Goal: Book appointment/travel/reservation

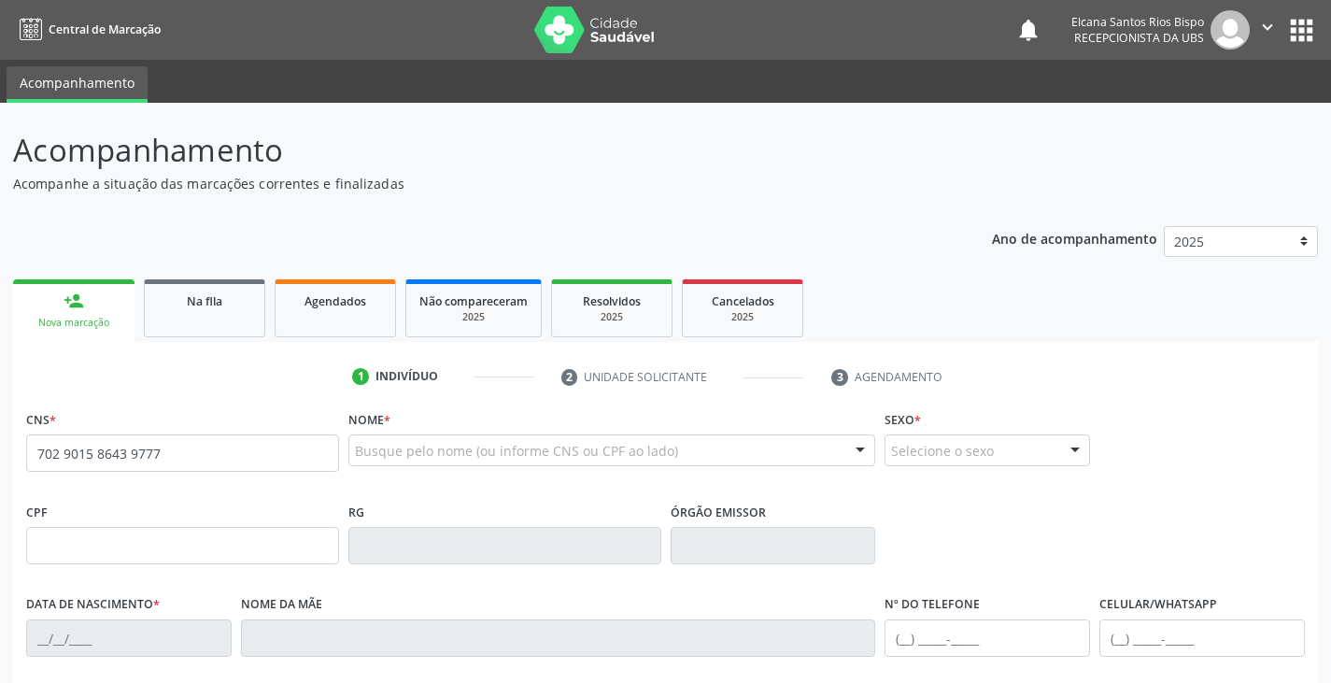
type input "702 9015 8643 9777"
type input "600.120.485-34"
type input "3[DATE]"
type input "[PERSON_NAME]"
type input "[PHONE_NUMBER]"
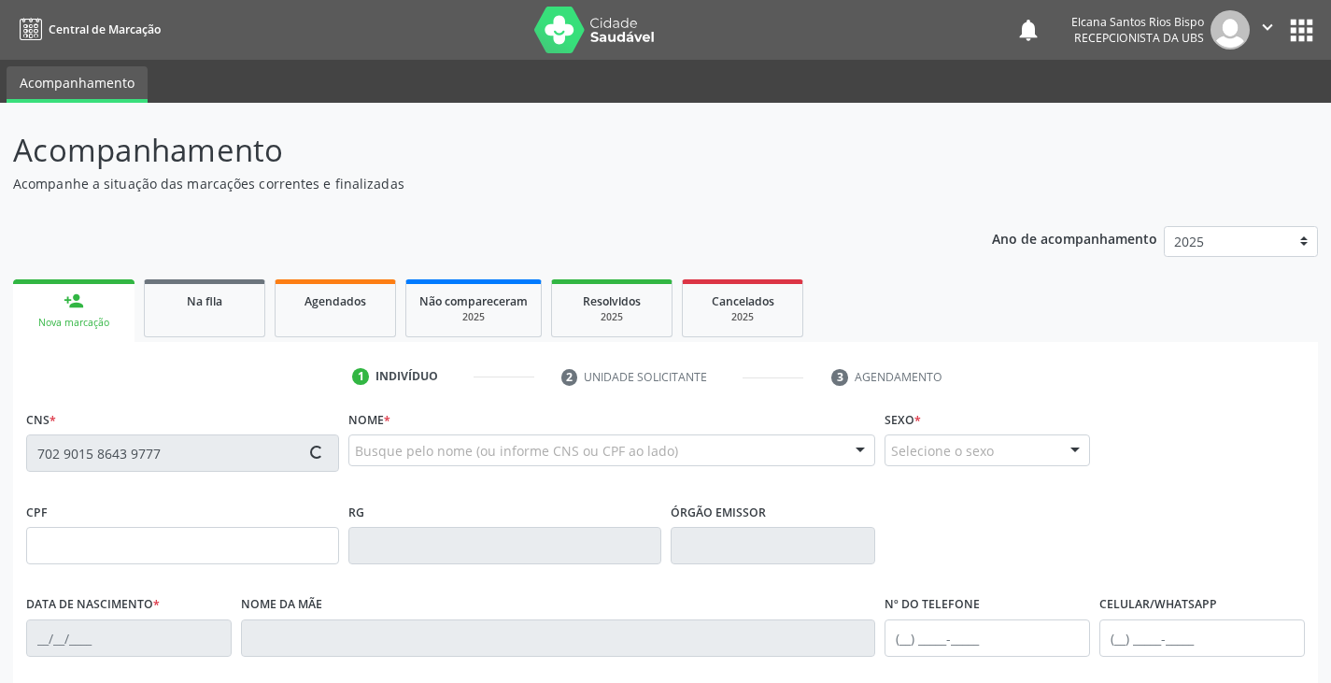
type input "S/N"
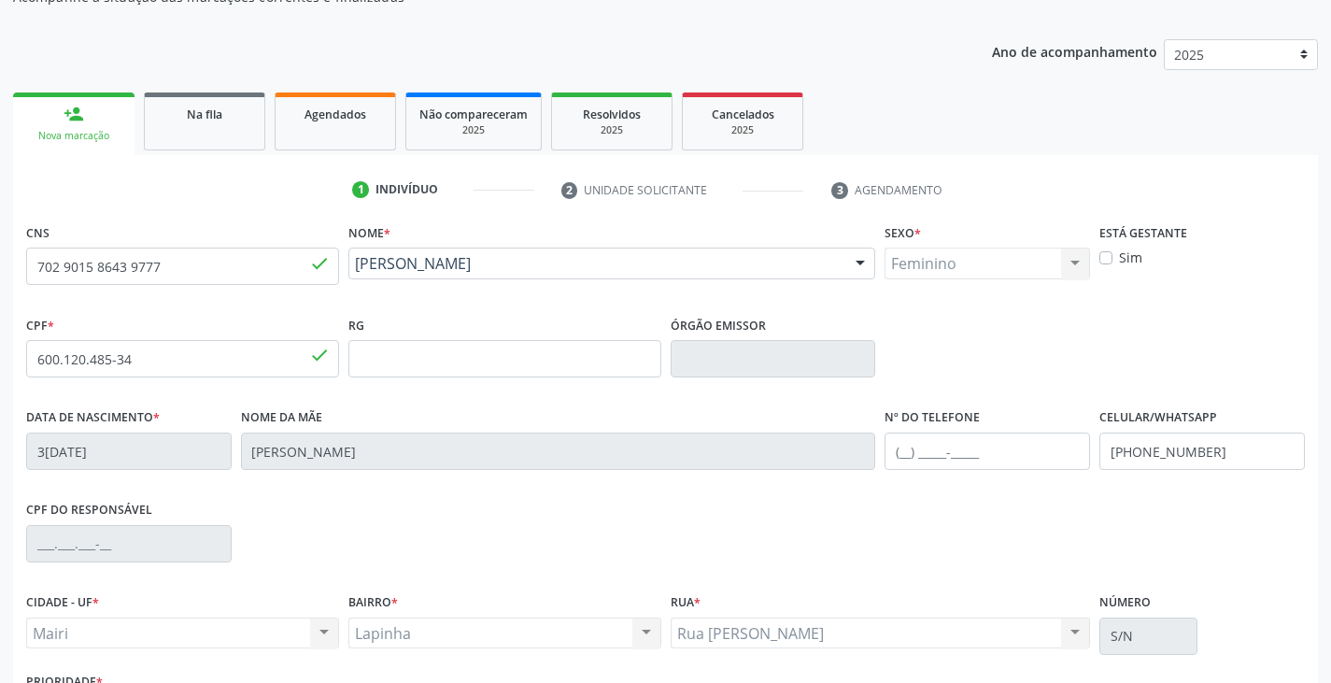
scroll to position [280, 0]
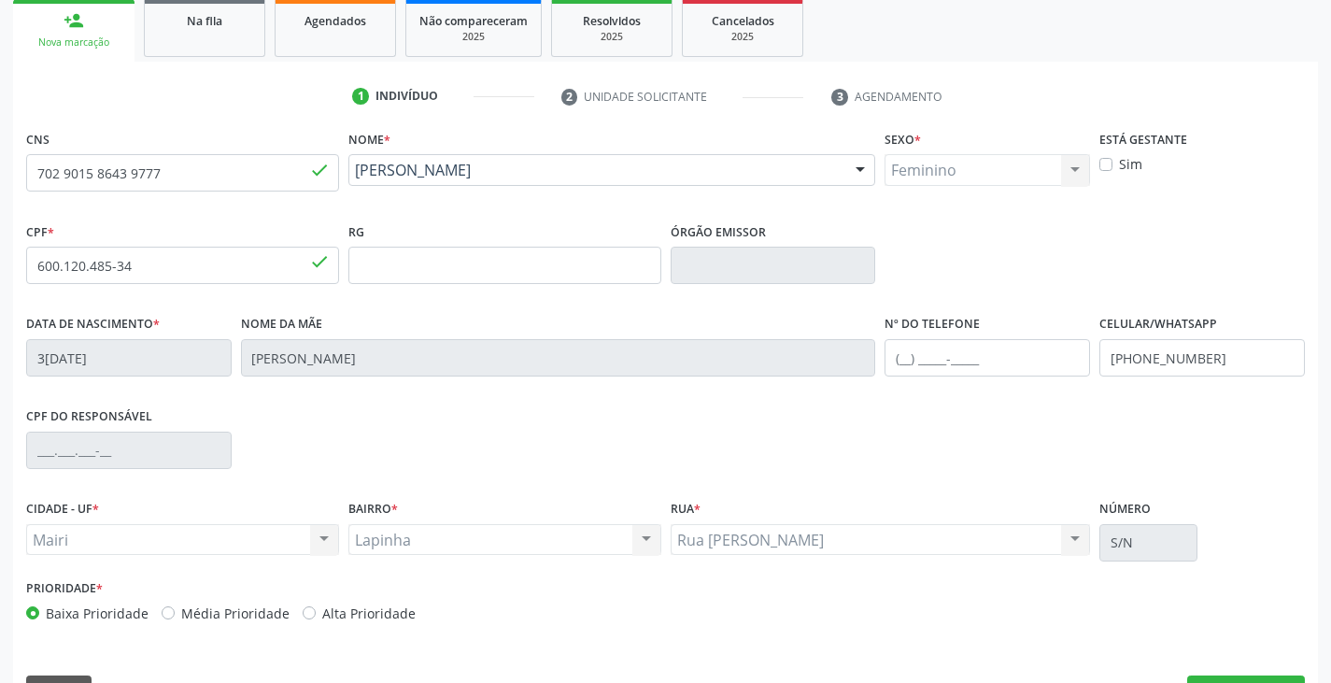
click at [336, 612] on label "Alta Prioridade" at bounding box center [368, 613] width 93 height 20
click at [316, 612] on input "Alta Prioridade" at bounding box center [309, 611] width 13 height 17
radio input "true"
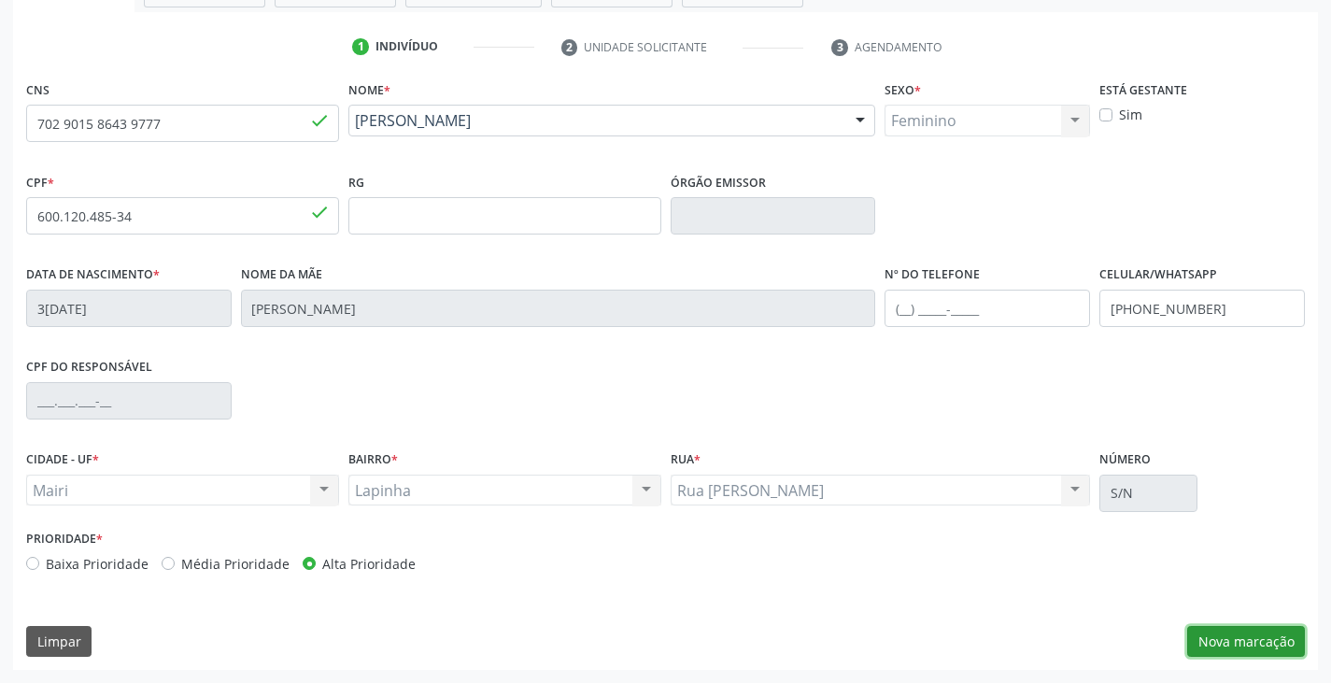
click at [1218, 634] on button "Nova marcação" at bounding box center [1246, 642] width 118 height 32
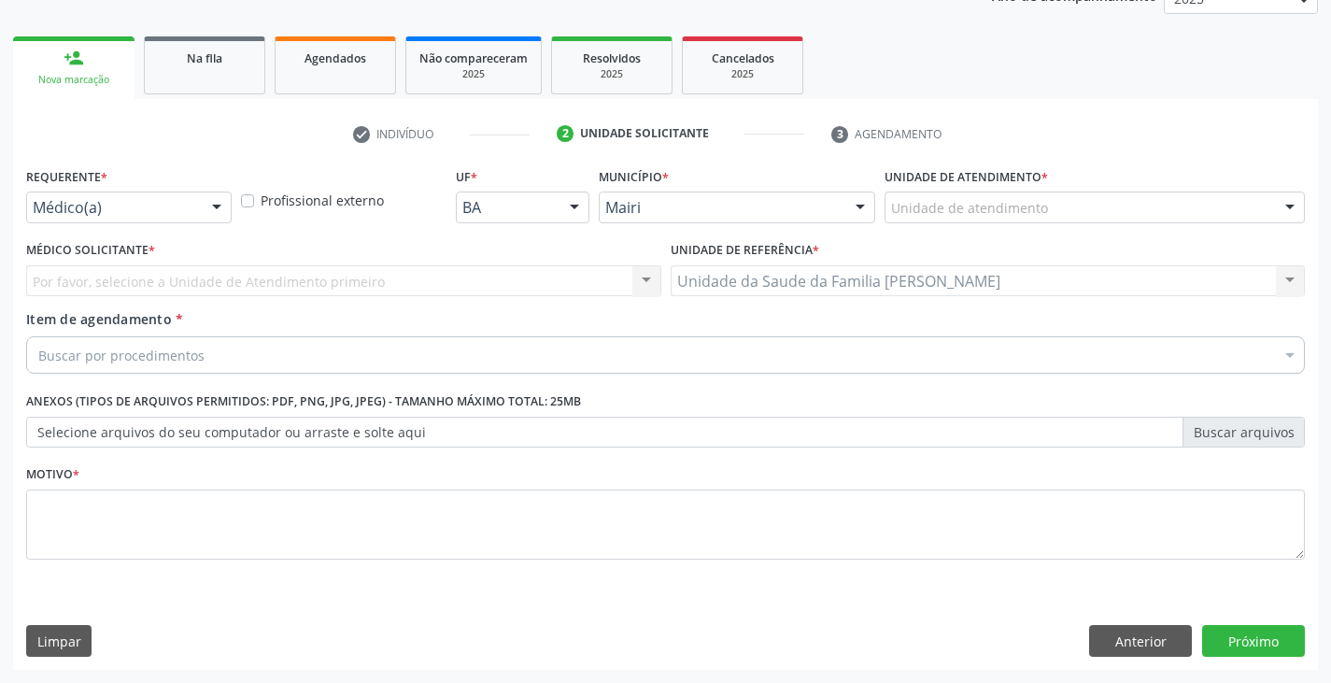
scroll to position [243, 0]
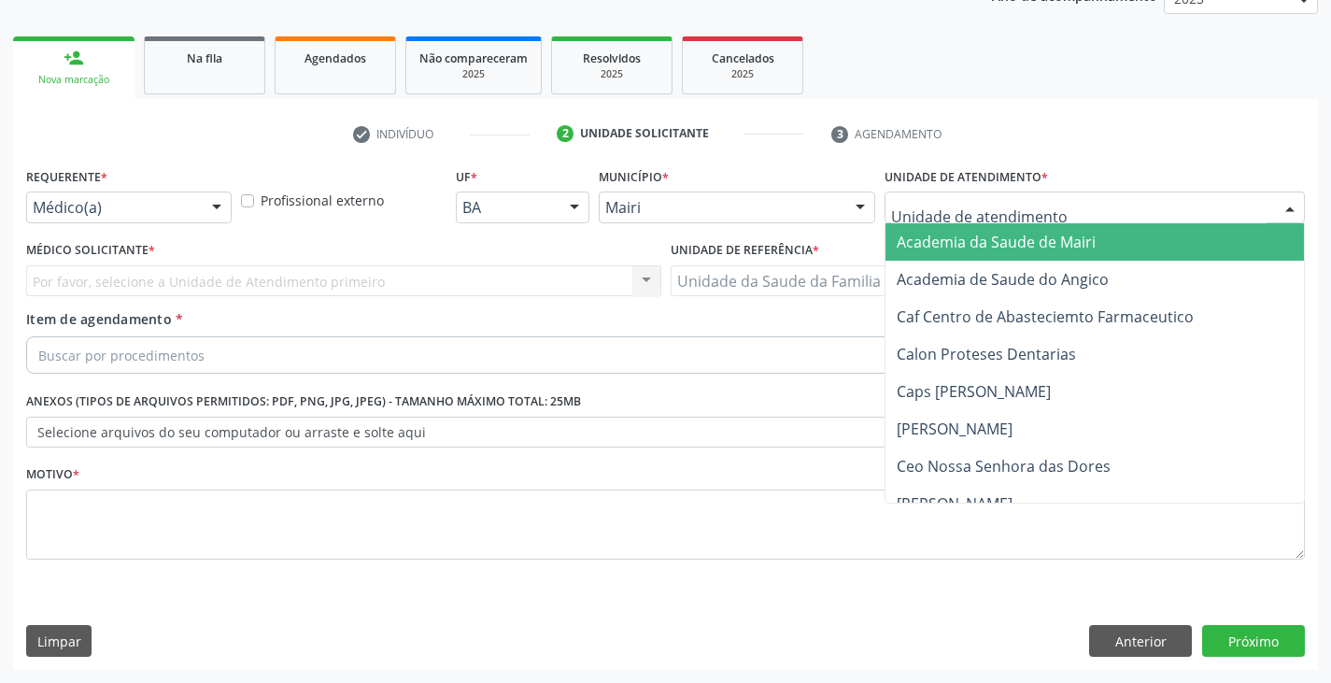
type input "m"
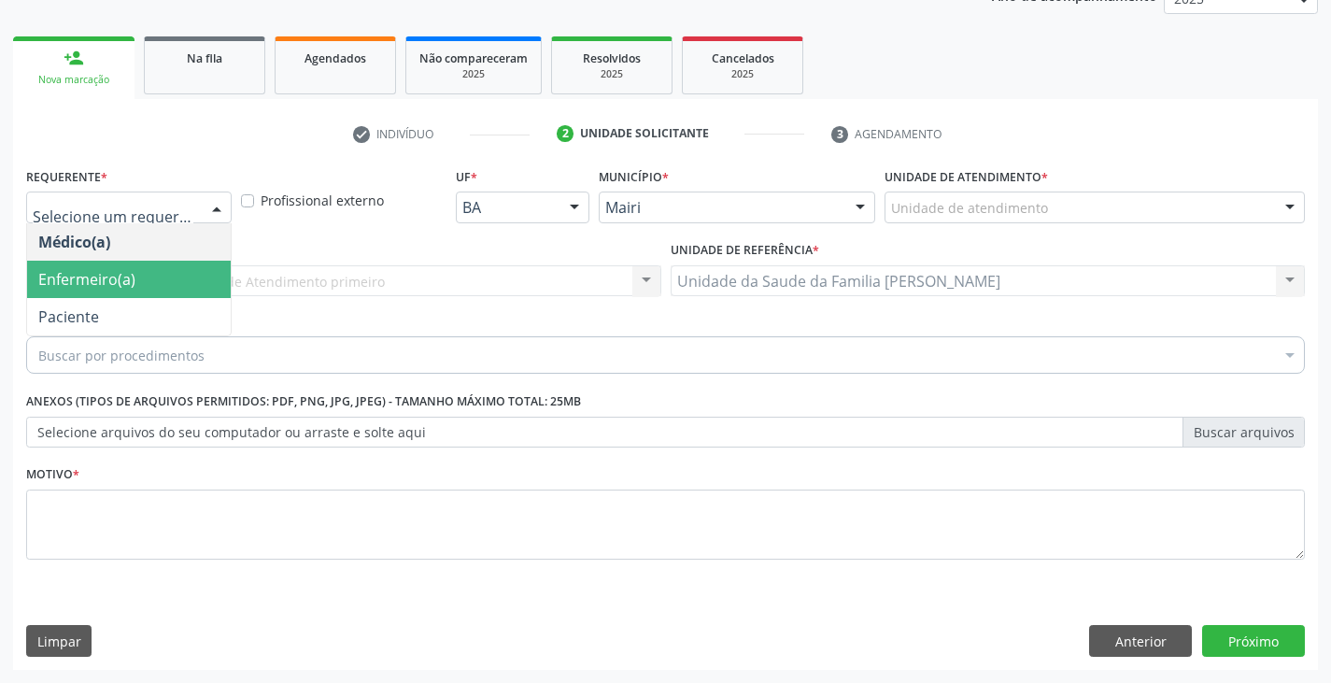
click at [67, 285] on span "Enfermeiro(a)" at bounding box center [86, 279] width 97 height 21
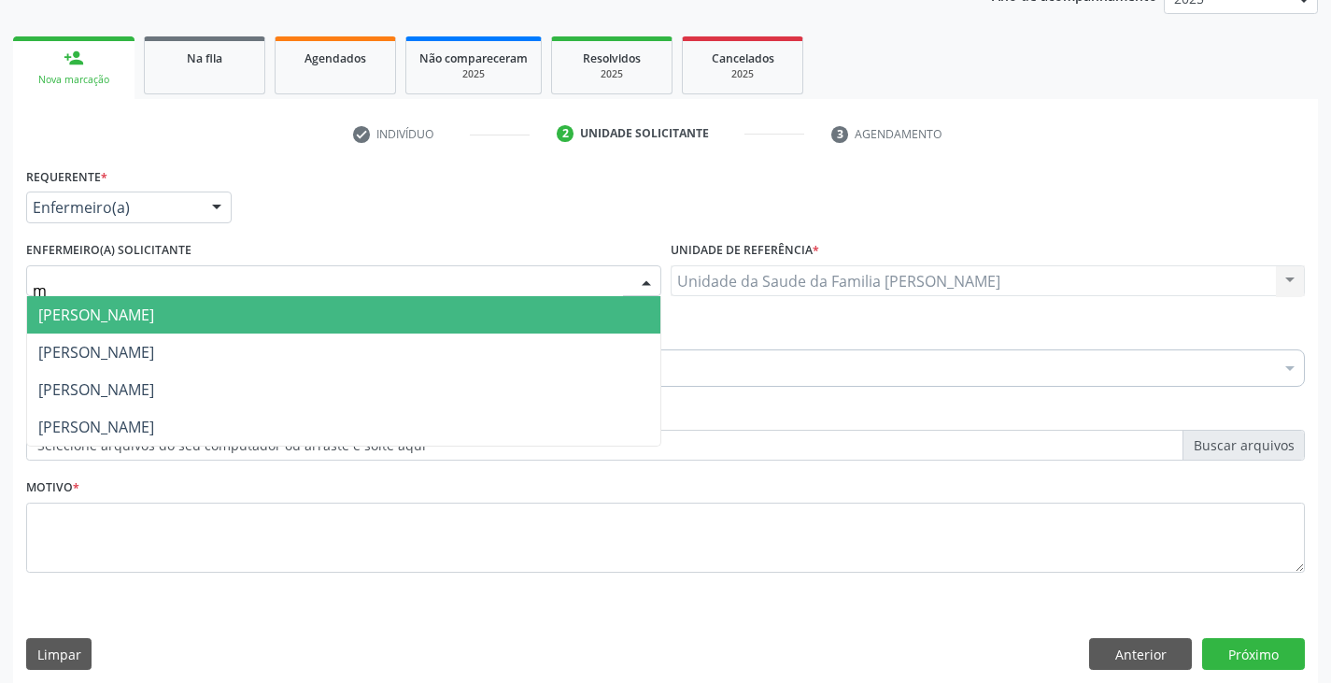
type input "mo"
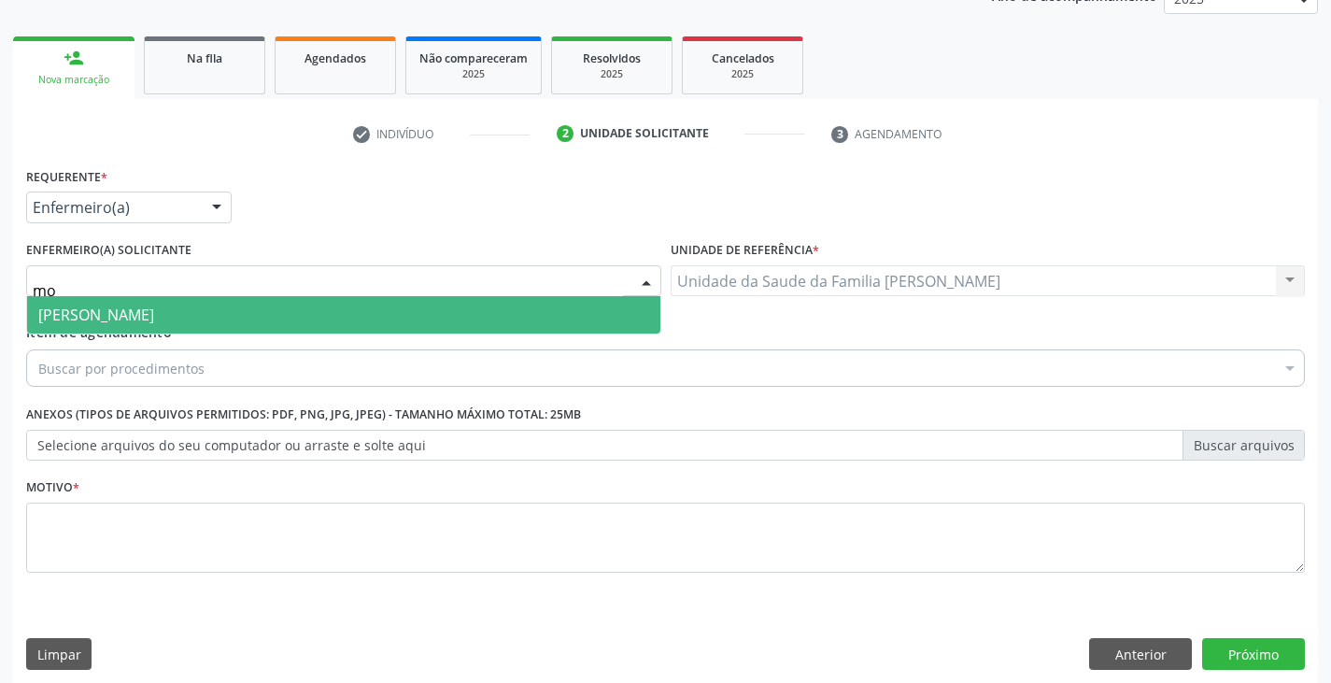
click at [106, 312] on span "[PERSON_NAME]" at bounding box center [96, 314] width 116 height 21
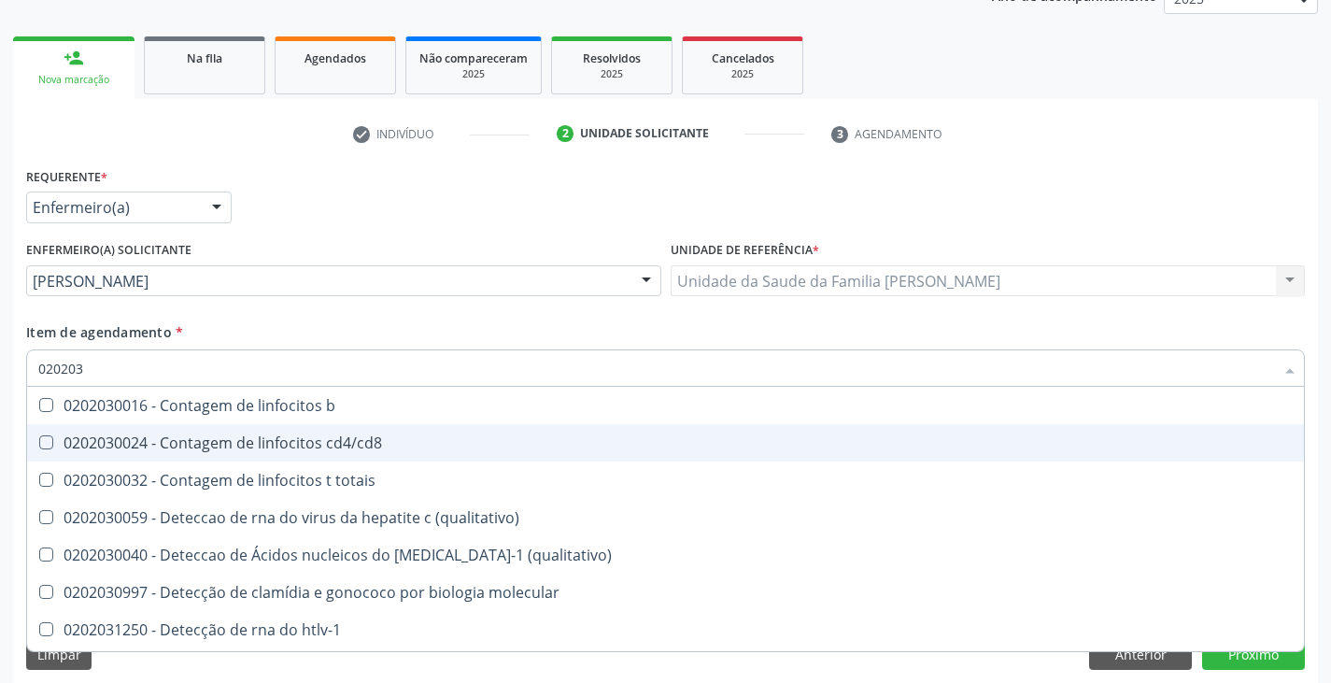
type input "0202038"
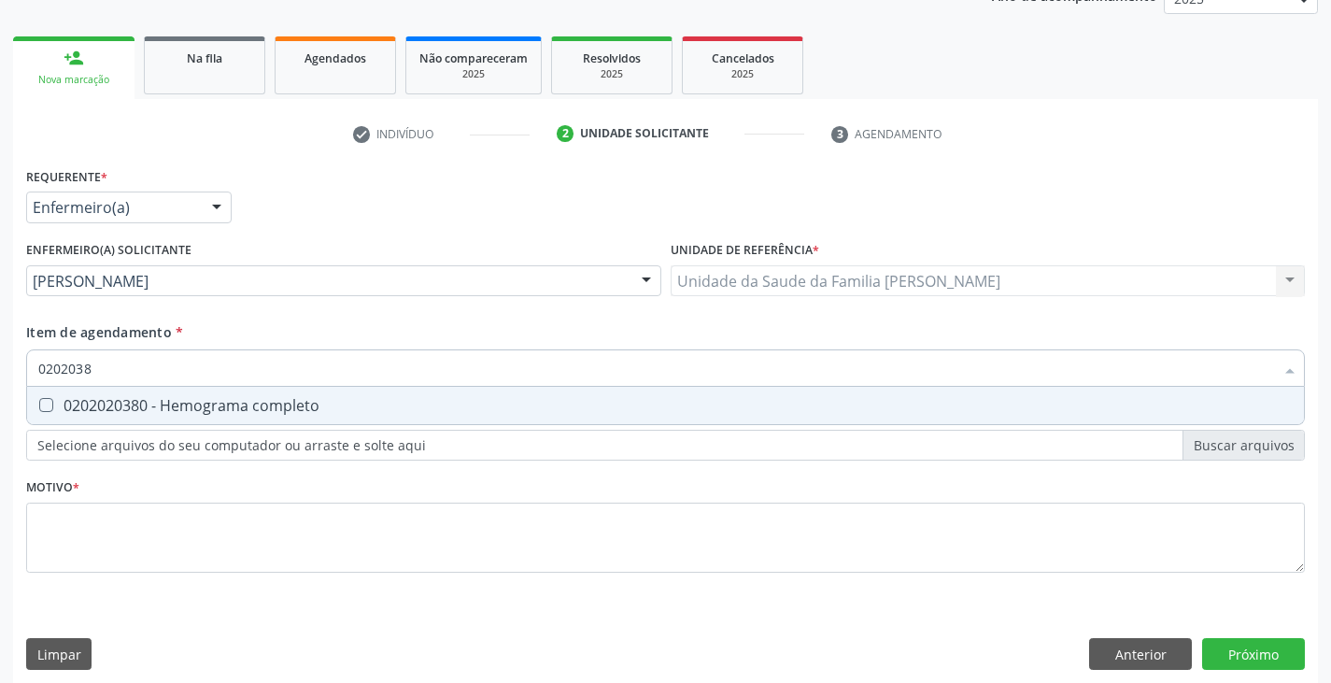
click at [149, 412] on div "0202020380 - Hemograma completo" at bounding box center [665, 405] width 1254 height 15
checkbox completo "true"
type input "020203"
checkbox completo "false"
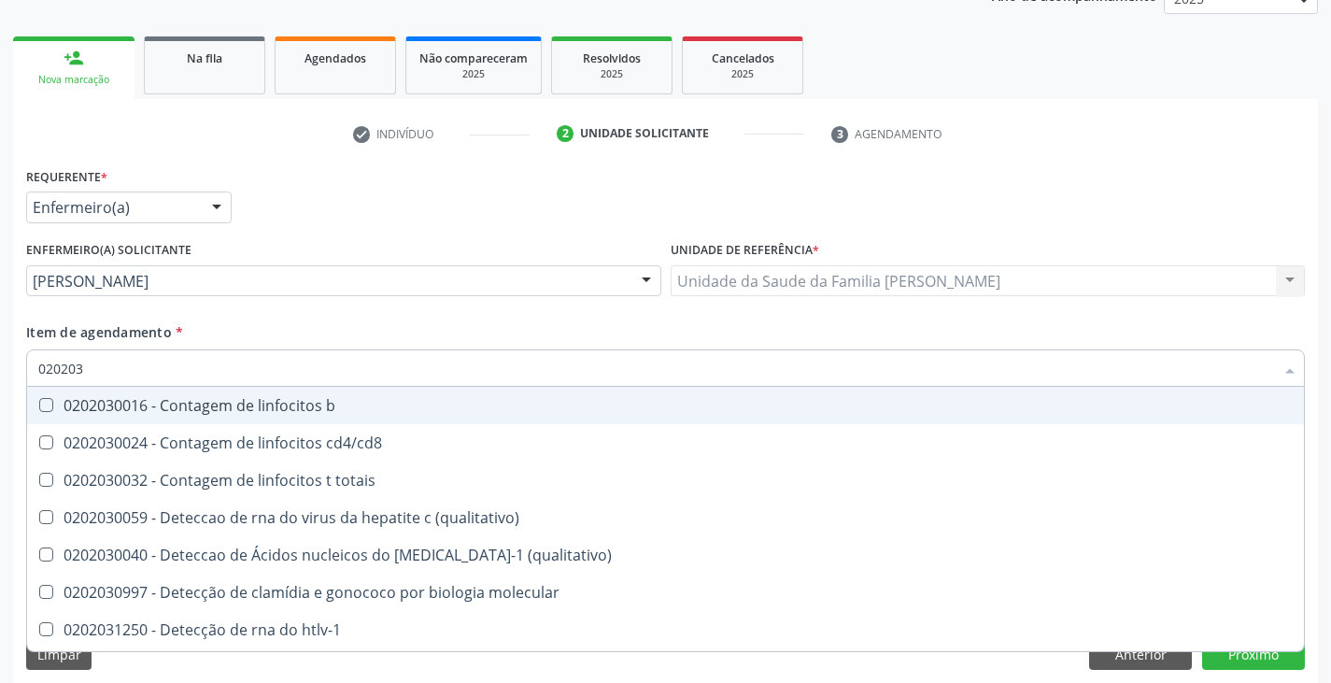
type input "02020"
checkbox completo "false"
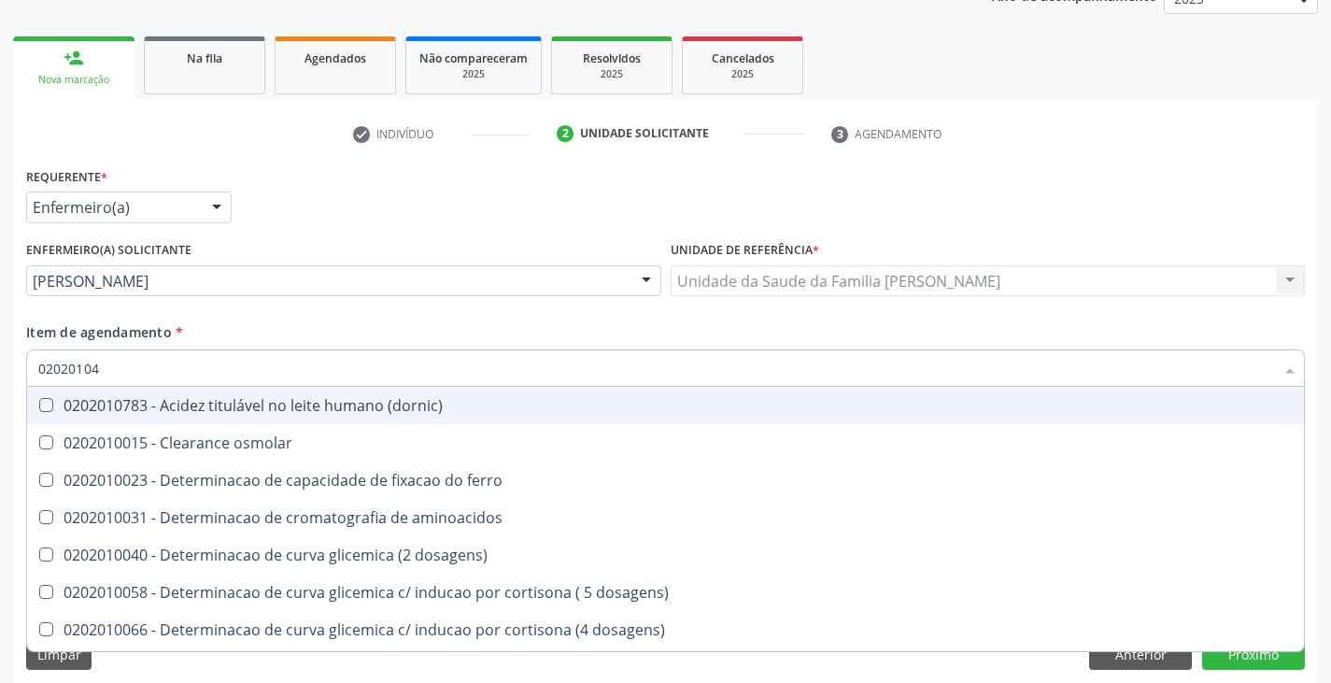
type input "020201047"
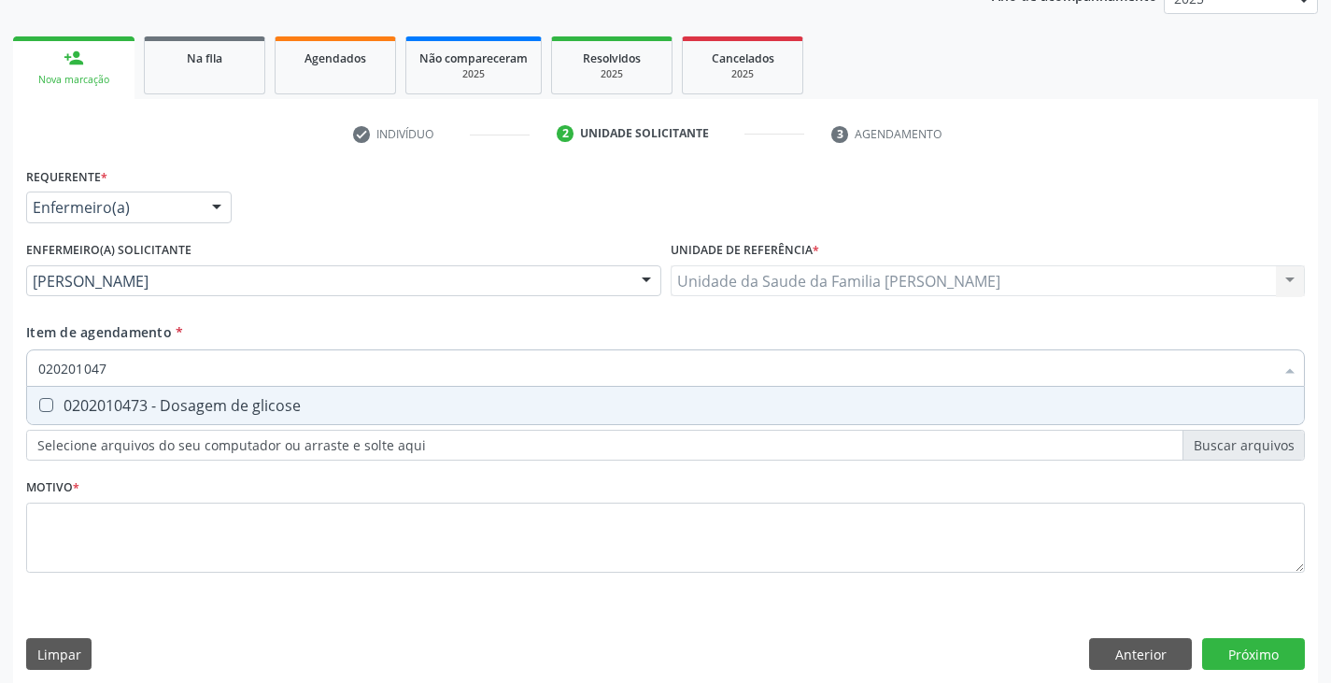
click at [149, 412] on div "0202010473 - Dosagem de glicose" at bounding box center [665, 405] width 1254 height 15
checkbox glicose "true"
type input "02020104"
checkbox glicose "false"
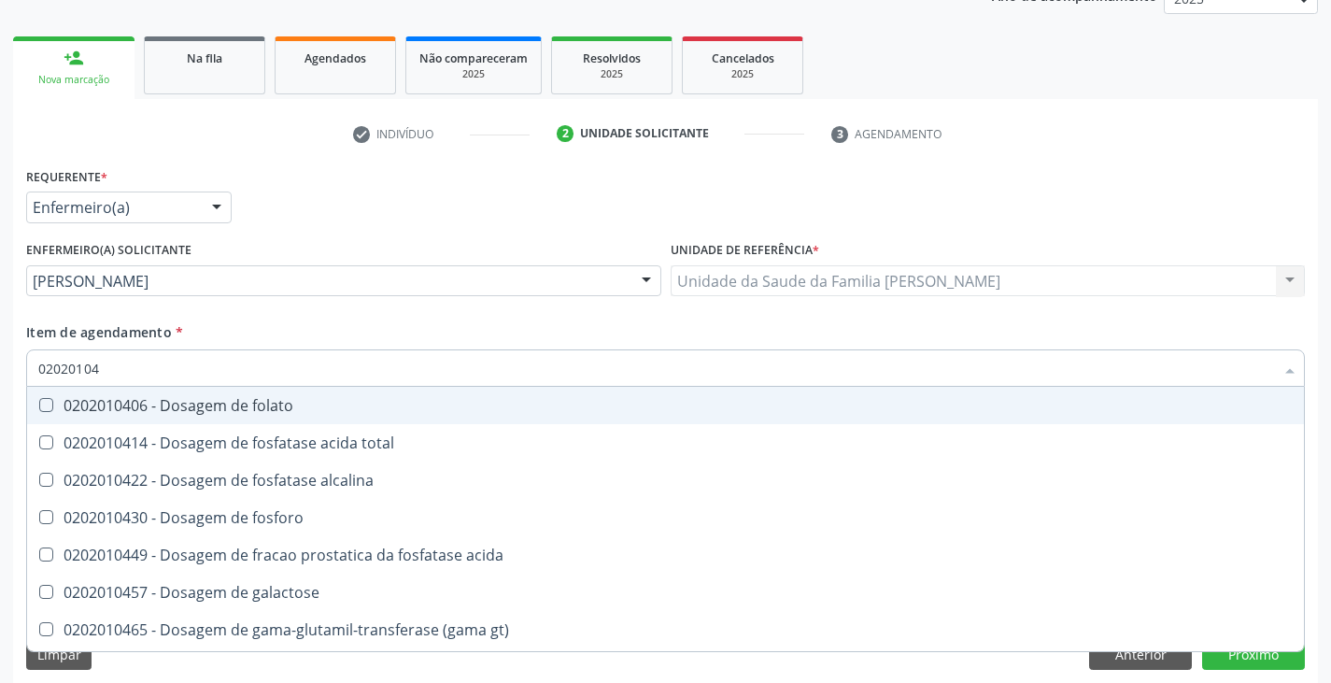
type input "0202010"
checkbox glicose "false"
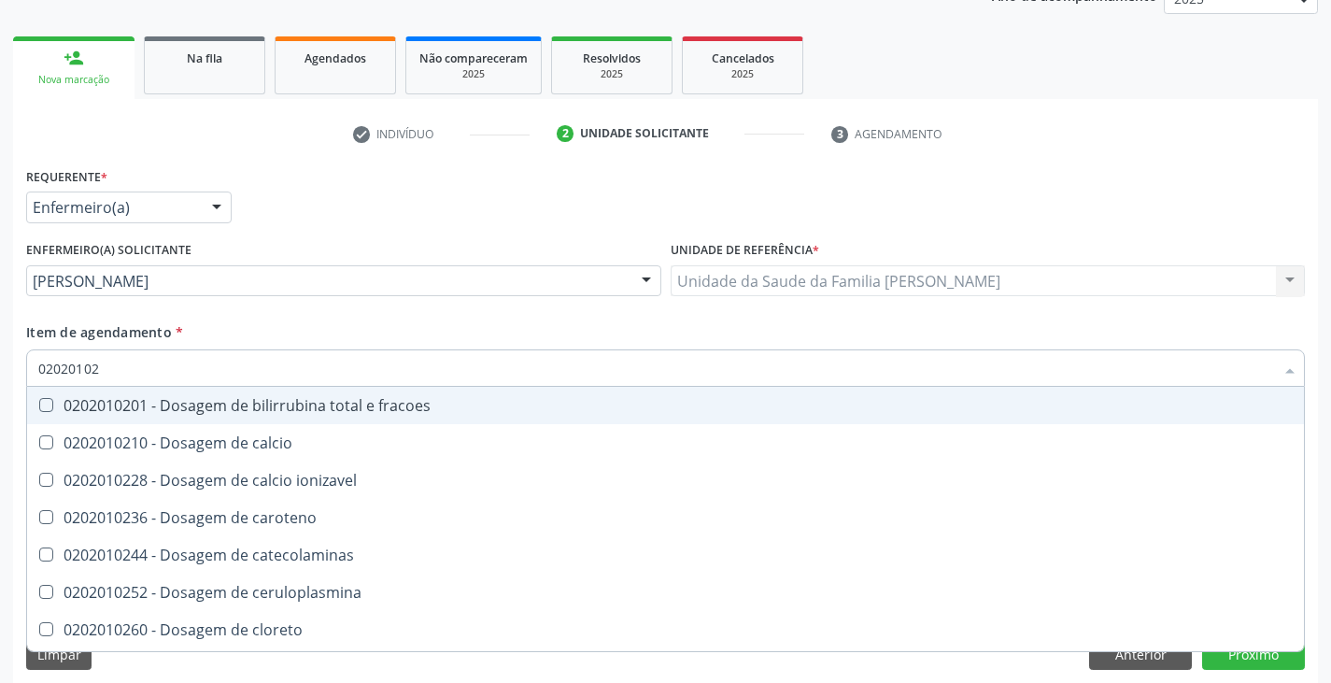
type input "020201029"
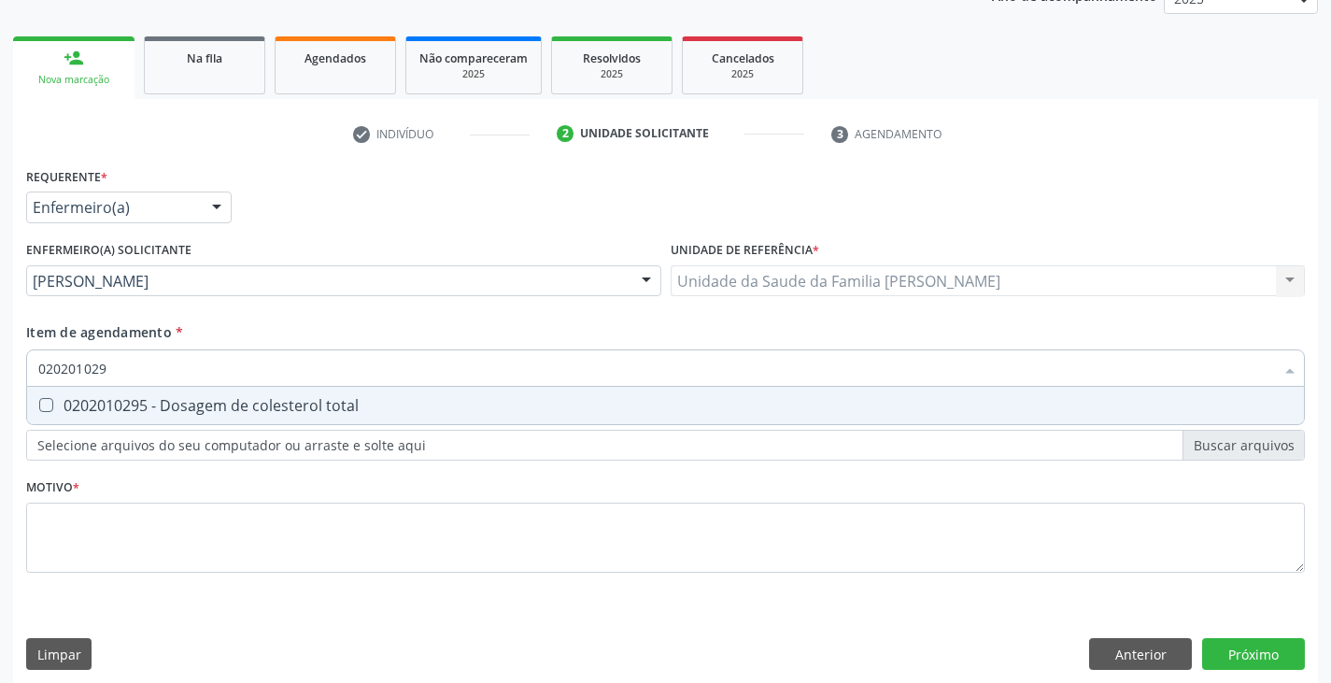
click at [149, 410] on div "0202010295 - Dosagem de colesterol total" at bounding box center [665, 405] width 1254 height 15
checkbox total "true"
type input "02020102"
checkbox total "false"
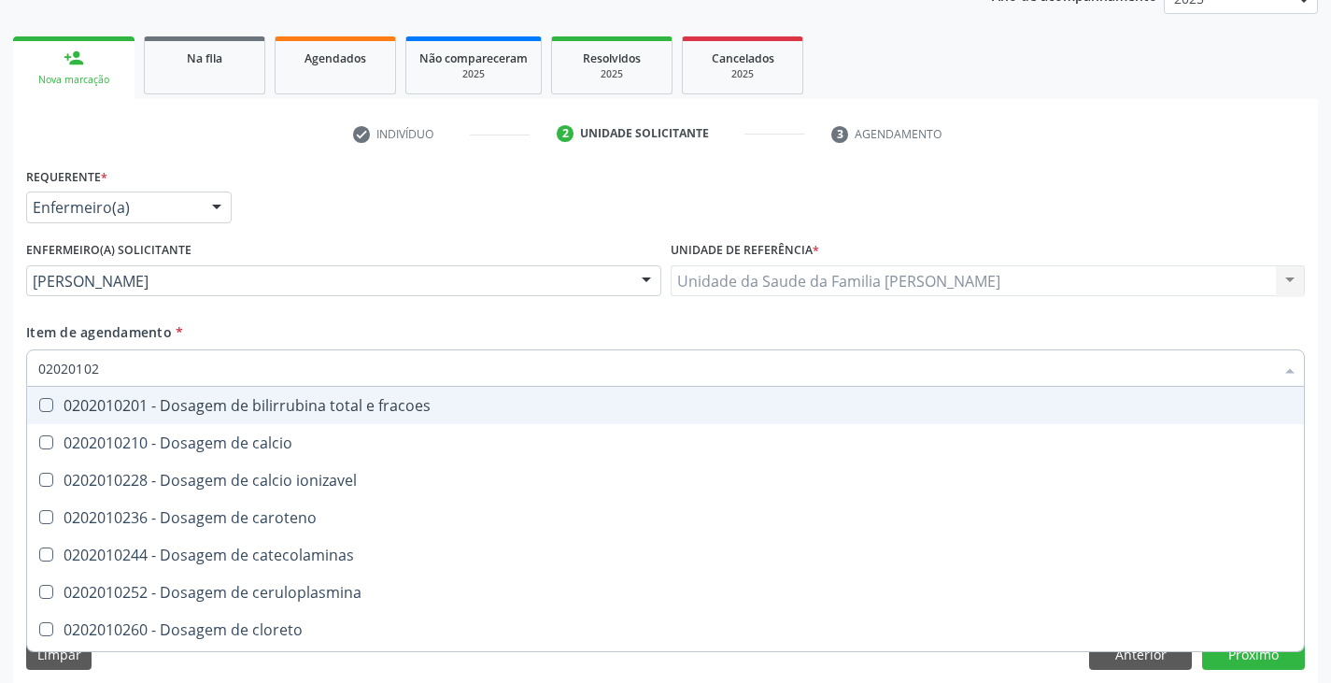
type input "020201028"
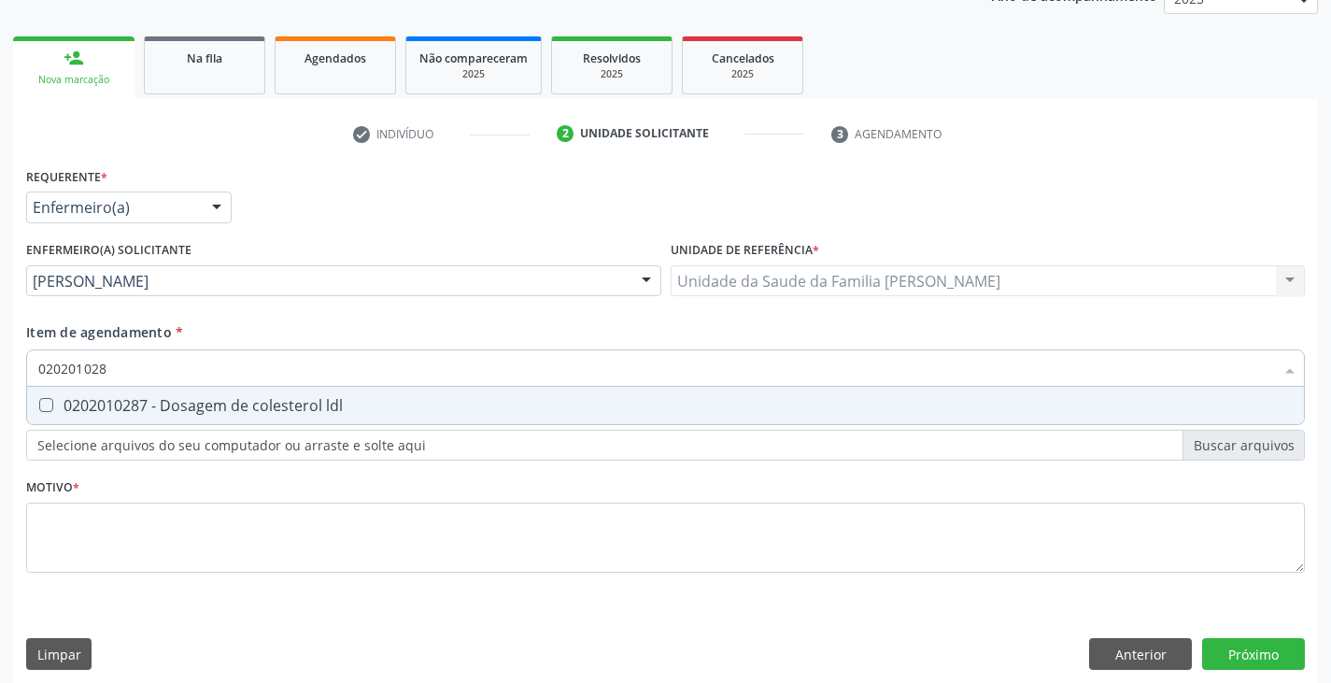
click at [214, 394] on span "0202010287 - Dosagem de colesterol ldl" at bounding box center [665, 405] width 1277 height 37
checkbox ldl "true"
type input "02020102"
checkbox ldl "false"
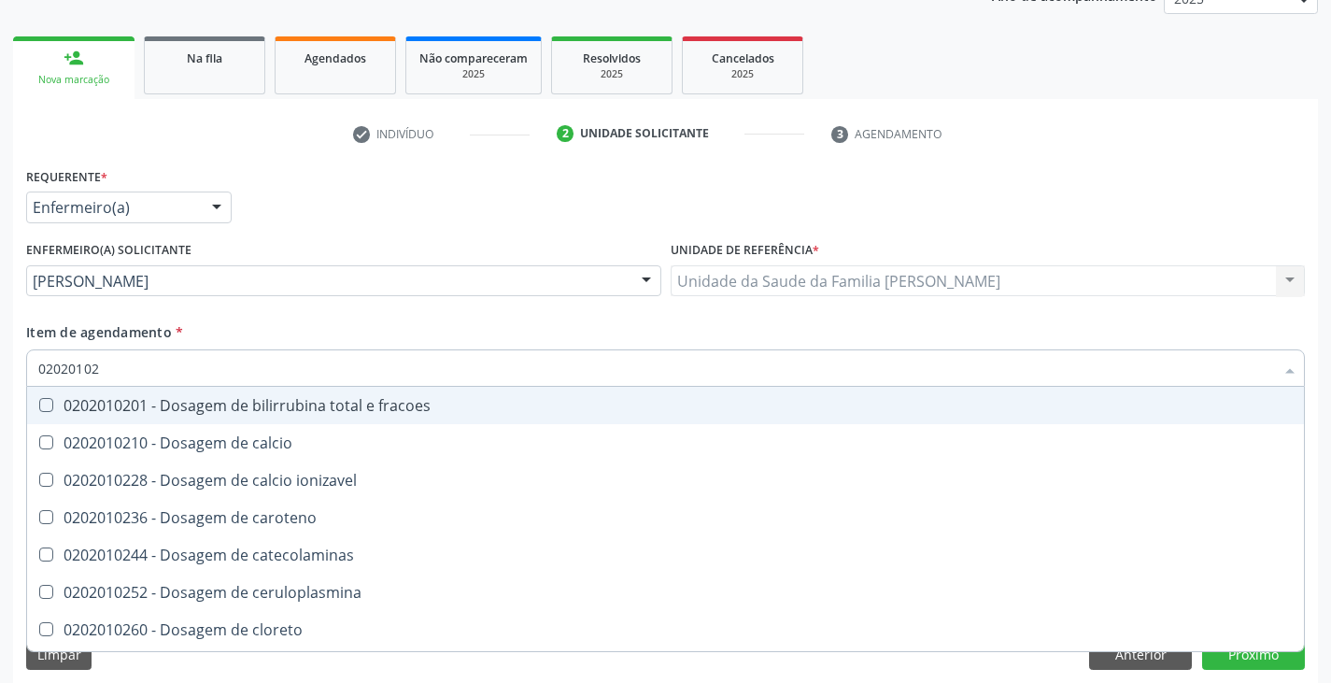
type input "020201027"
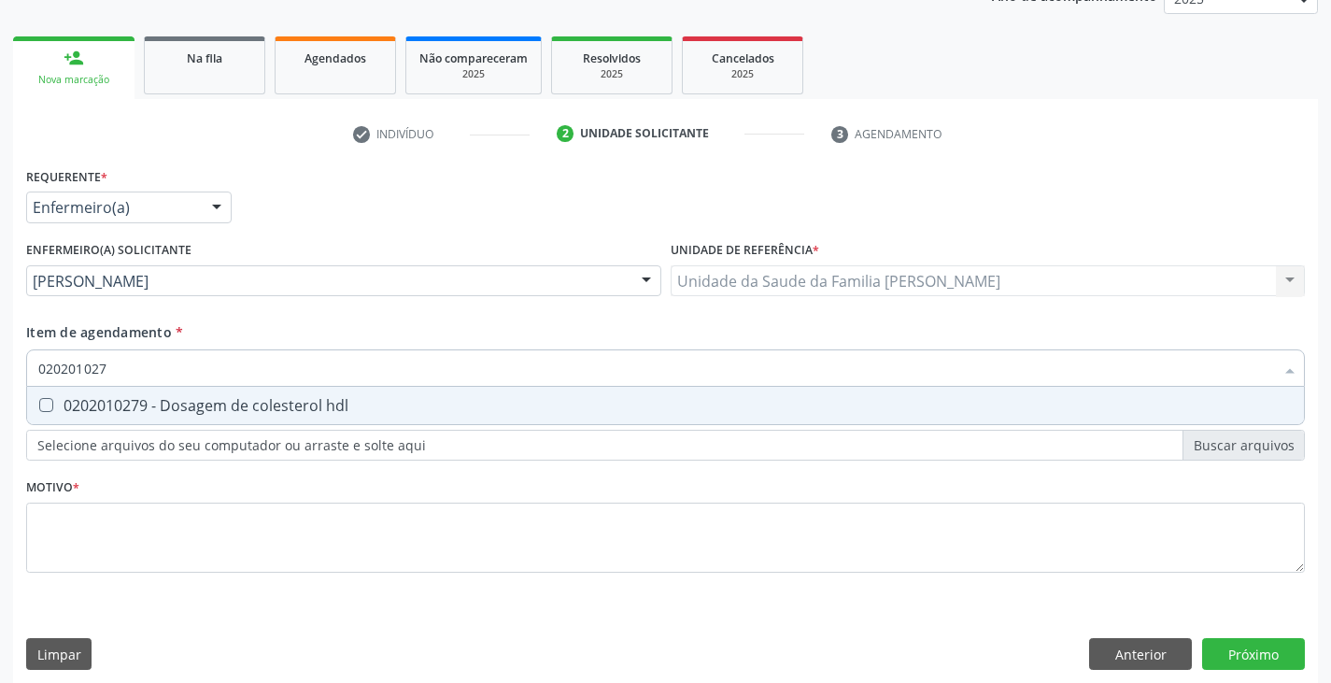
click at [214, 394] on span "0202010279 - Dosagem de colesterol hdl" at bounding box center [665, 405] width 1277 height 37
checkbox hdl "true"
type input "02020102"
checkbox hdl "false"
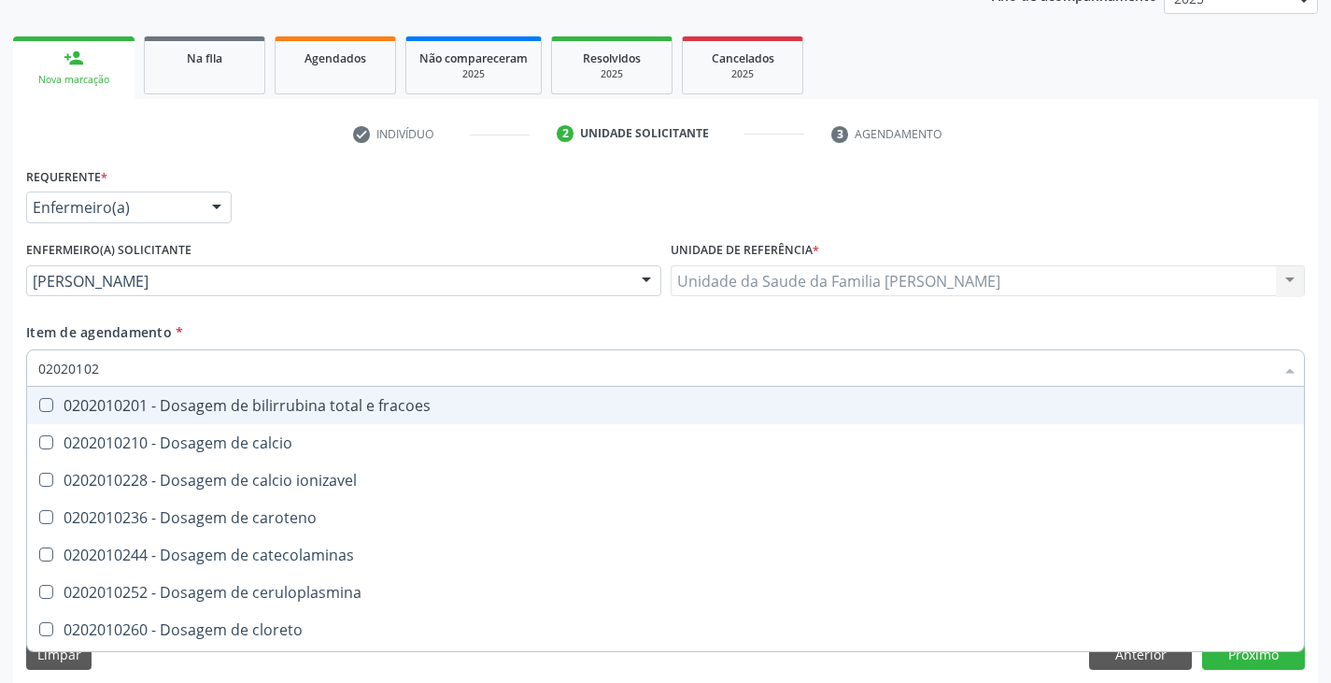
type input "0202010"
checkbox hdl "false"
checkbox ldl "false"
checkbox total "false"
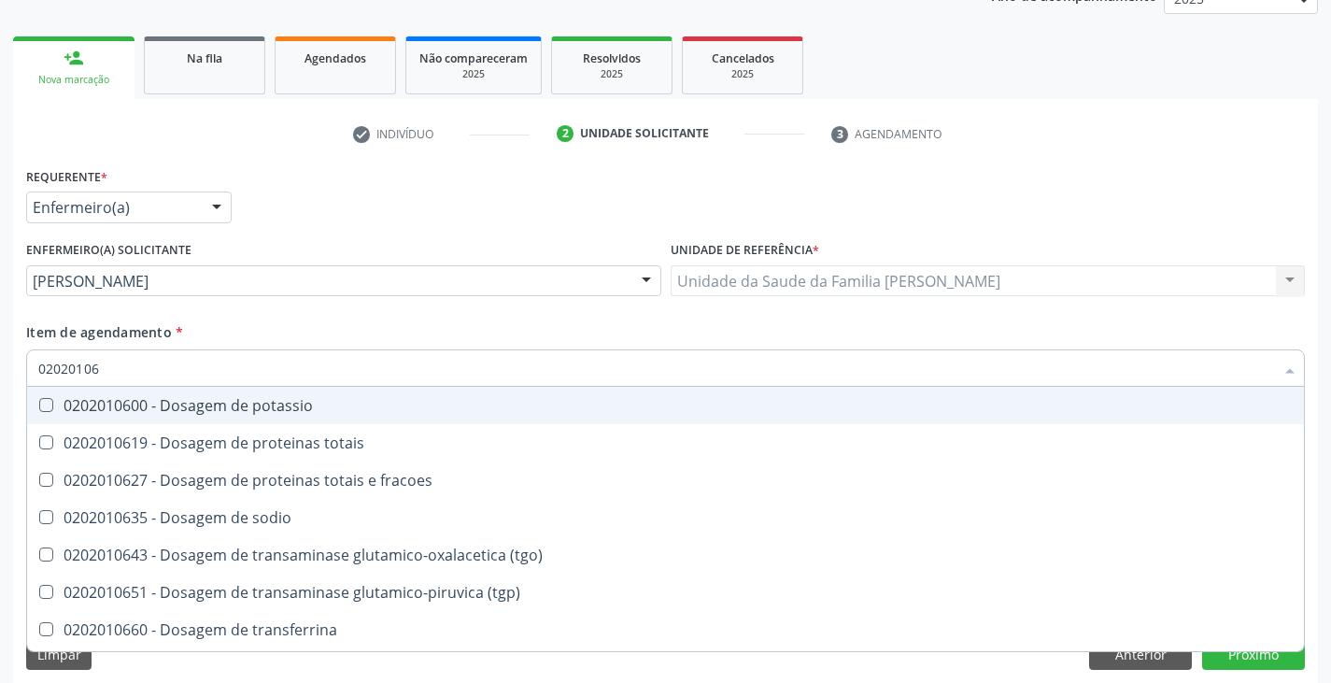
type input "020201067"
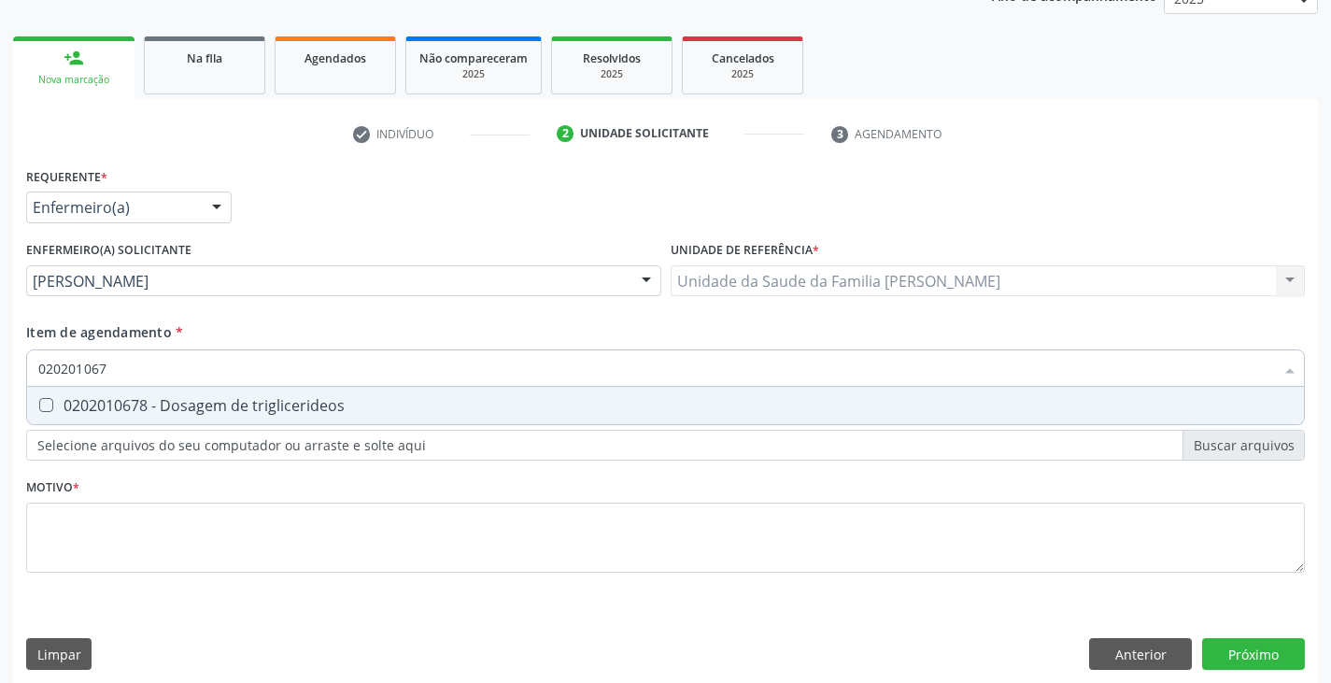
click at [214, 394] on span "0202010678 - Dosagem de triglicerideos" at bounding box center [665, 405] width 1277 height 37
checkbox triglicerideos "true"
type input "02020106"
checkbox triglicerideos "false"
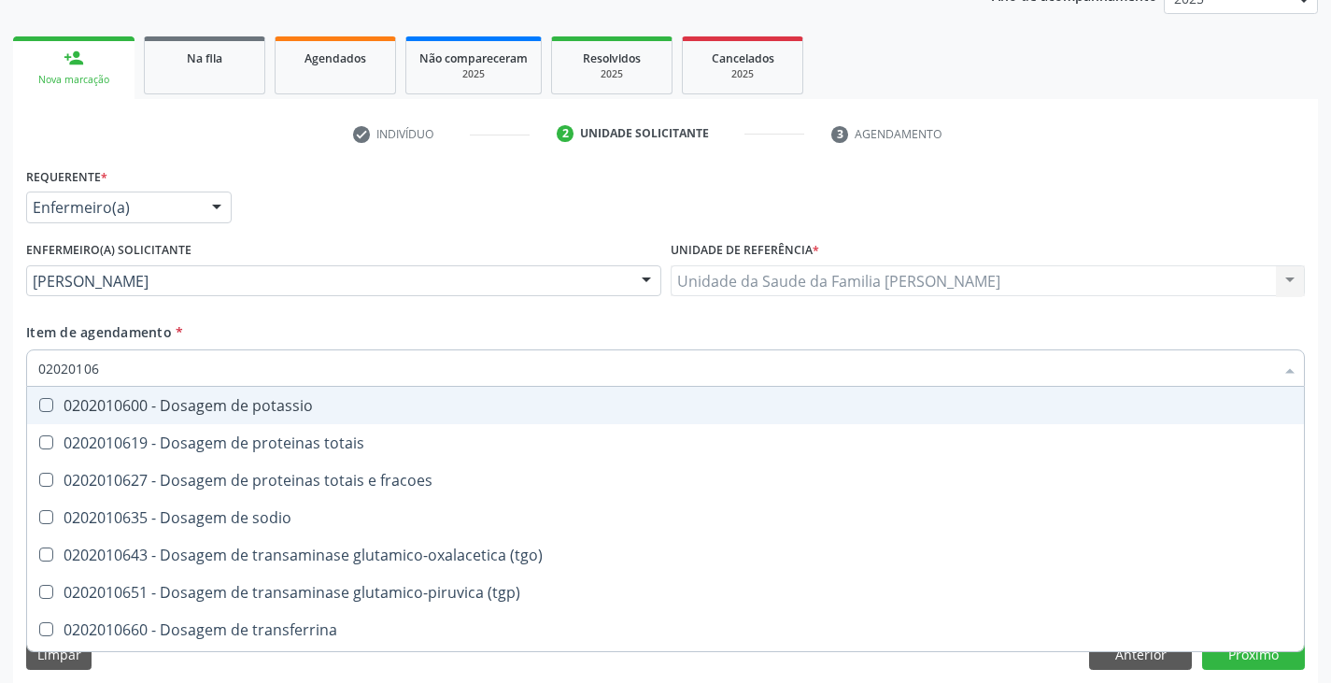
type input "020201064"
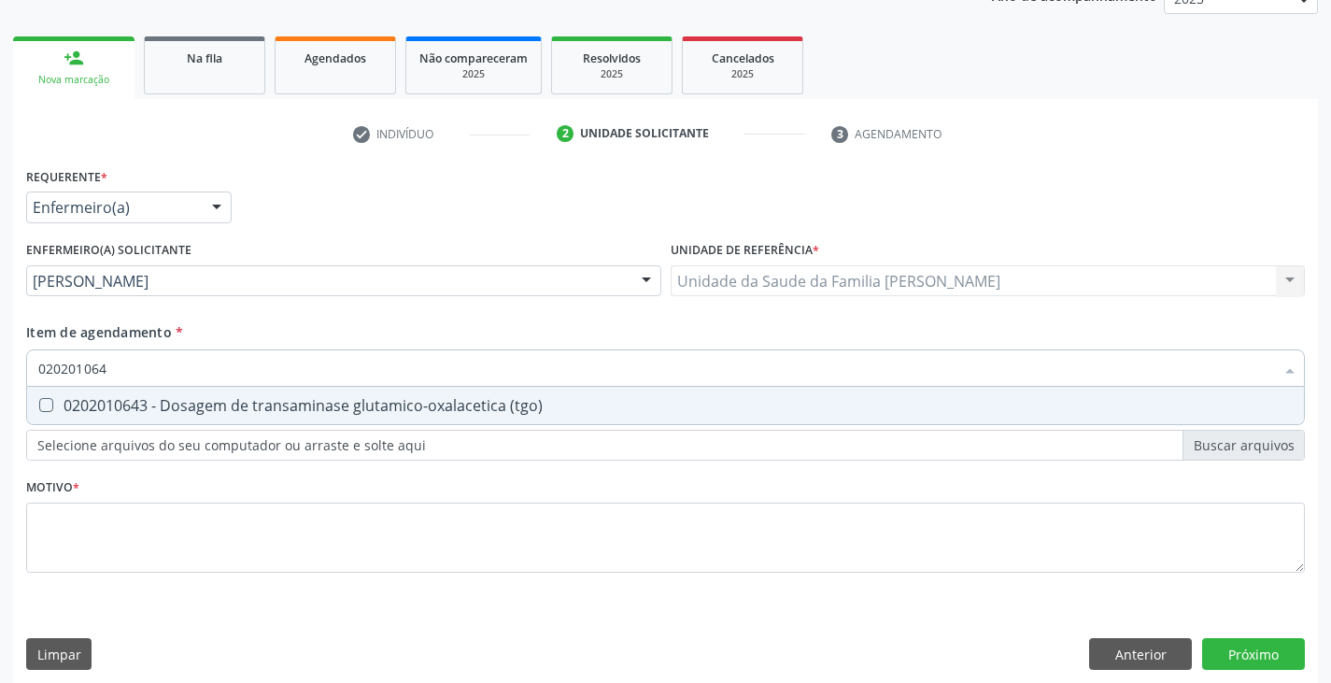
click at [214, 394] on span "0202010643 - Dosagem de transaminase glutamico-oxalacetica (tgo)" at bounding box center [665, 405] width 1277 height 37
checkbox \(tgo\) "true"
type input "02020106"
checkbox \(tgo\) "false"
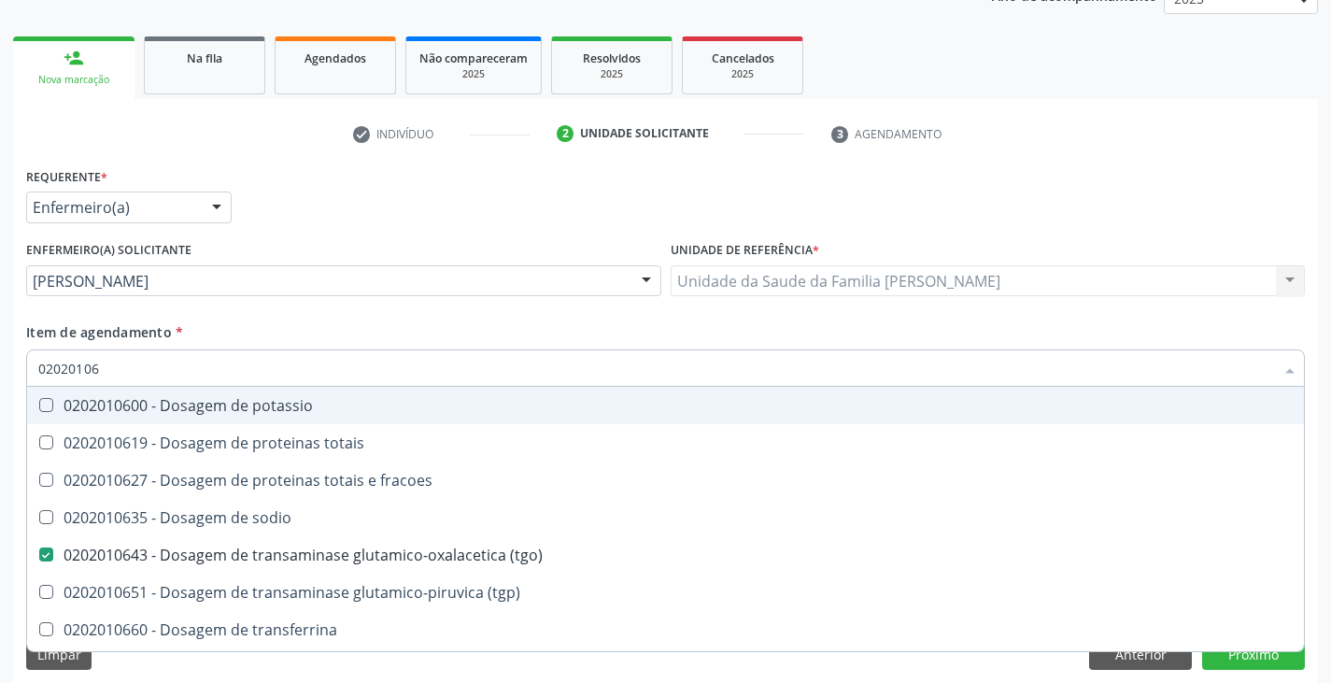
type input "020201065"
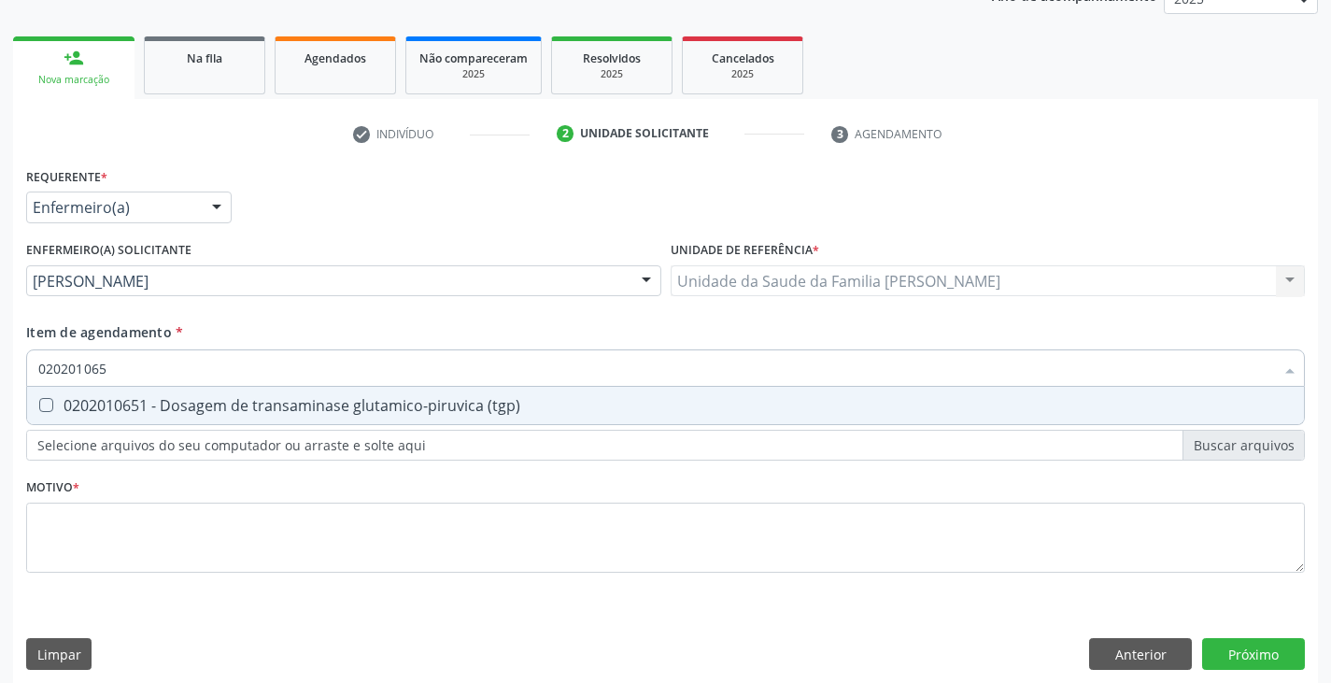
click at [214, 394] on span "0202010651 - Dosagem de transaminase glutamico-piruvica (tgp)" at bounding box center [665, 405] width 1277 height 37
checkbox \(tgp\) "true"
type input "02020106"
checkbox \(tgp\) "false"
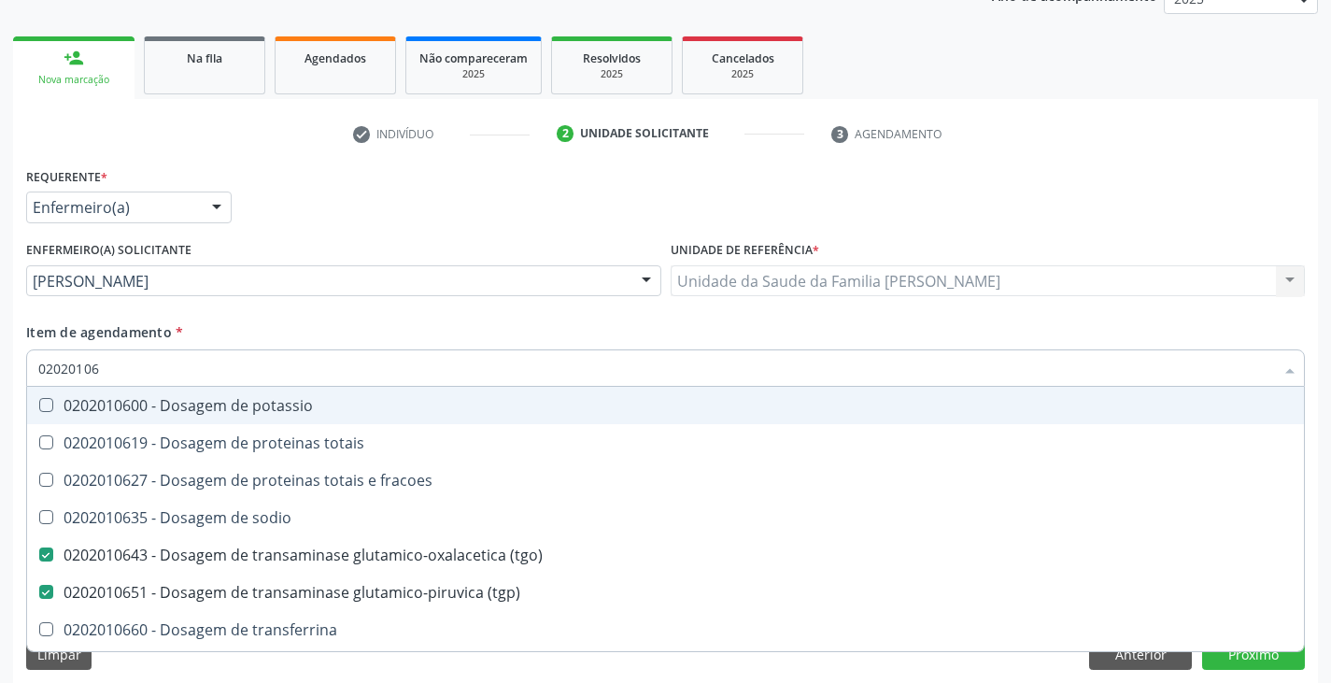
type input "020201069"
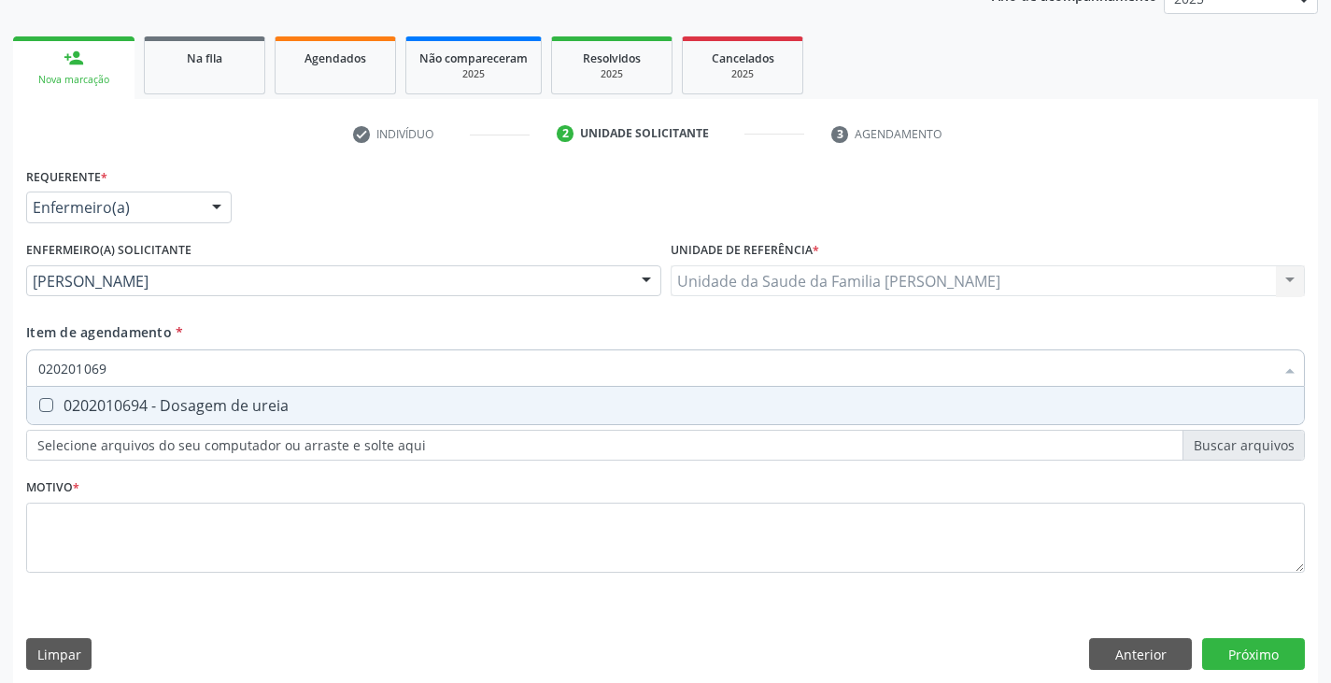
click at [214, 394] on span "0202010694 - Dosagem de ureia" at bounding box center [665, 405] width 1277 height 37
checkbox ureia "true"
type input "02020106"
checkbox ureia "false"
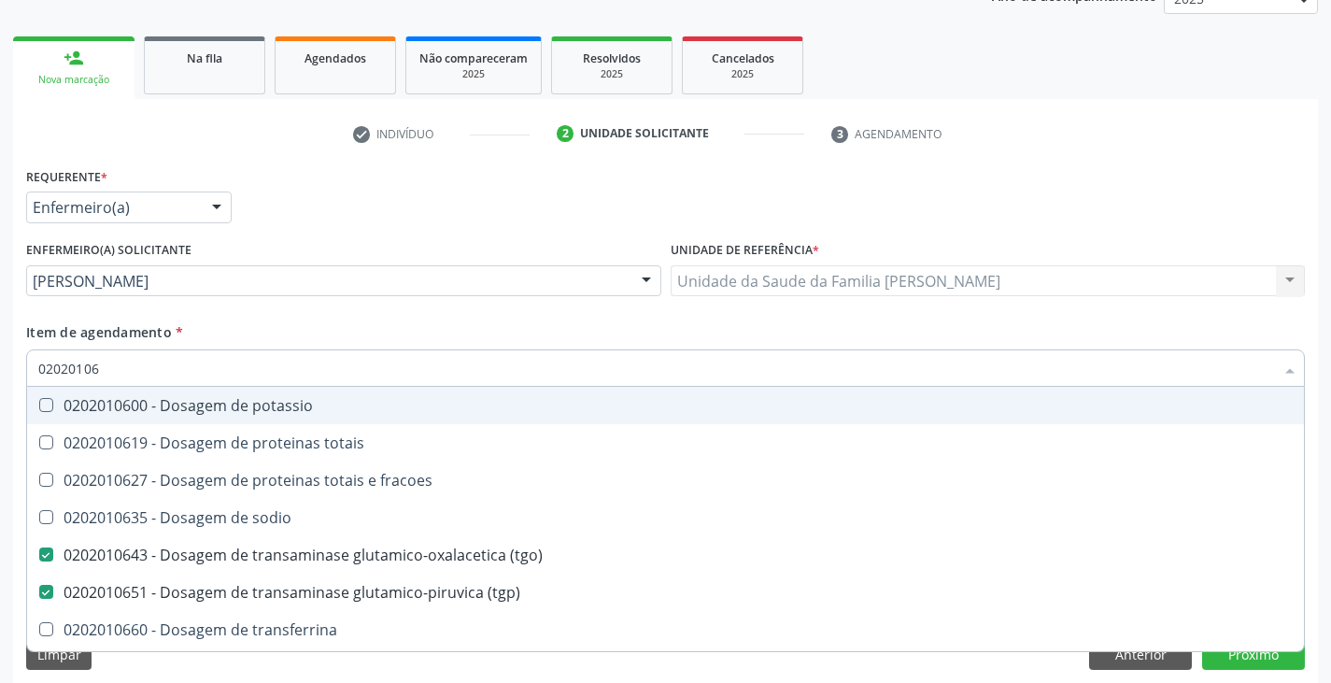
type input "0202010"
checkbox \(tgo\) "false"
checkbox \(tgp\) "false"
checkbox triglicerideos "false"
checkbox ureia "false"
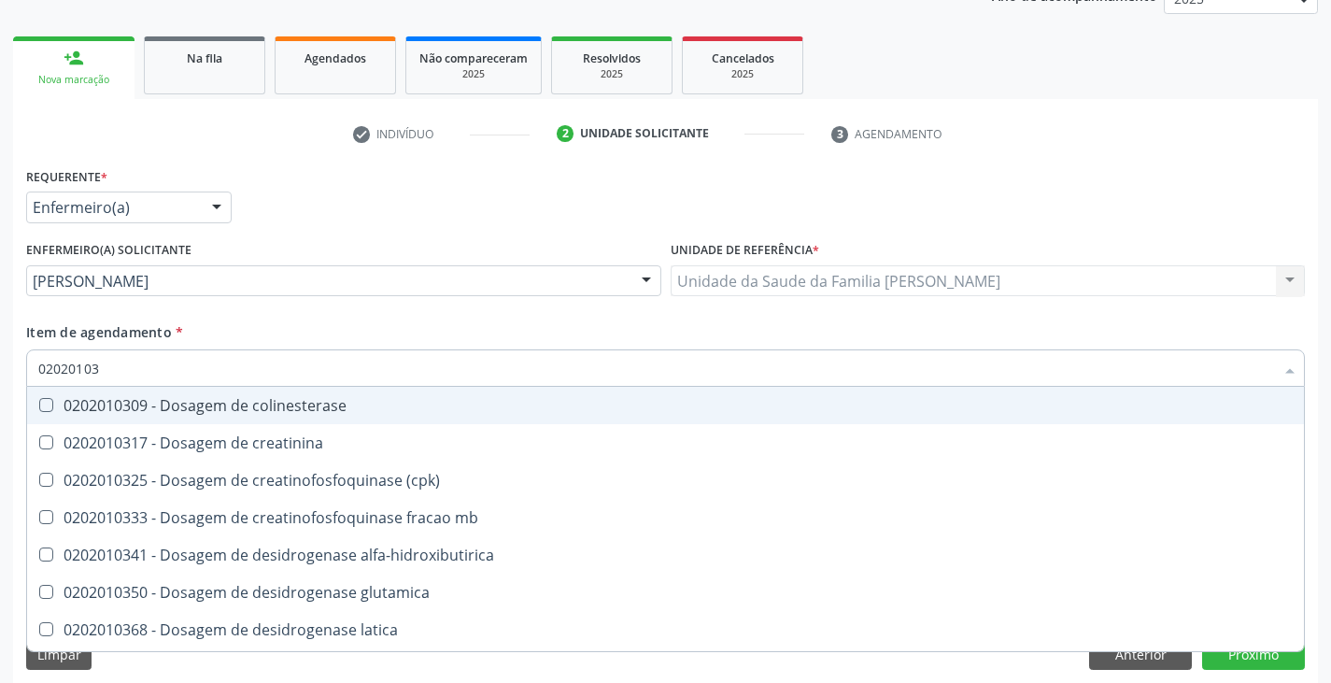
type input "020201031"
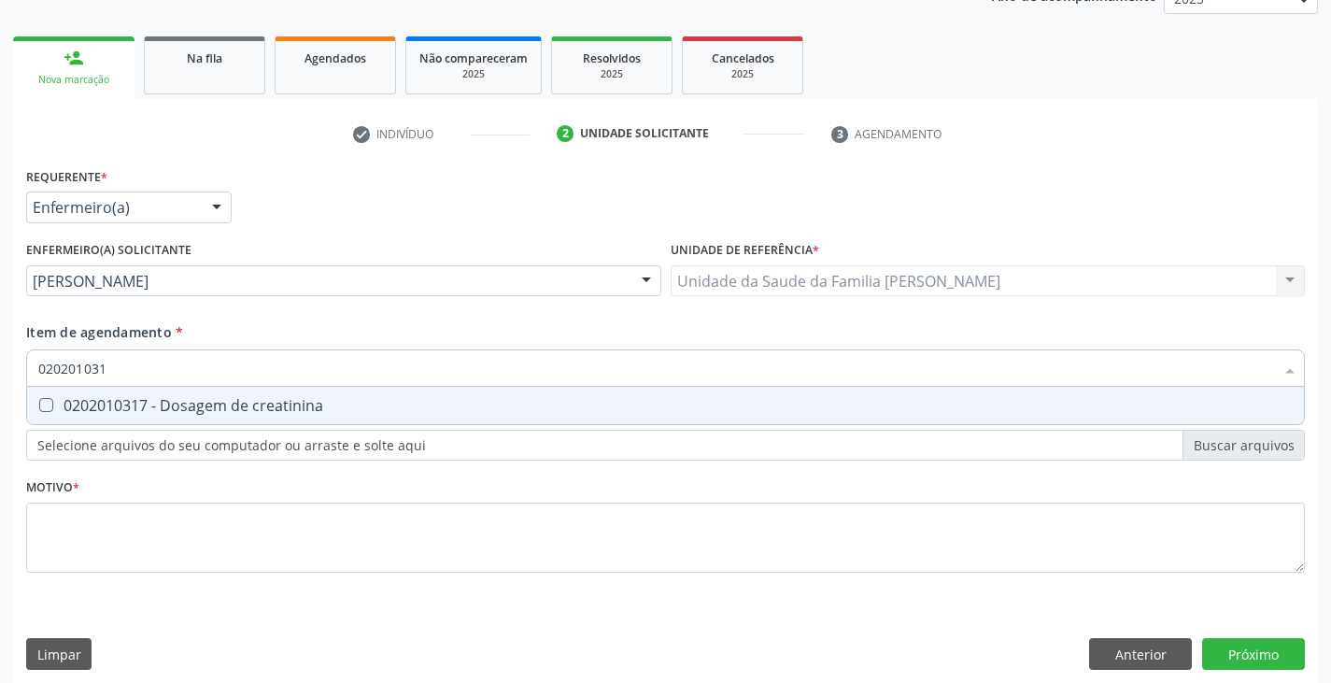
click at [214, 394] on span "0202010317 - Dosagem de creatinina" at bounding box center [665, 405] width 1277 height 37
checkbox creatinina "true"
type input "02020103"
checkbox creatinina "false"
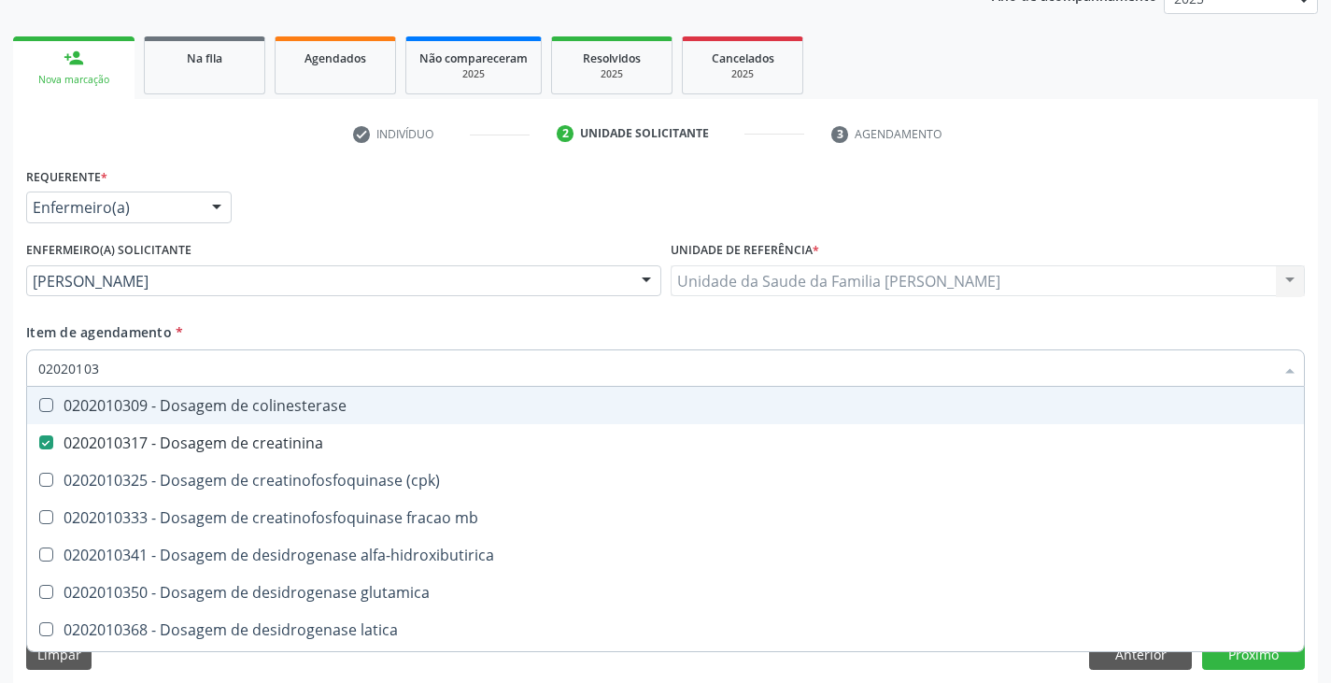
type input "0202010"
checkbox creatinina "false"
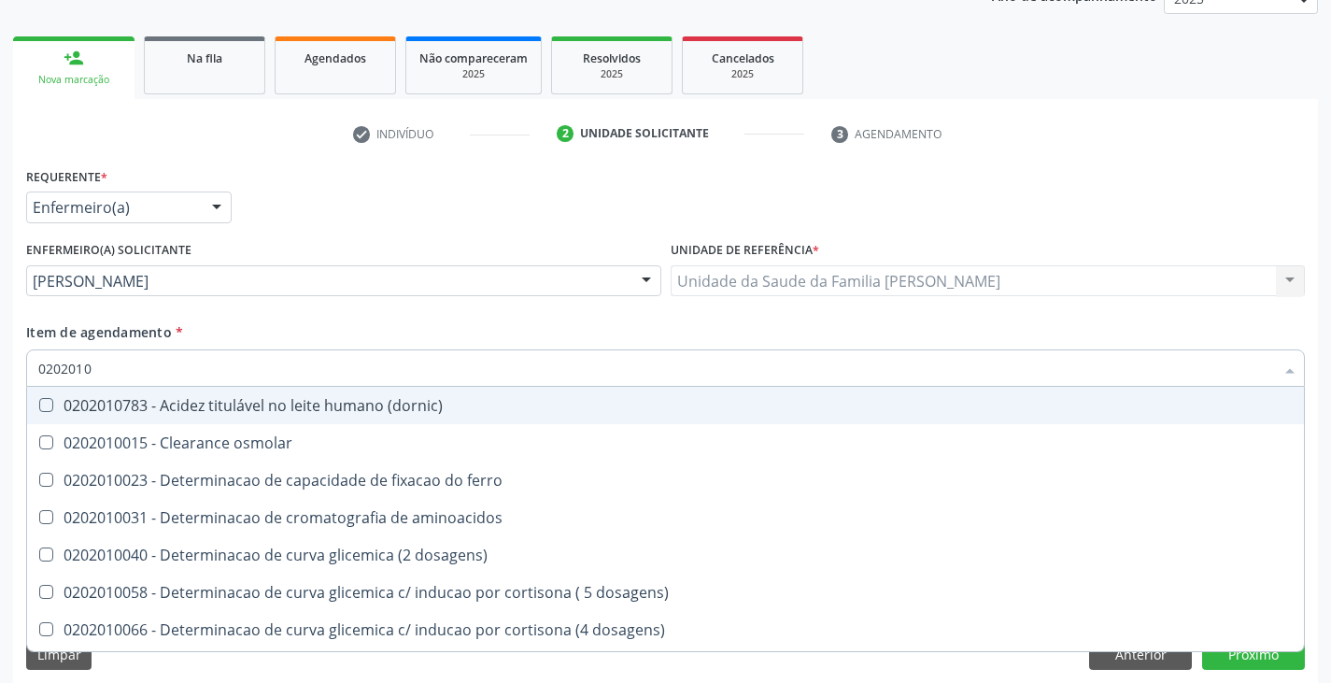
type input "02020106"
checkbox dosagens\) "true"
checkbox ivy "true"
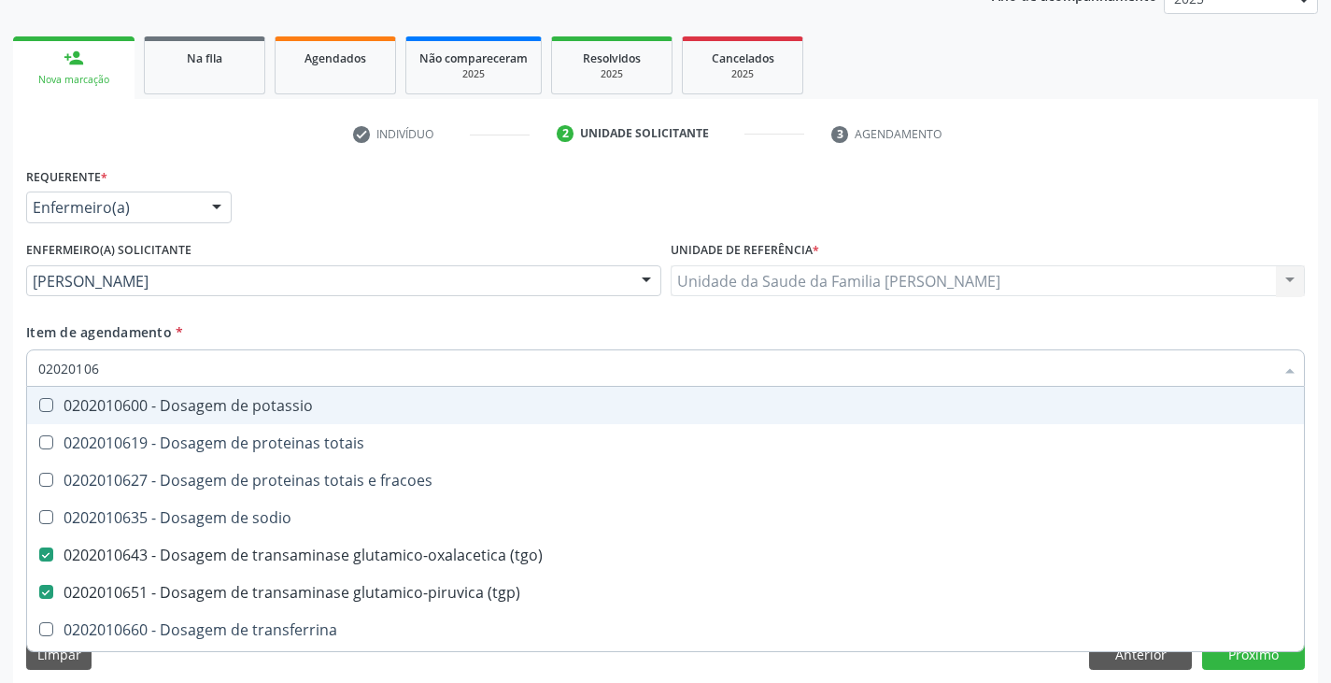
type input "020201060"
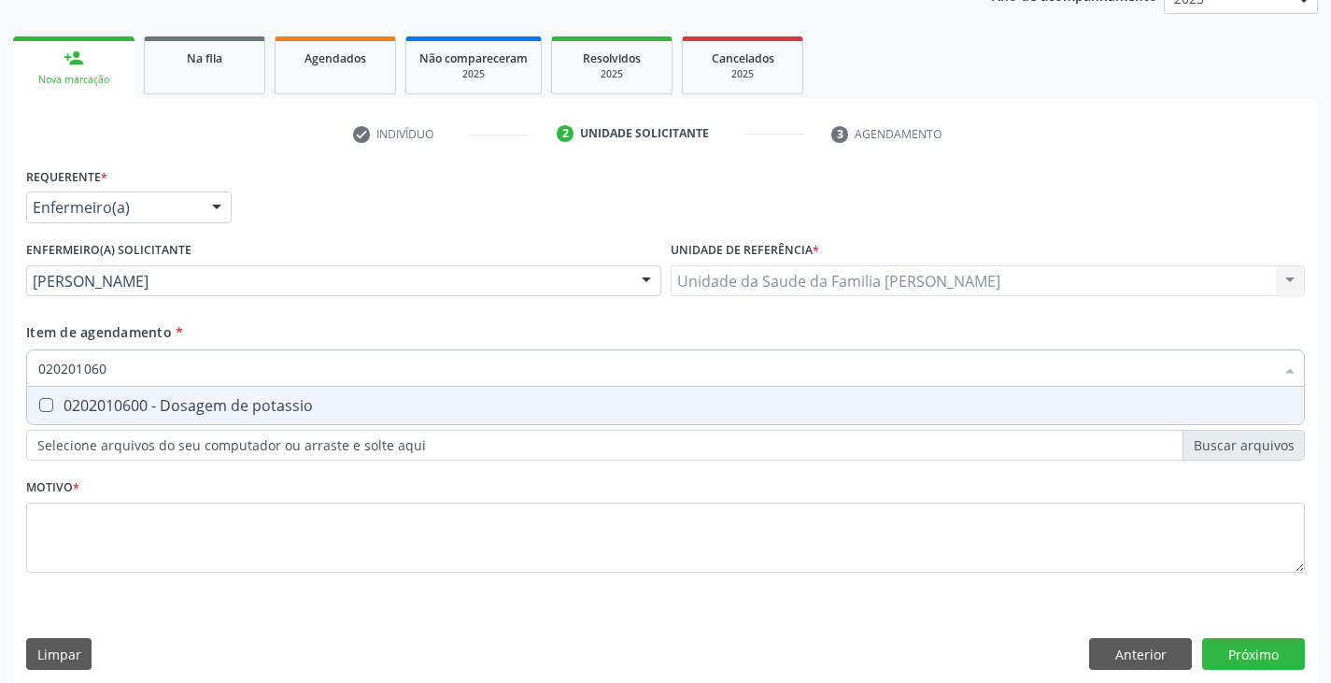
click at [214, 394] on span "0202010600 - Dosagem de potassio" at bounding box center [665, 405] width 1277 height 37
checkbox potassio "true"
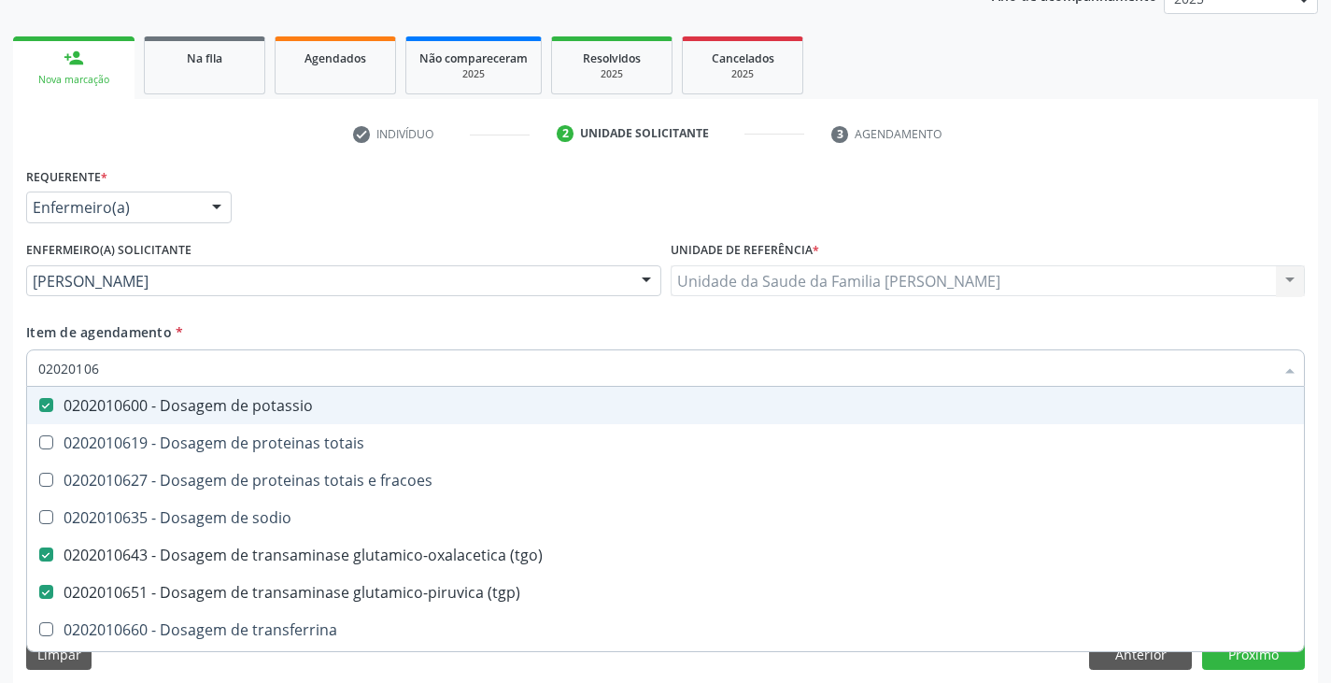
type input "0202010"
checkbox potassio "false"
checkbox \(tgo\) "false"
checkbox \(tgp\) "false"
checkbox triglicerideos "false"
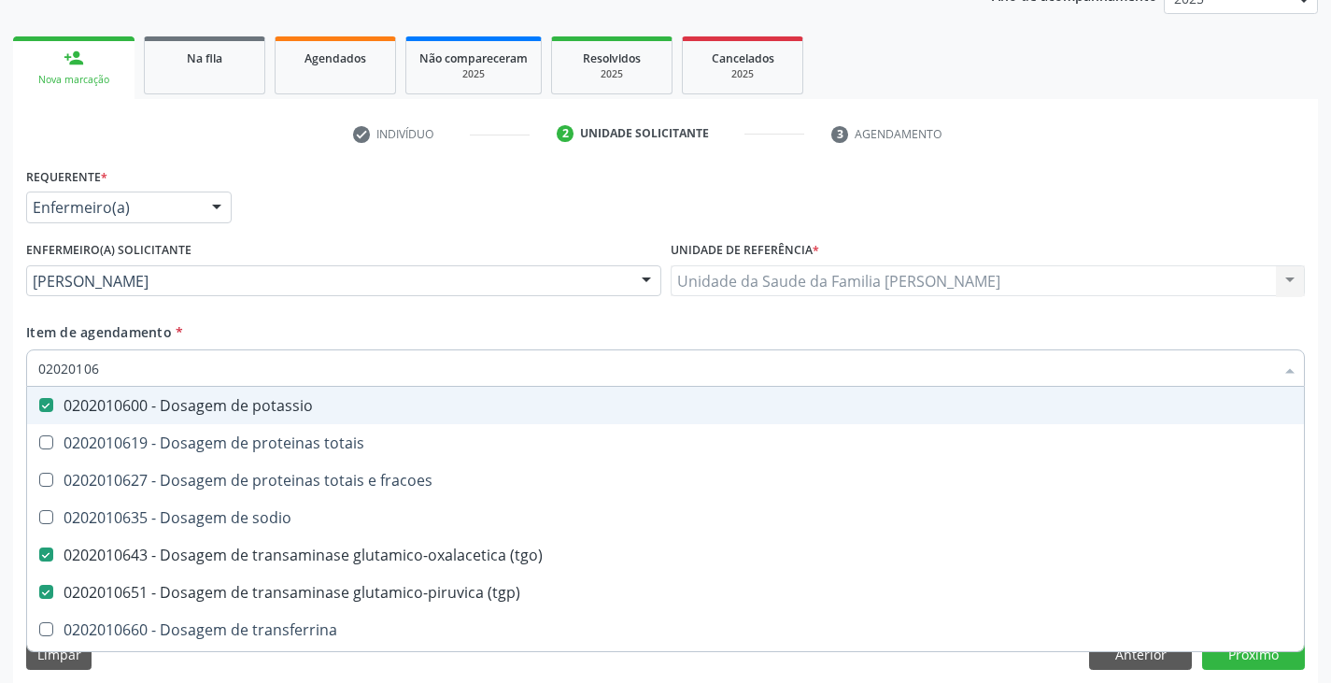
checkbox ureia "false"
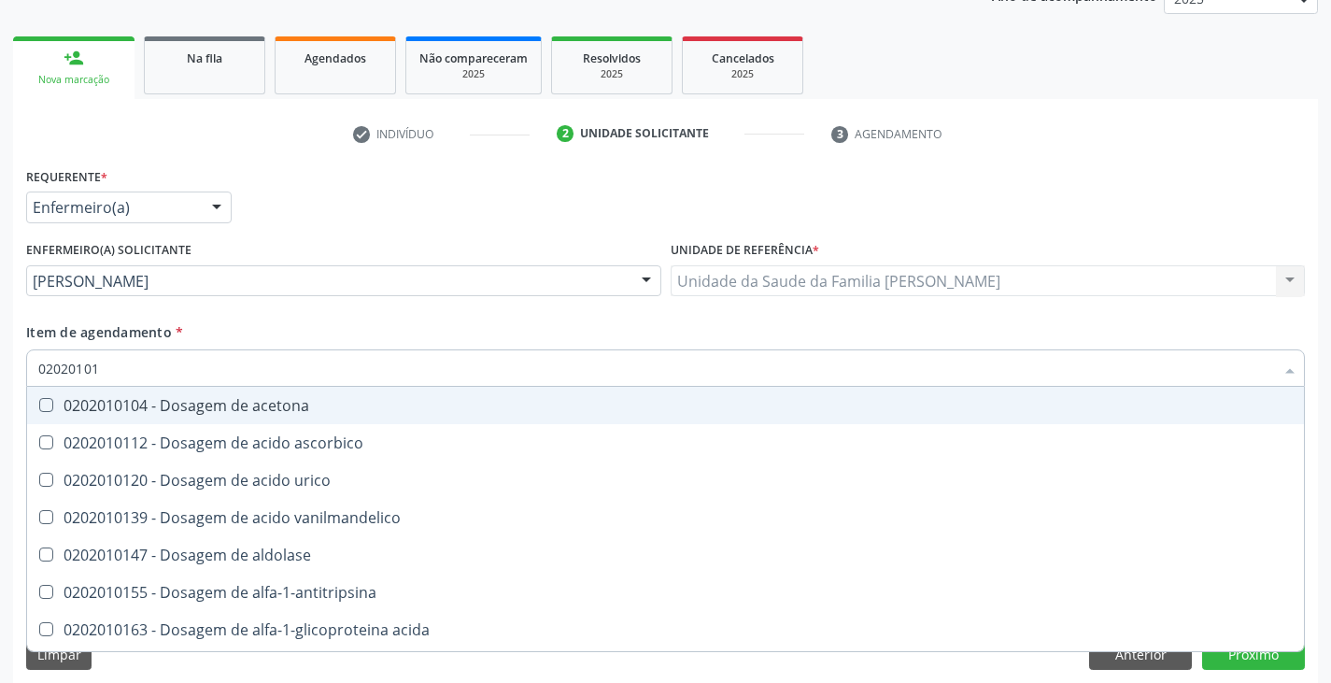
type input "020201012"
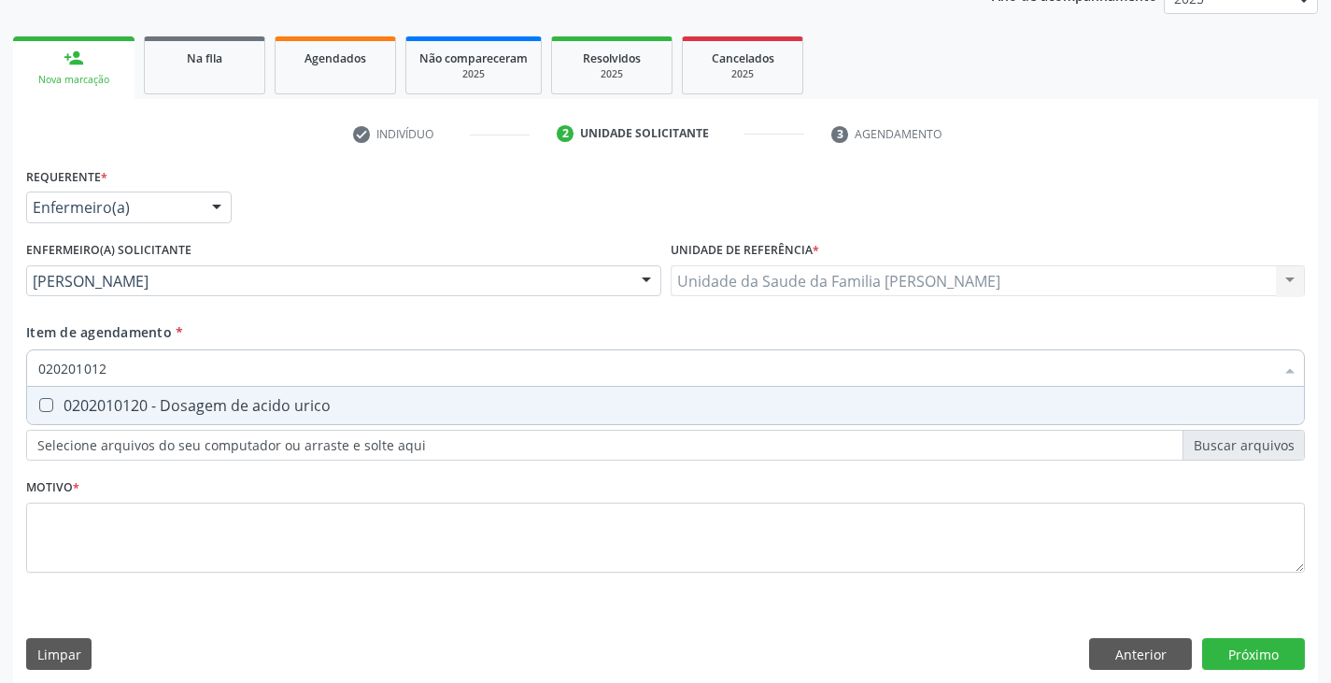
click at [214, 394] on span "0202010120 - Dosagem de acido urico" at bounding box center [665, 405] width 1277 height 37
checkbox urico "true"
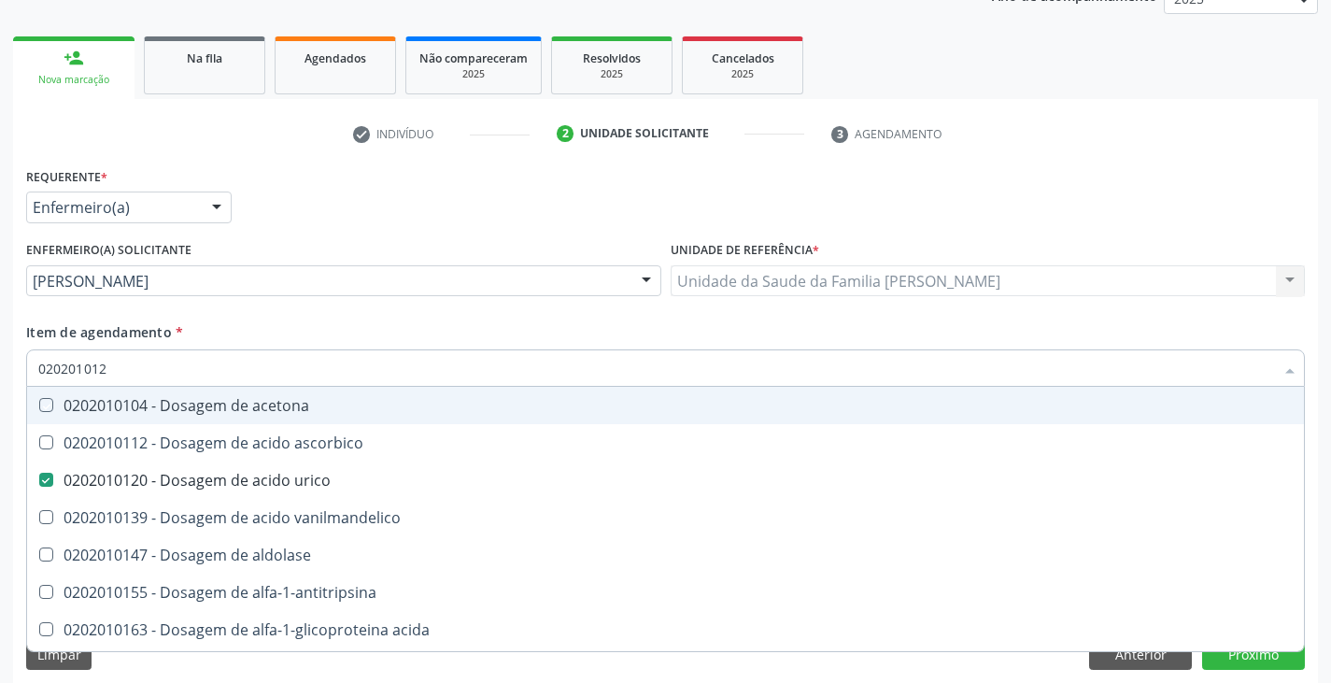
type input "02020101"
checkbox acetona "false"
type input "0202010"
checkbox urico "false"
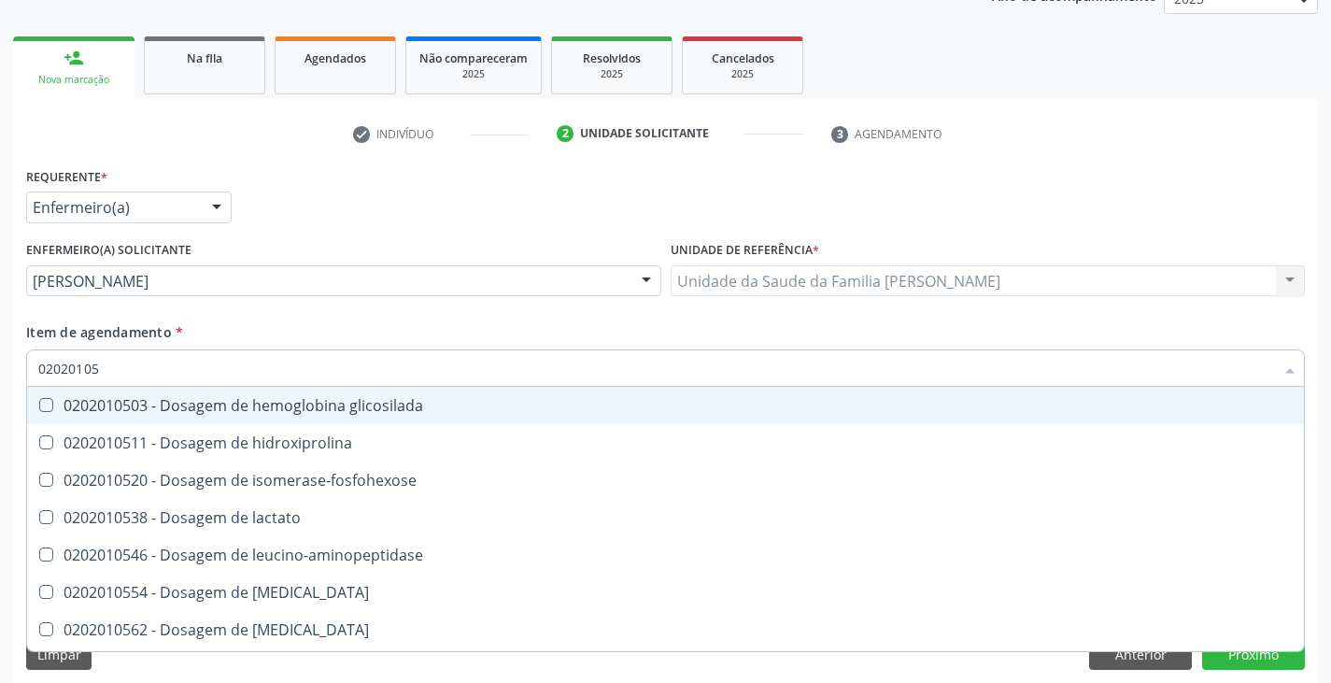
type input "020201050"
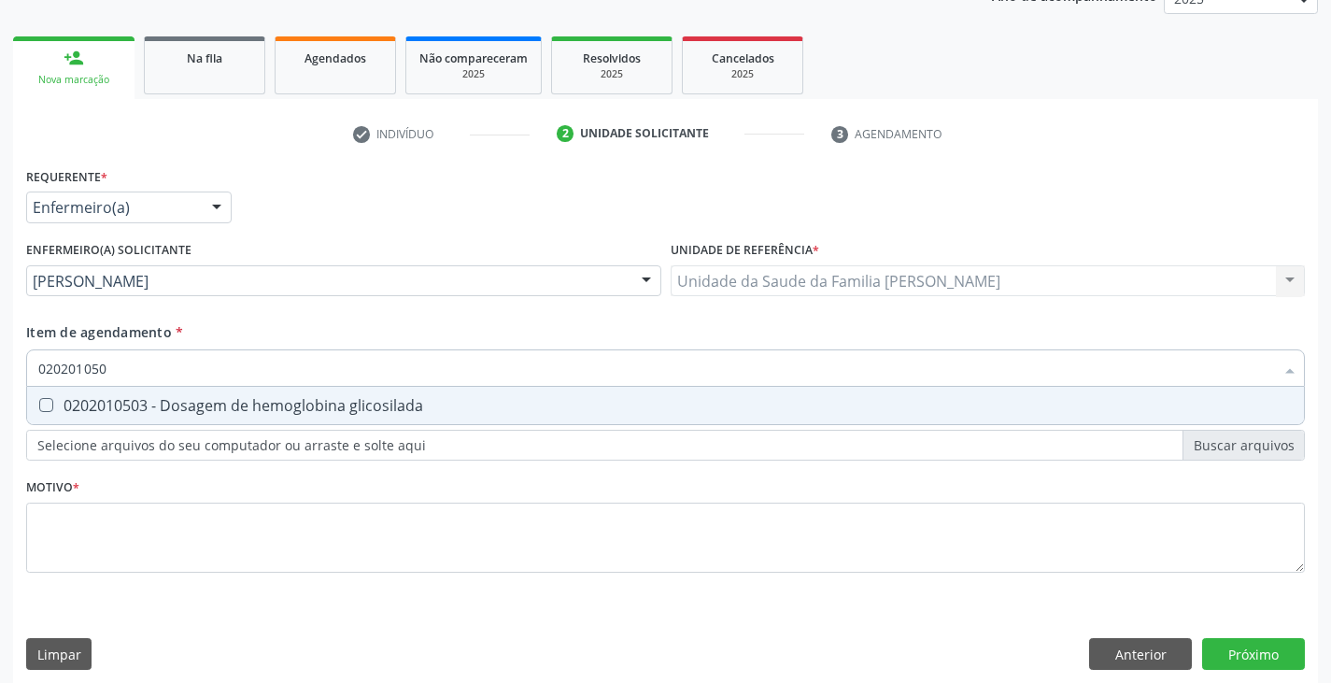
click at [214, 394] on span "0202010503 - Dosagem de hemoglobina glicosilada" at bounding box center [665, 405] width 1277 height 37
checkbox glicosilada "true"
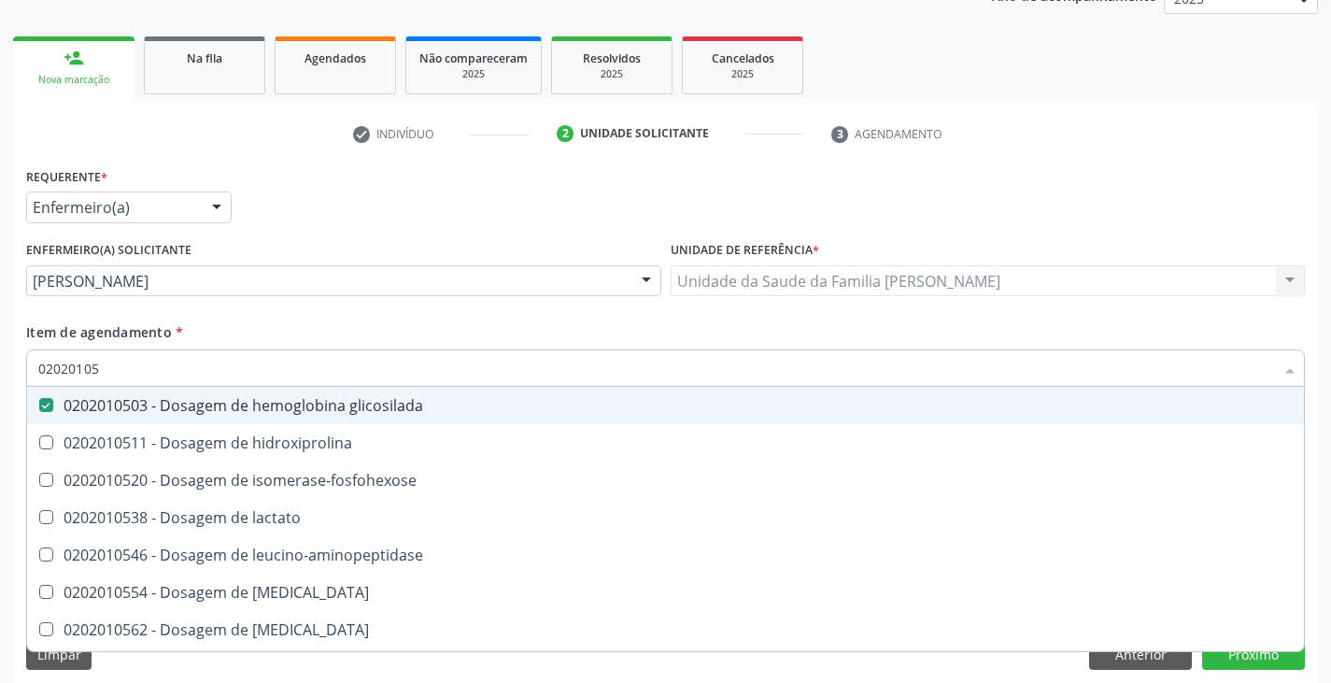
type input "0202010"
checkbox glicosilada "false"
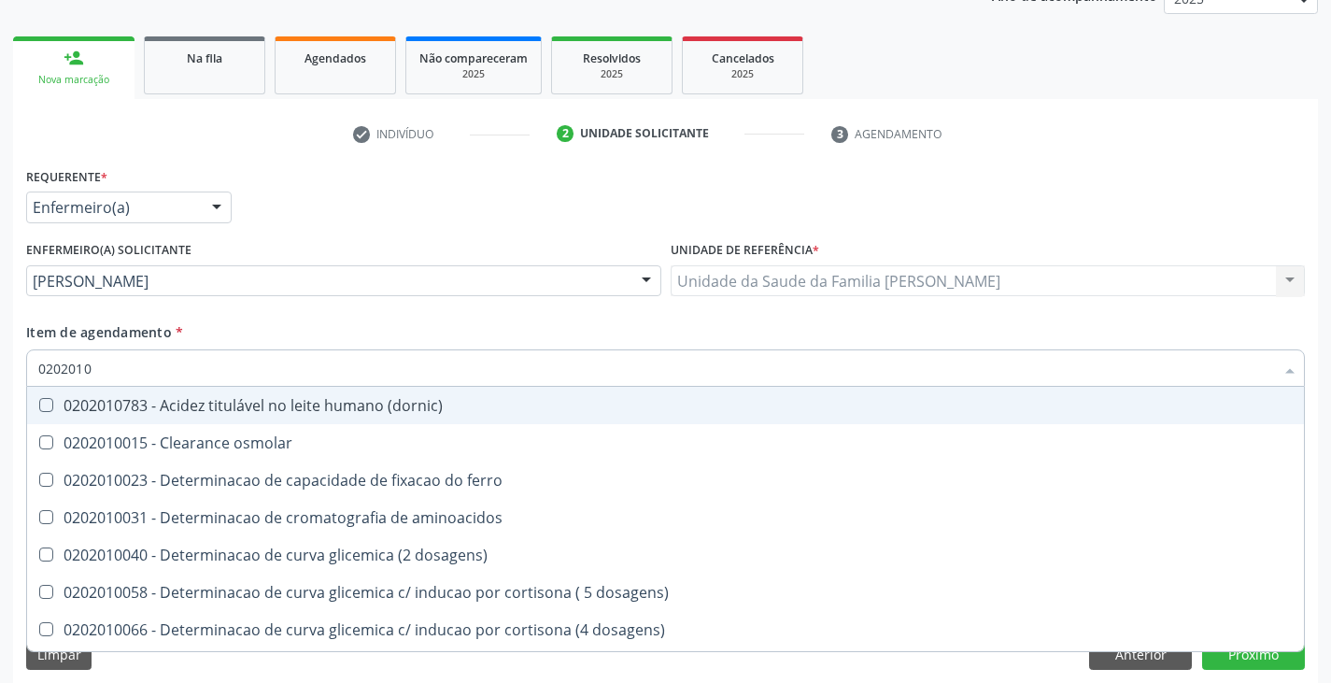
type input "02020102"
checkbox dosagens\) "true"
checkbox osmolaridade "true"
checkbox ivy "true"
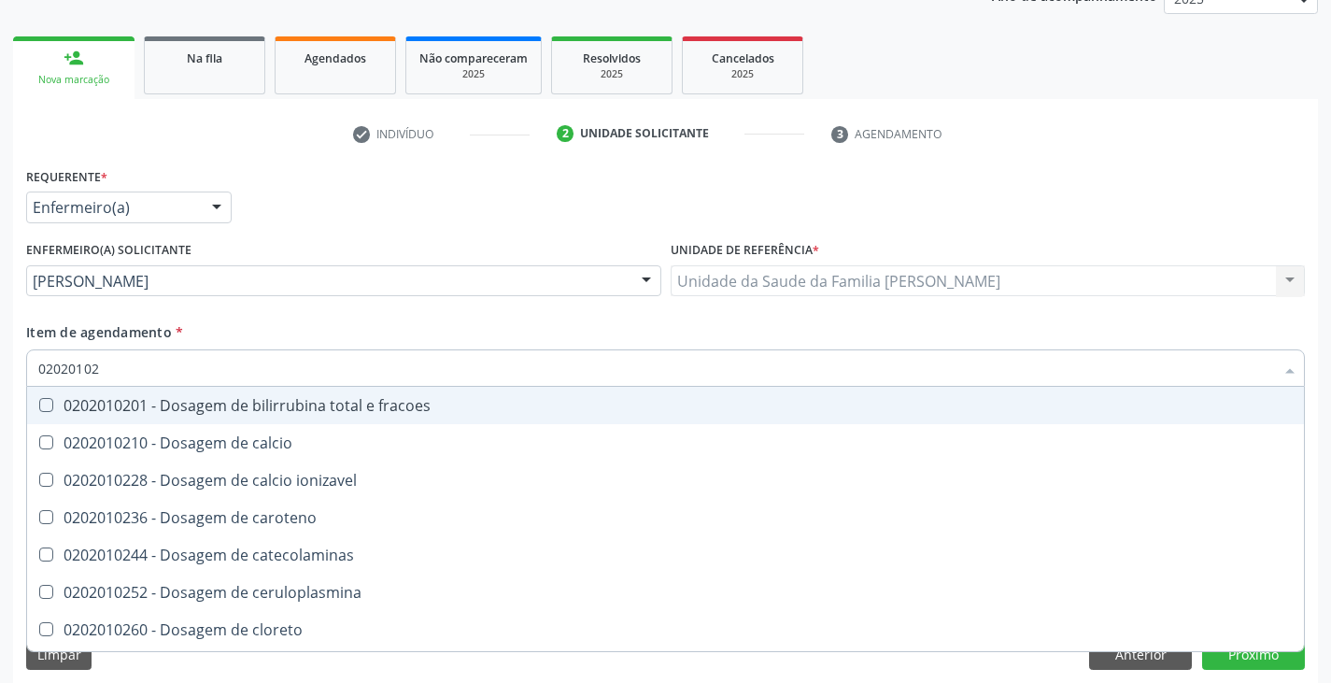
type input "020201021"
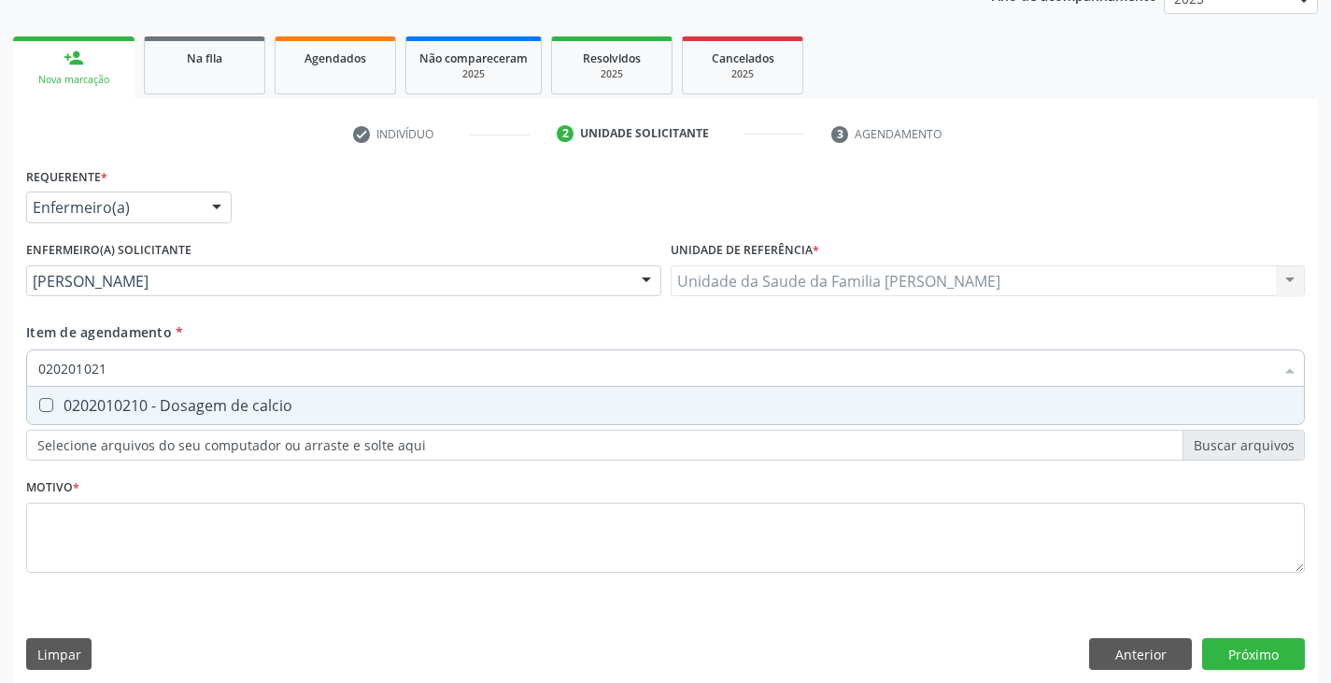
click at [214, 394] on span "0202010210 - Dosagem de calcio" at bounding box center [665, 405] width 1277 height 37
checkbox calcio "true"
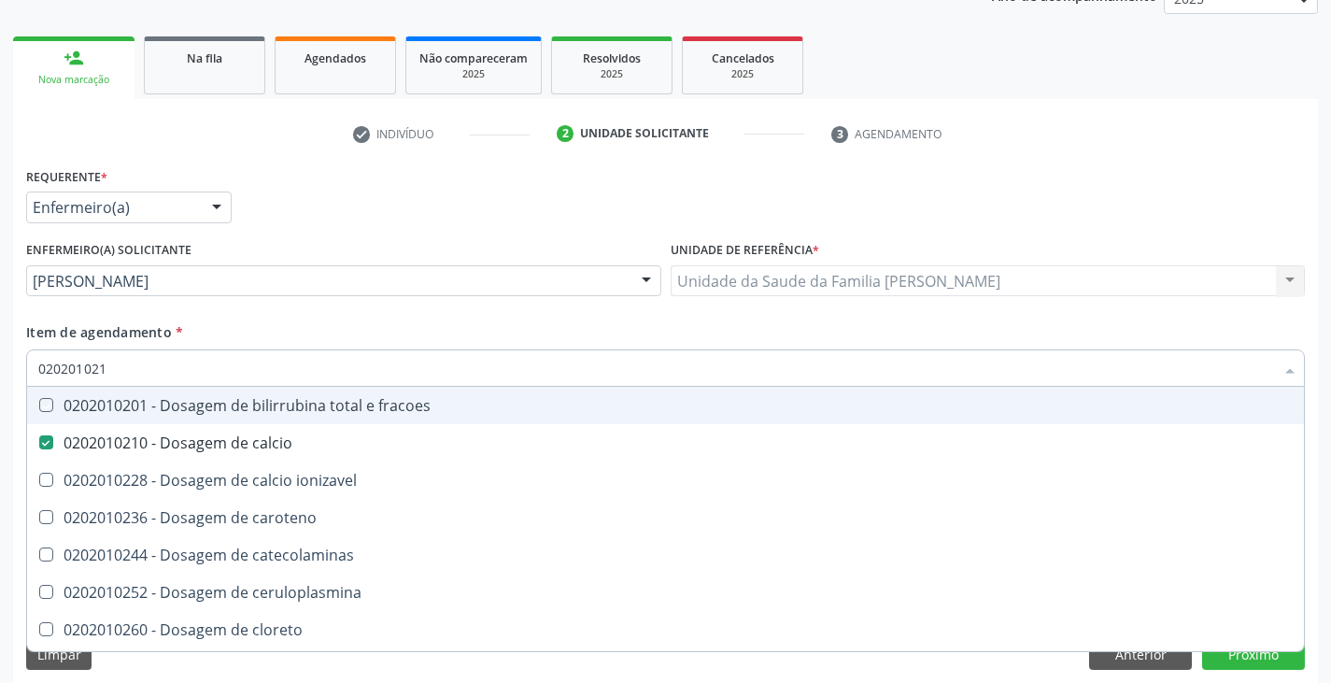
type input "02020102"
checkbox fracoes "false"
type input "0202010"
checkbox calcio "false"
checkbox hdl "false"
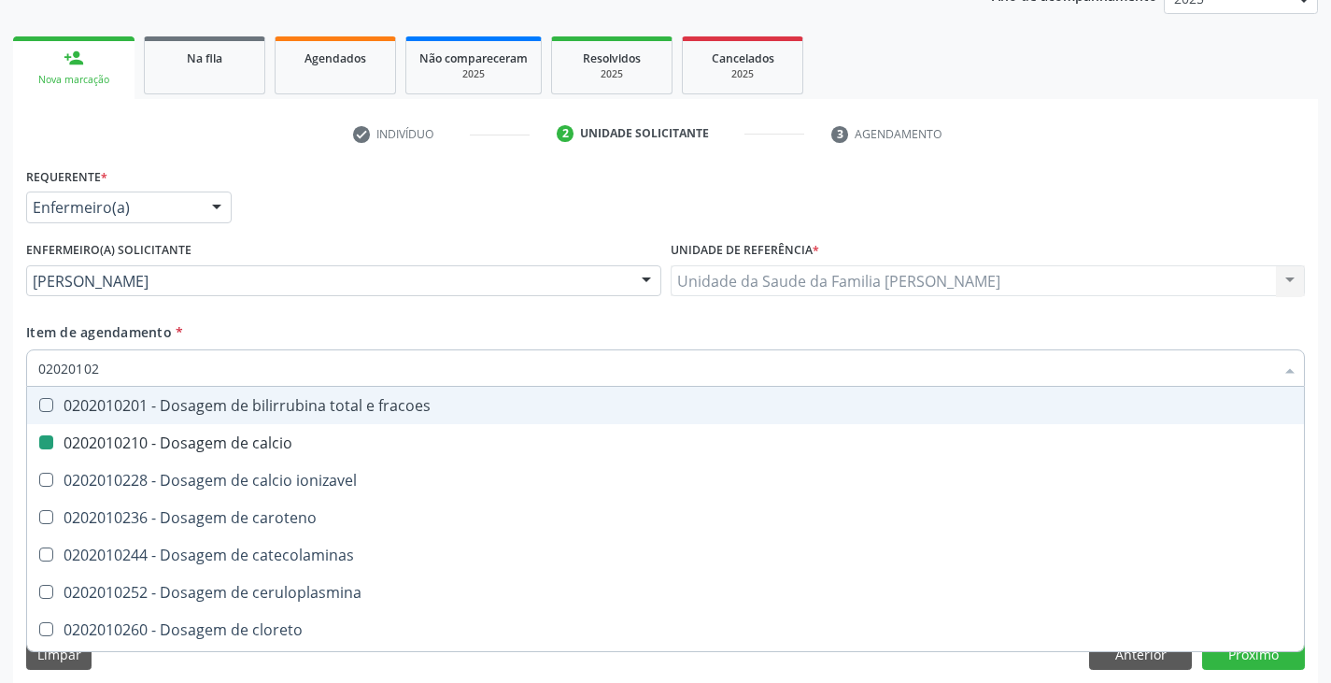
checkbox ldl "false"
checkbox total "false"
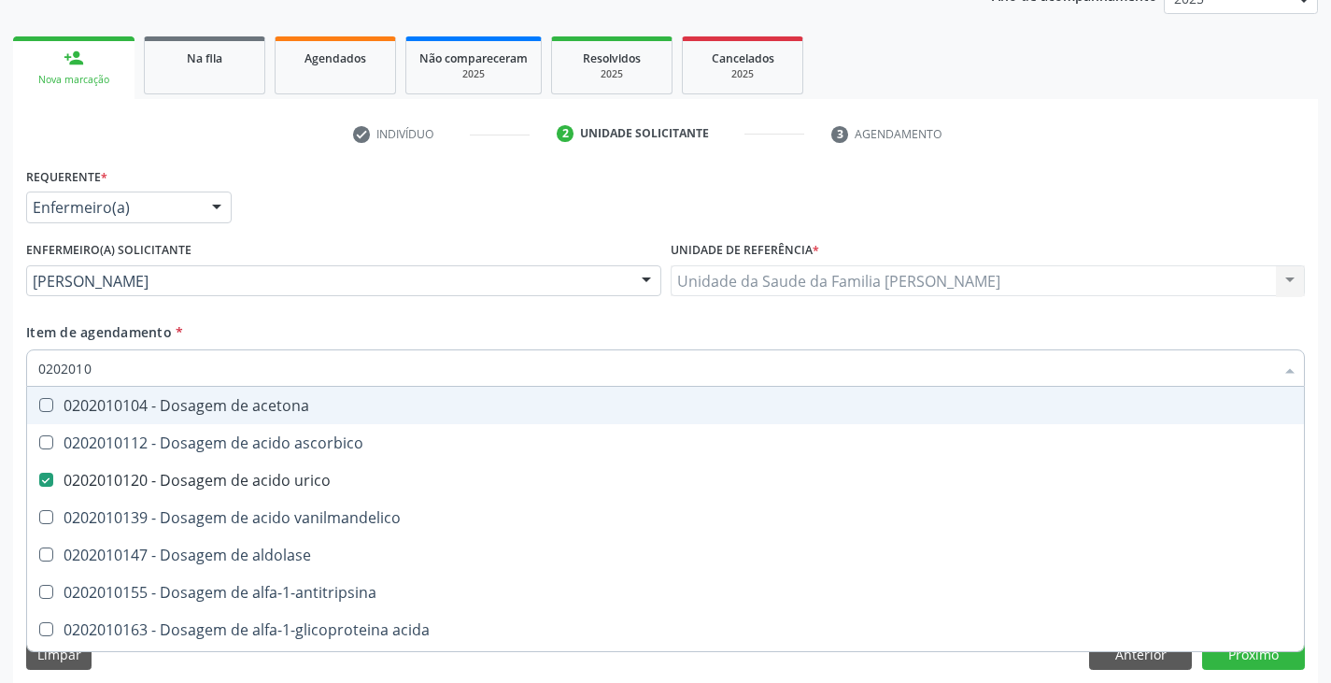
type input "02020101"
checkbox urico "true"
type input "020201012"
checkbox acetona "true"
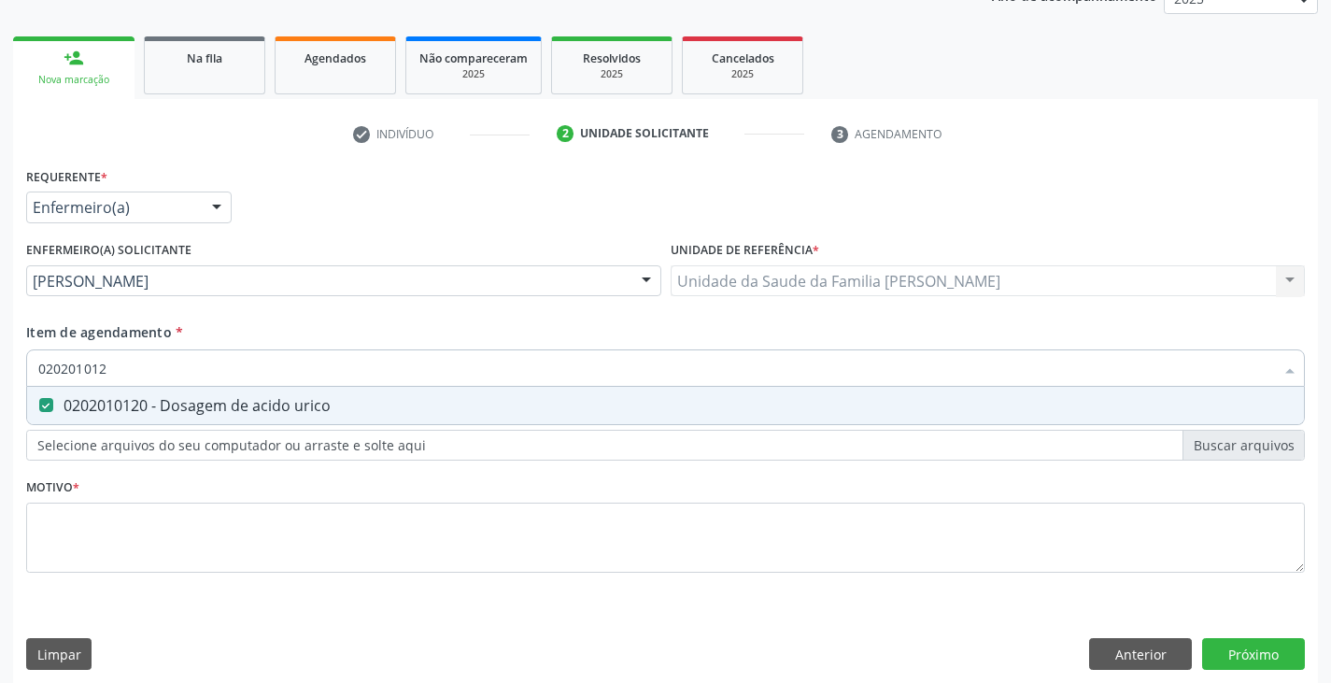
type input "02020101"
checkbox urico "false"
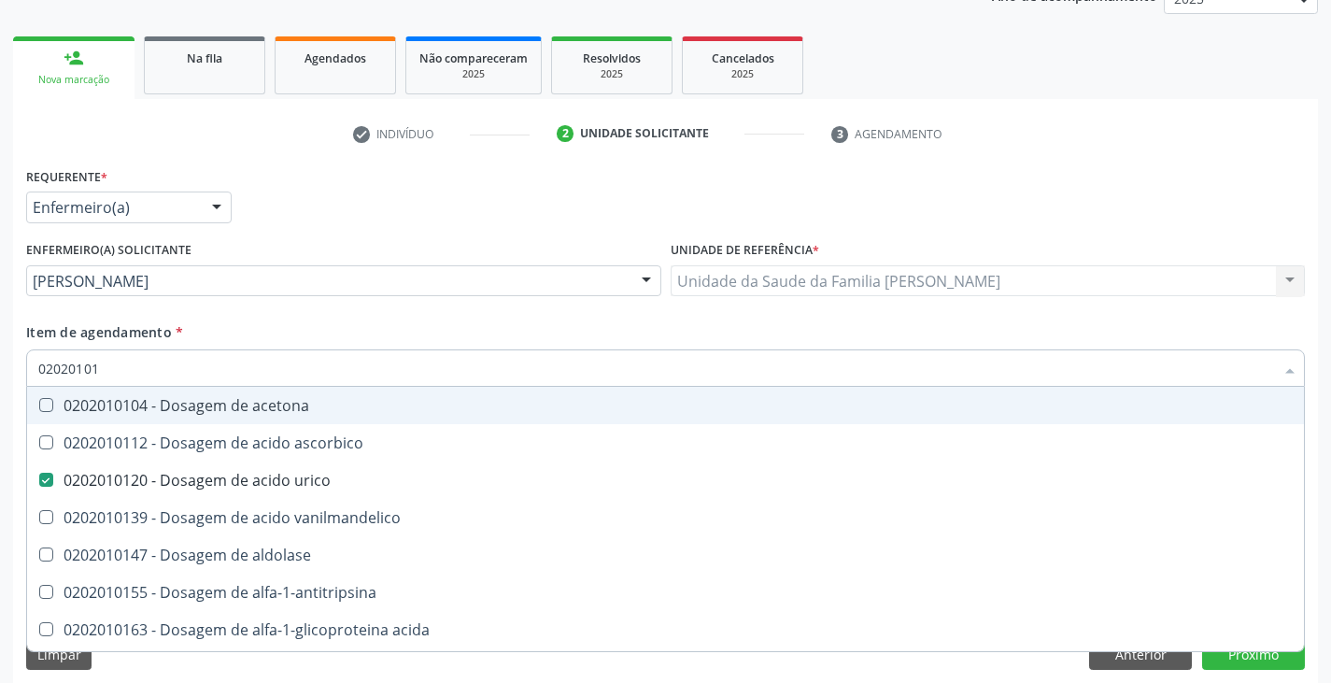
type input "0202010"
checkbox urico "false"
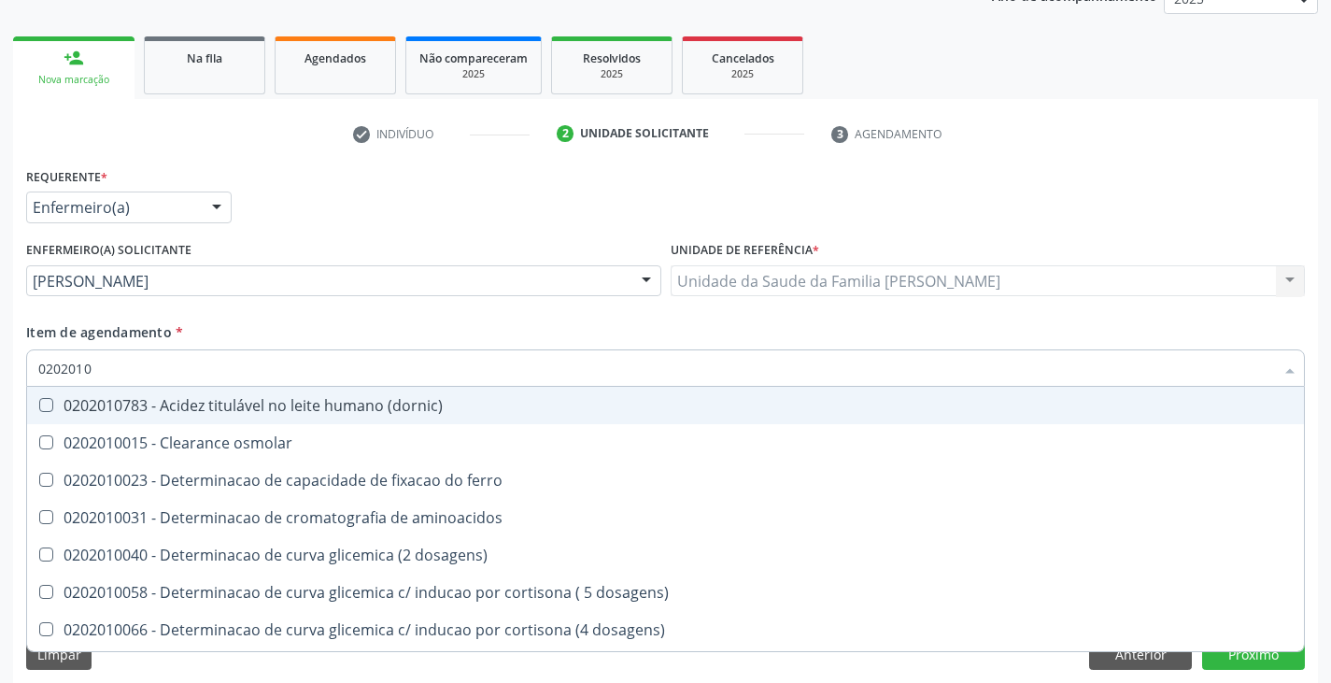
type input "020201"
checkbox urico "false"
checkbox alfa-2-macroglobulina "true"
checkbox calcio "false"
checkbox hdl "false"
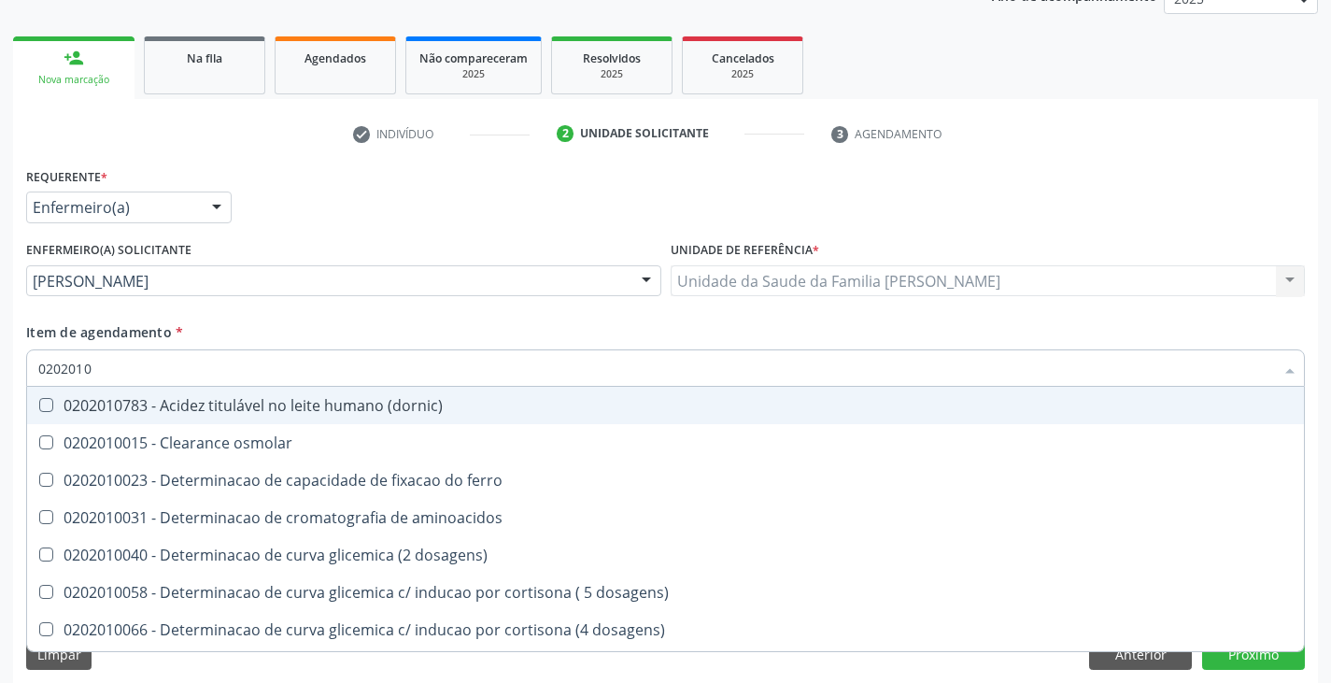
checkbox total "false"
checkbox creatinina "false"
checkbox alfa-hidroxibutirica "true"
checkbox glutamica "true"
checkbox latica "true"
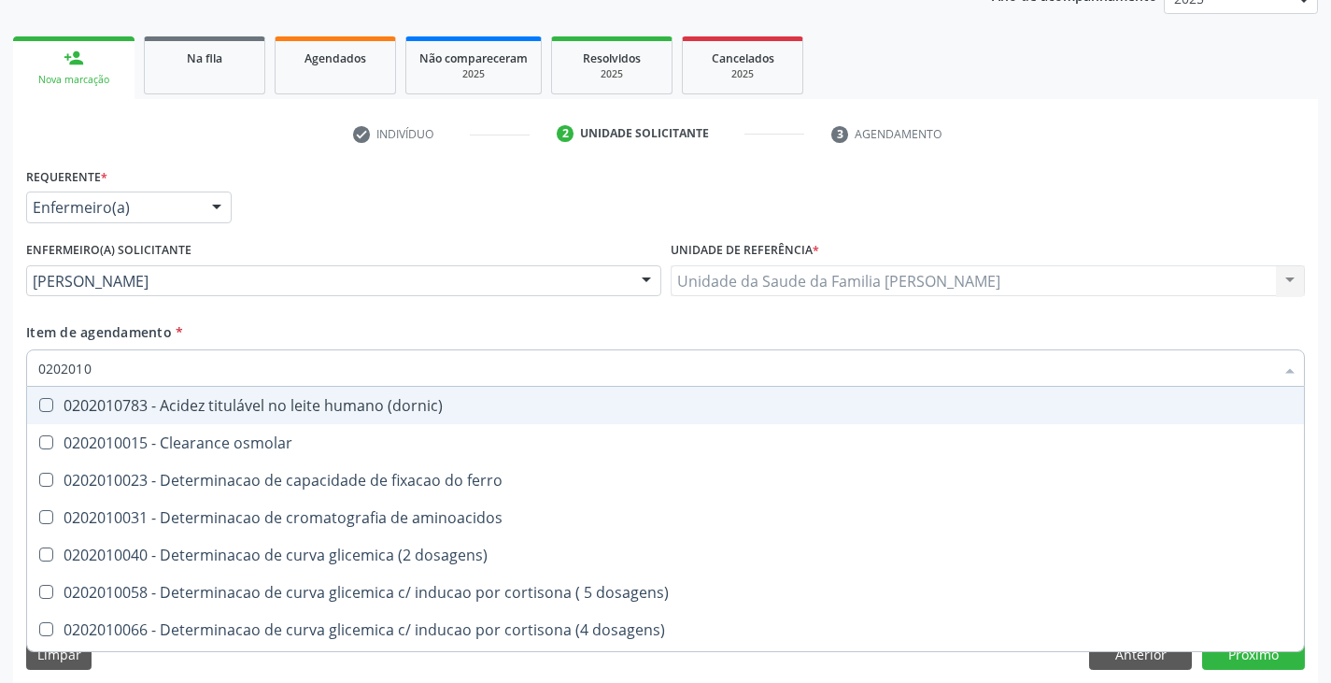
checkbox ferritina "true"
checkbox glicose "false"
checkbox glicosilada "false"
checkbox magnesio "true"
checkbox porfirinas "true"
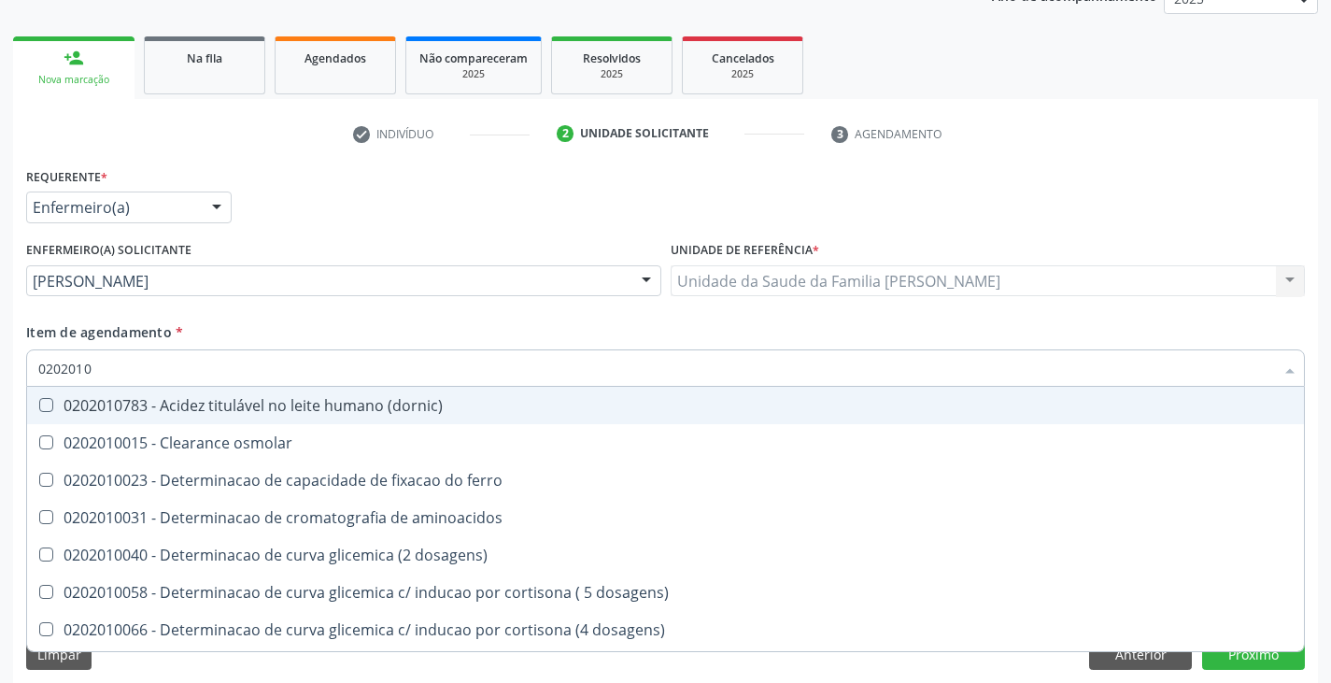
checkbox potassio "false"
checkbox \(tgo\) "false"
checkbox \(tgp\) "false"
checkbox triglicerideos "false"
checkbox \) "true"
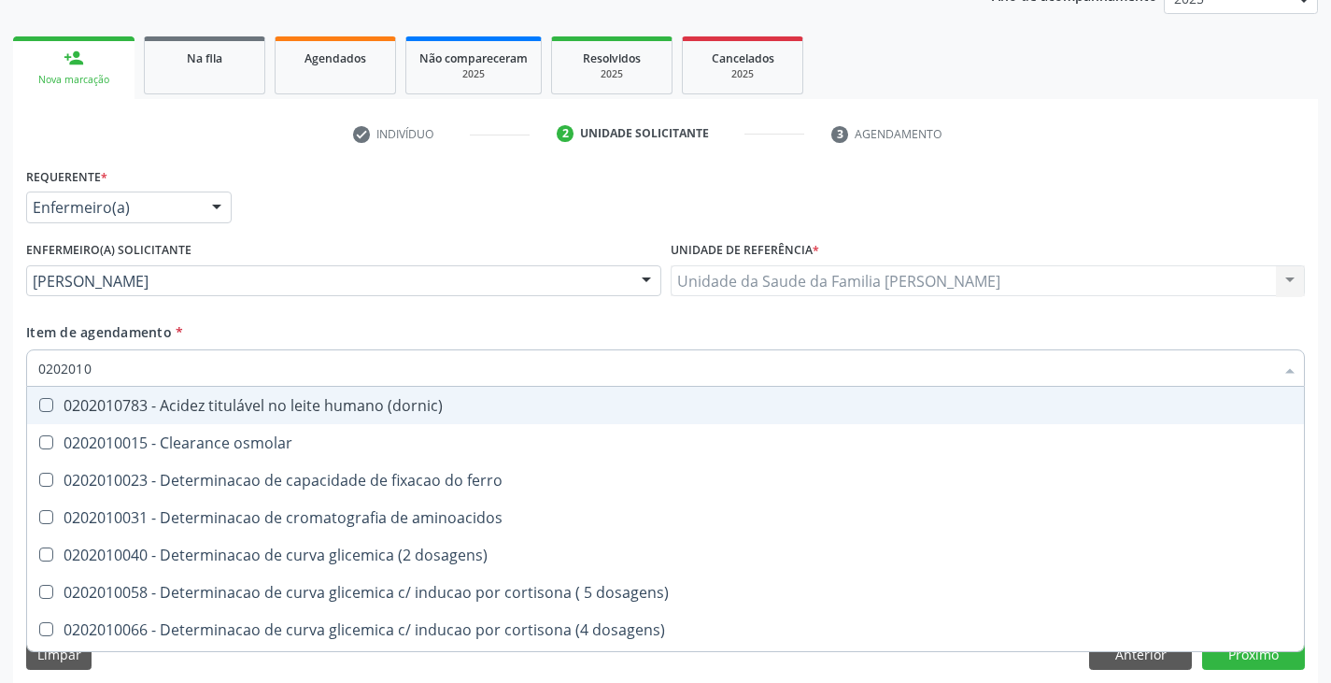
checkbox d-xilose "true"
type input "02020"
checkbox alfa-2-macroglobulina "false"
checkbox ldl "false"
checkbox alfa-hidroxibutirica "false"
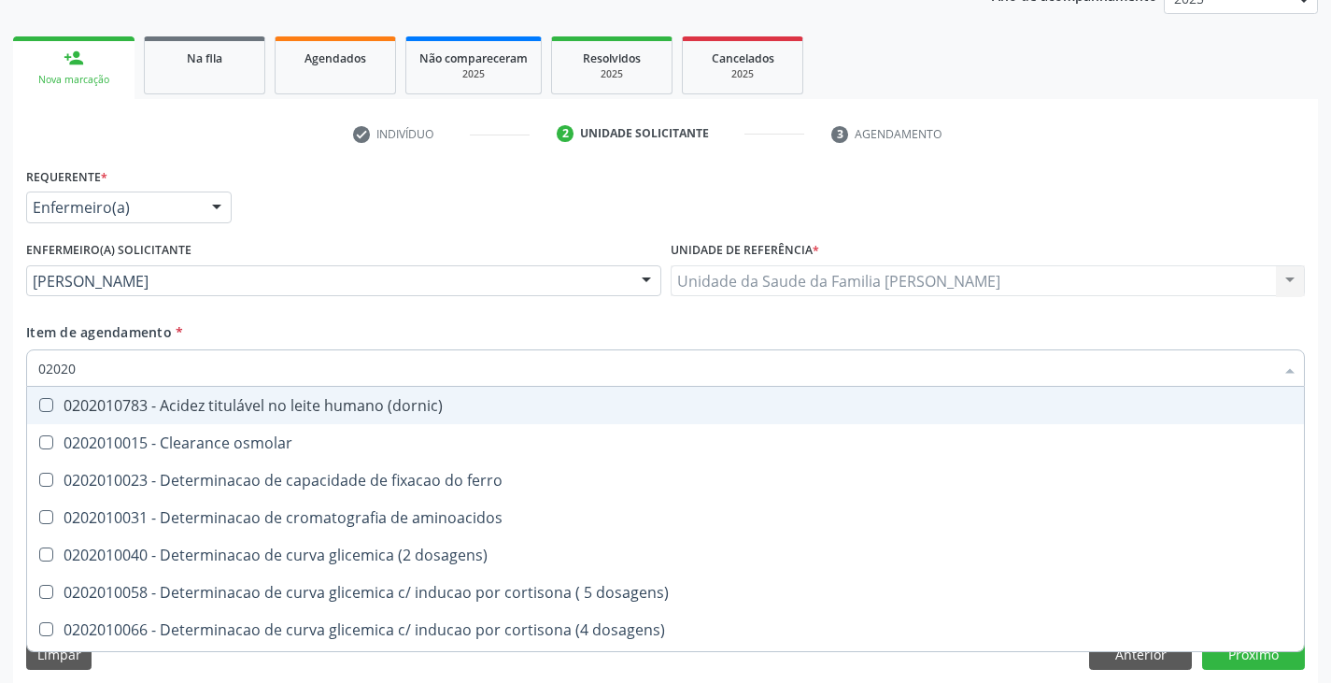
checkbox glutamica "false"
checkbox latica "false"
checkbox ferritina "false"
checkbox magnesio "false"
checkbox porfirinas "false"
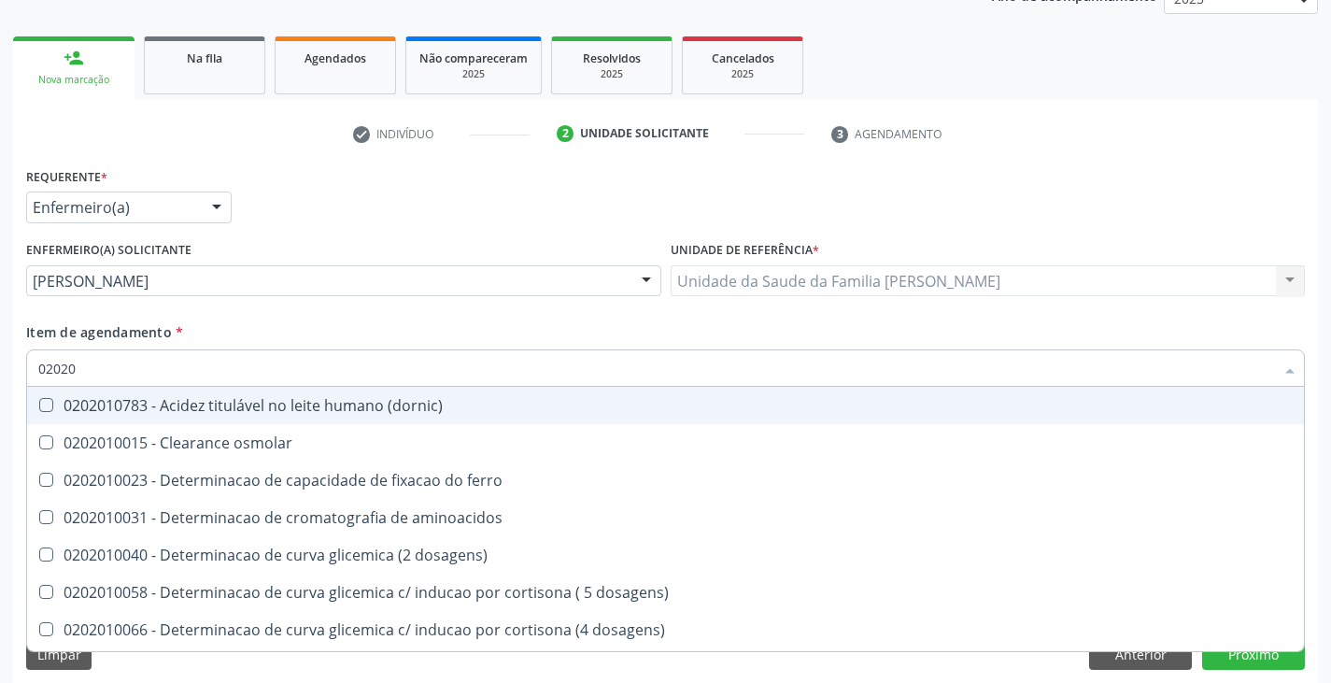
checkbox ureia "false"
checkbox \) "false"
checkbox d-xilose "false"
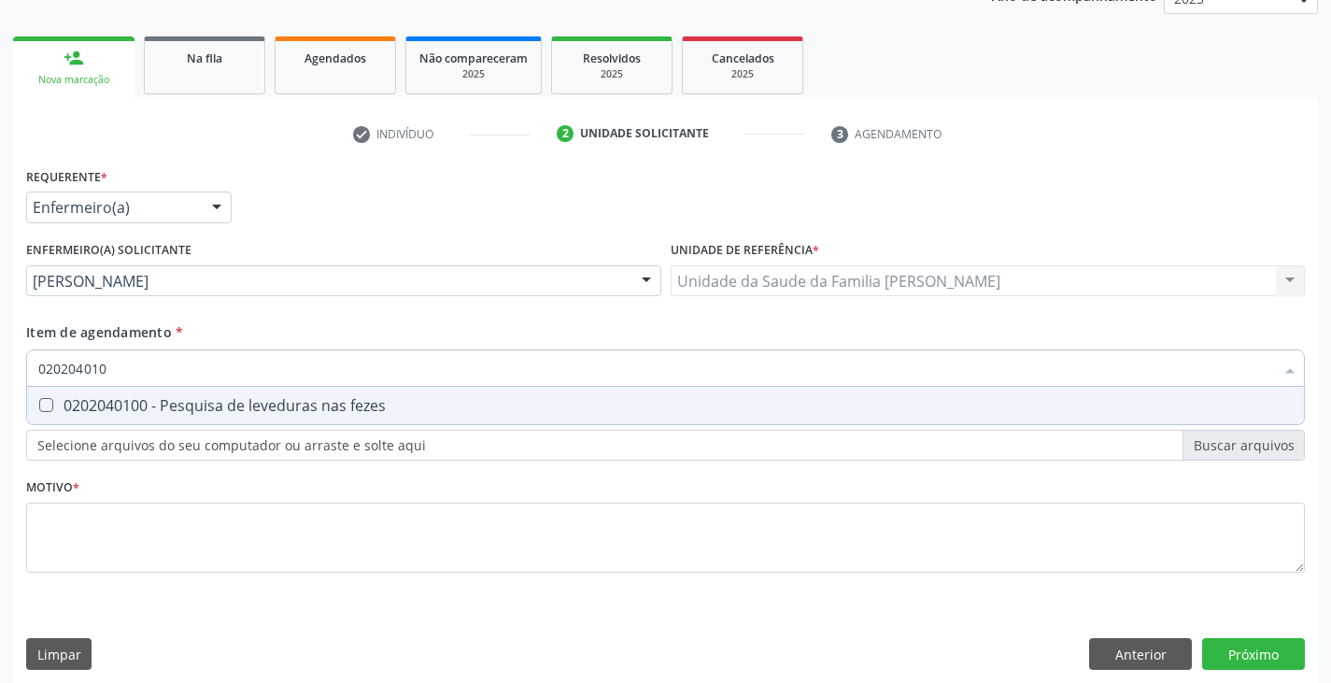
type input "0202040100"
click at [214, 394] on span "0202040100 - Pesquisa de leveduras nas fezes" at bounding box center [665, 405] width 1277 height 37
checkbox fezes "true"
type input "02020401"
checkbox fezes "false"
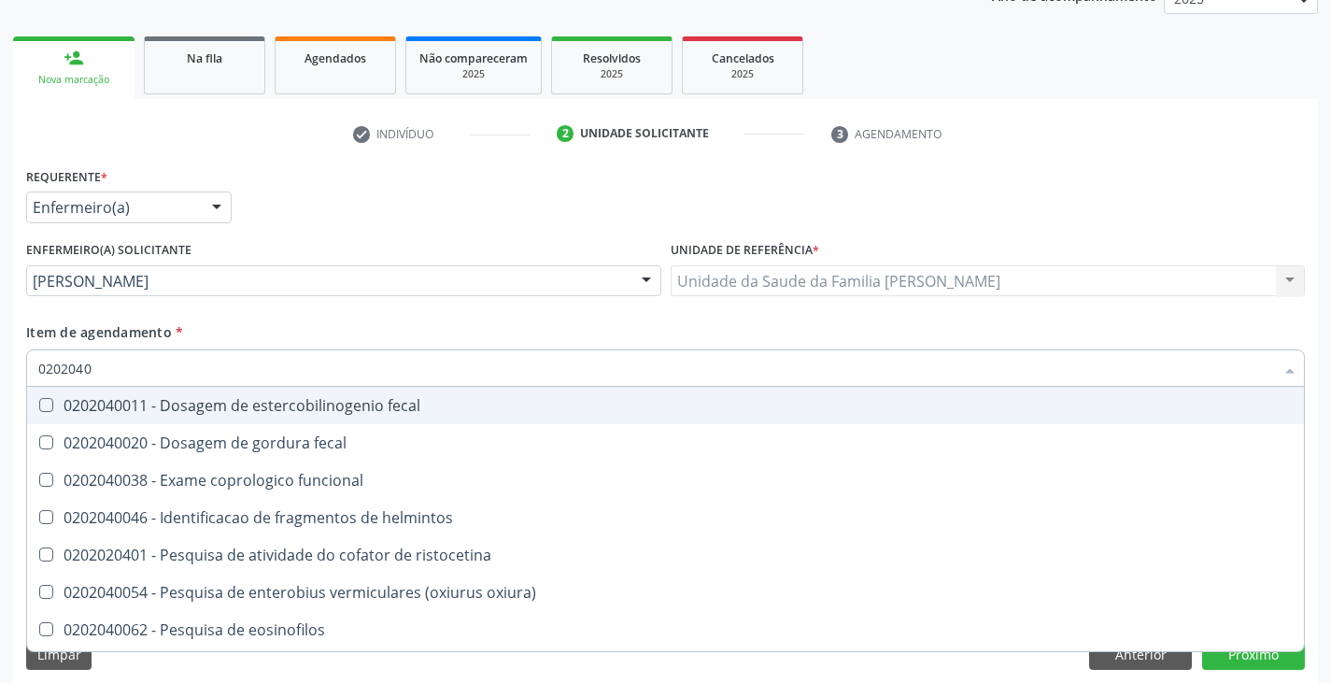
type input "020204"
checkbox fezes "false"
checkbox fezes "true"
type input "02020"
checkbox fezes "false"
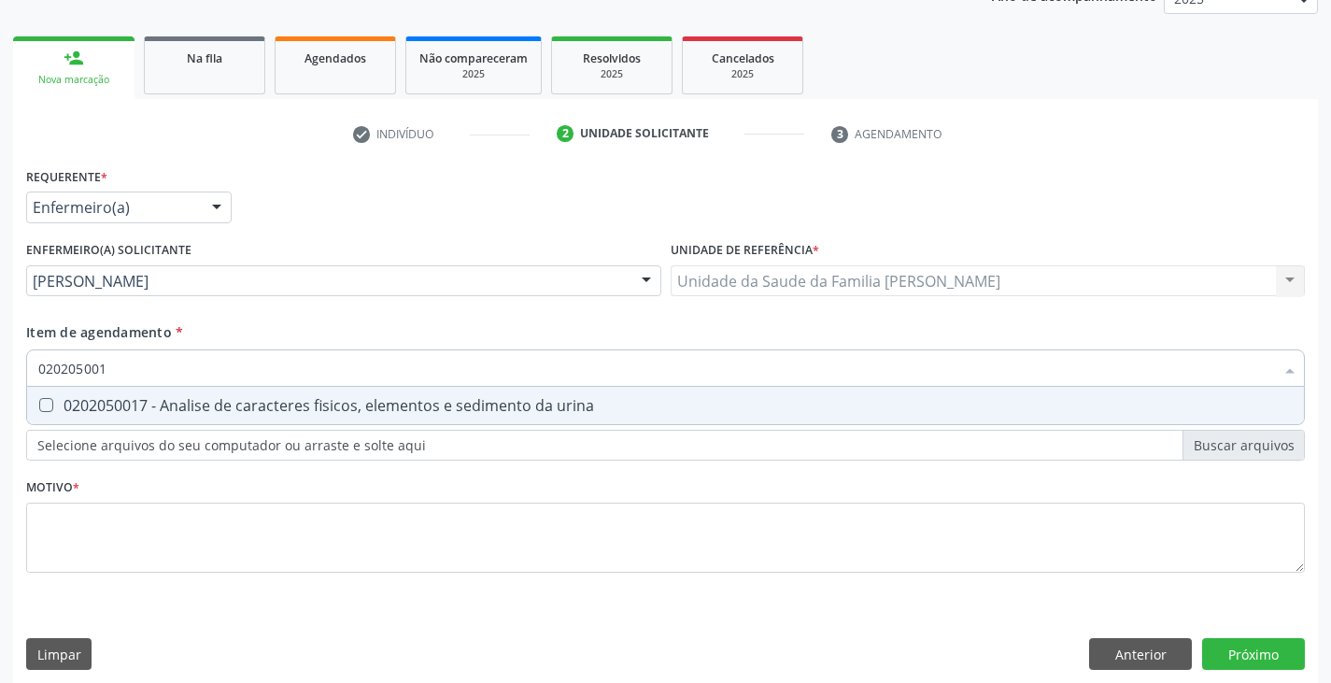
type input "0202050017"
click at [214, 394] on span "0202050017 - Analise de caracteres fisicos, elementos e sedimento da urina" at bounding box center [665, 405] width 1277 height 37
checkbox urina "true"
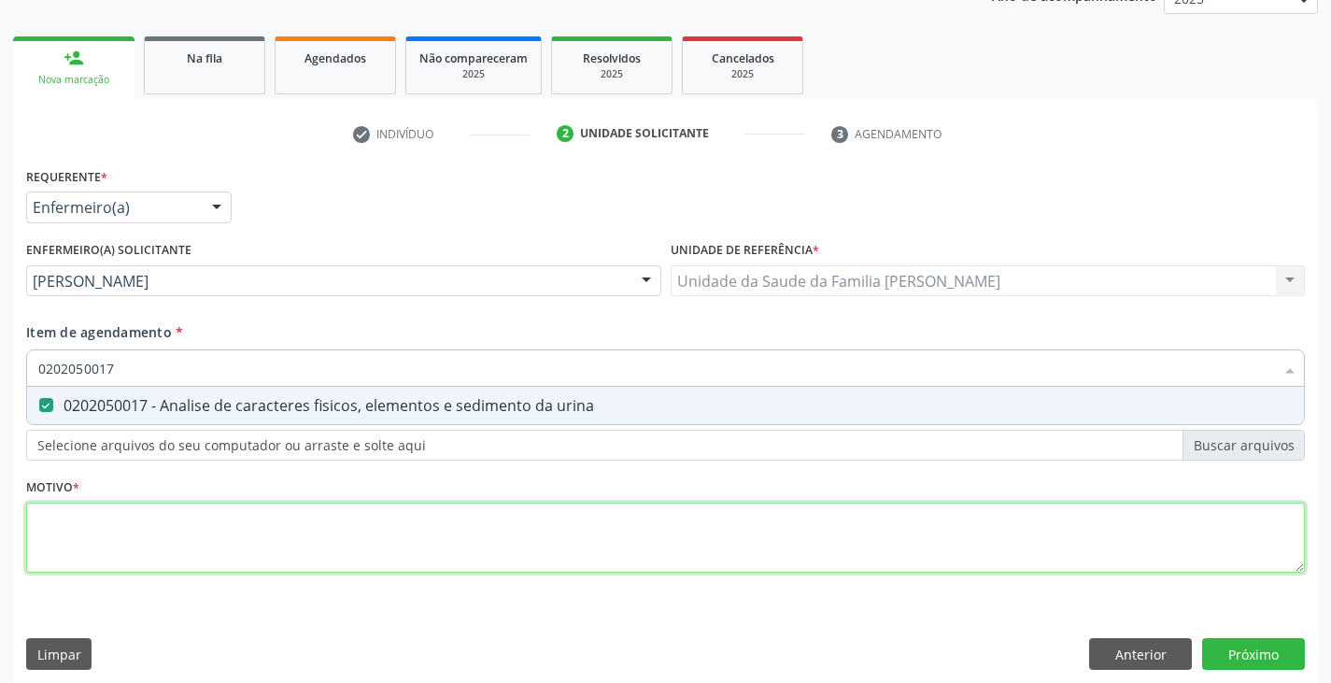
click at [142, 528] on div "Requerente * Enfermeiro(a) Médico(a) Enfermeiro(a) Paciente Nenhum resultado en…" at bounding box center [665, 381] width 1279 height 436
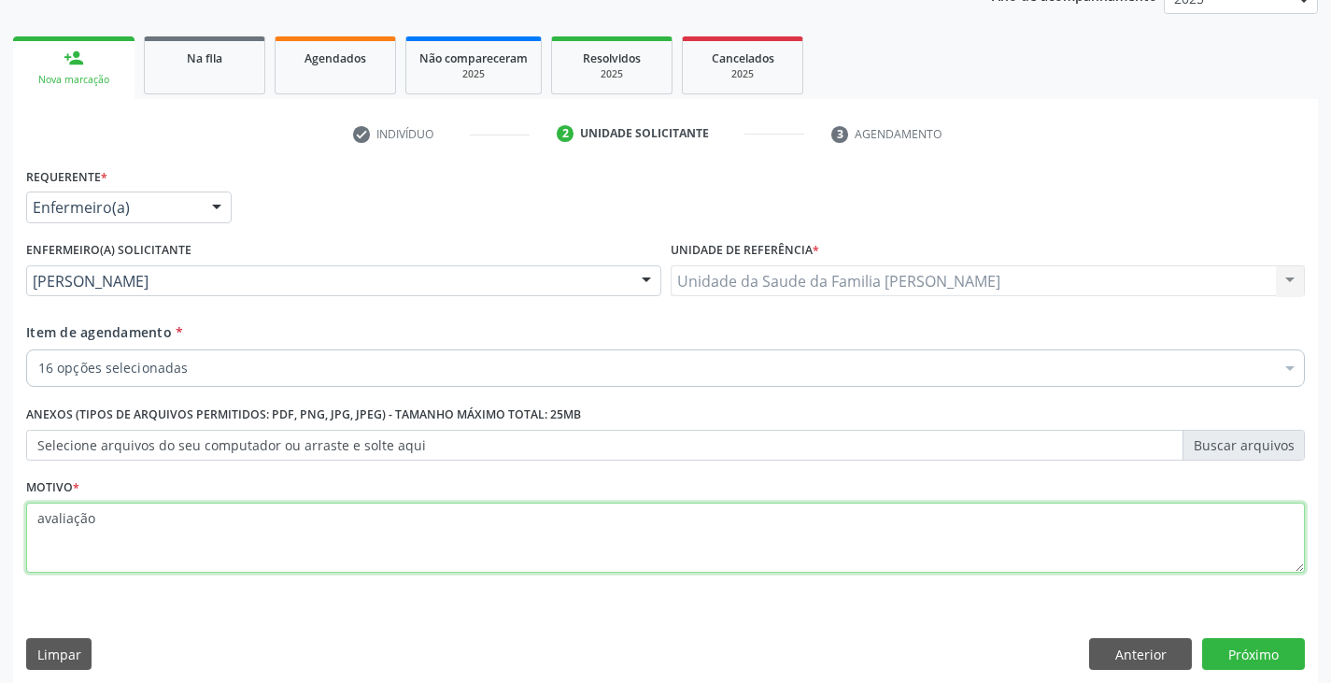
type textarea "avaliação"
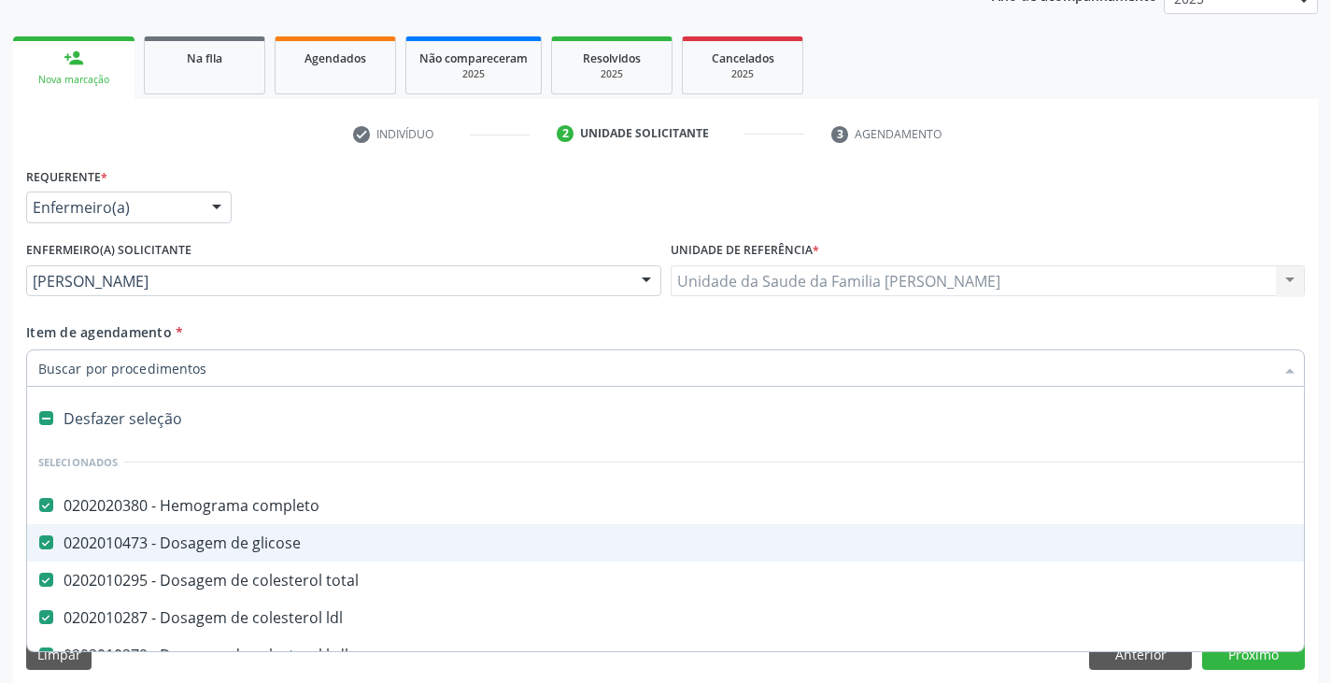
type input "c"
checkbox fezes "false"
checkbox urina "false"
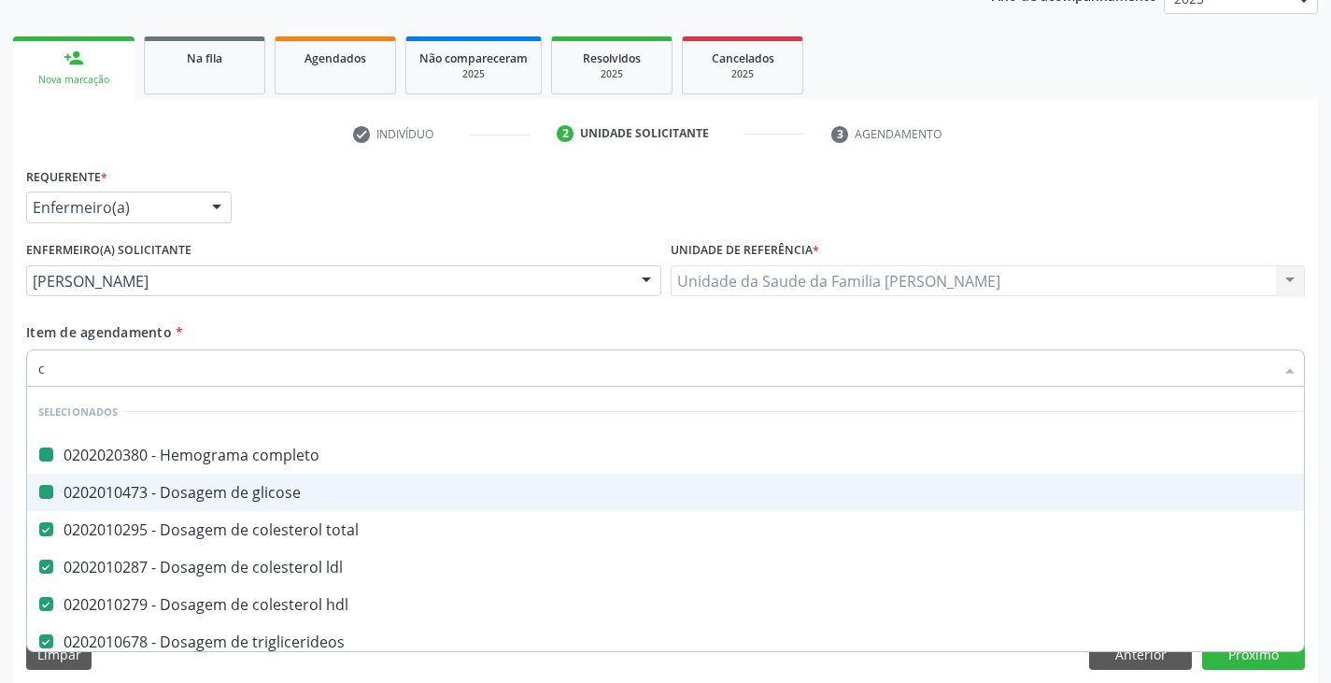
type input "cp"
checkbox completo "false"
checkbox glicose "false"
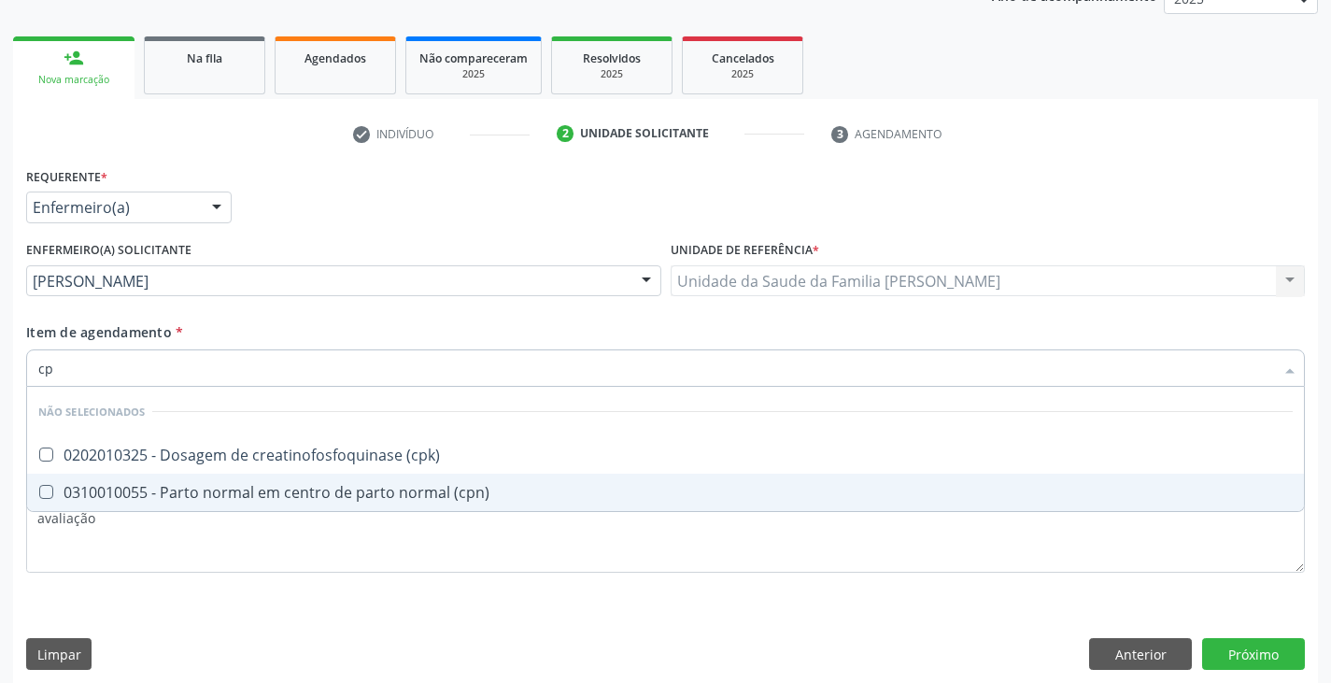
type input "cpk"
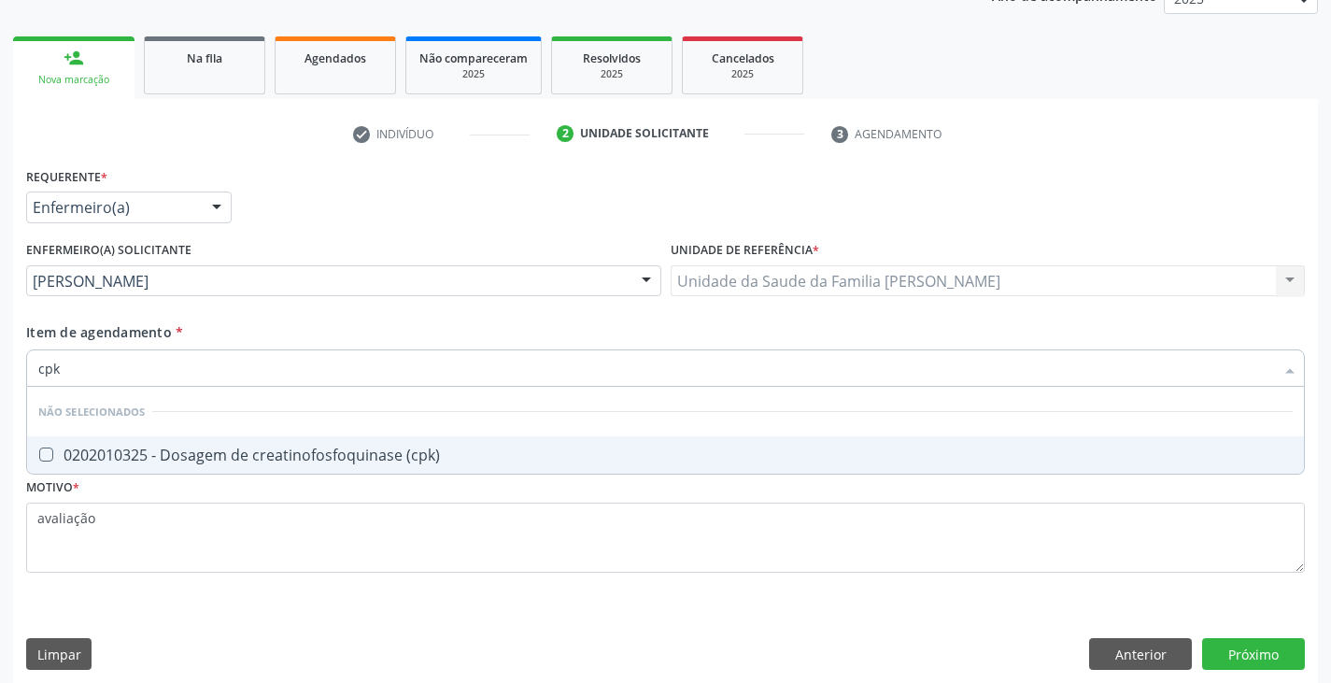
click at [117, 450] on div "0202010325 - Dosagem de creatinofosfoquinase (cpk)" at bounding box center [665, 454] width 1254 height 15
checkbox \(cpk\) "true"
click at [318, 376] on input "cpk" at bounding box center [656, 367] width 1236 height 37
type input "c"
checkbox \(cpn\) "true"
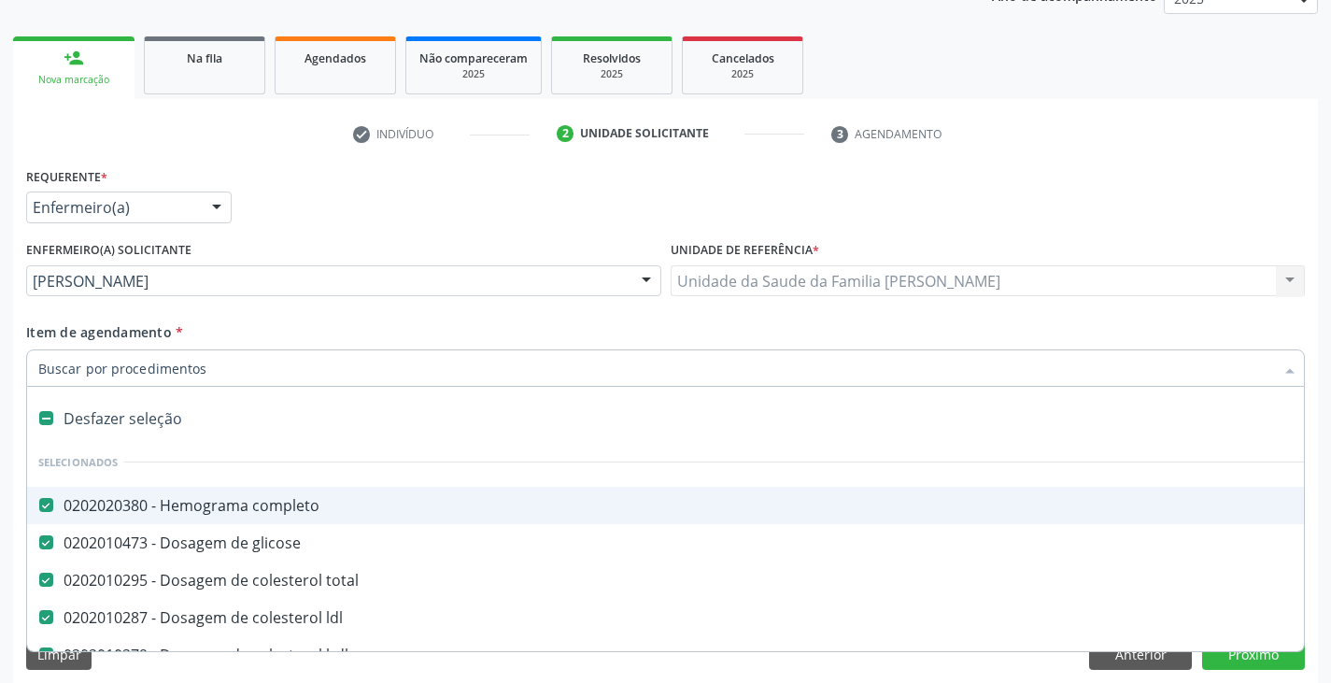
type input "m"
checkbox aortica "true"
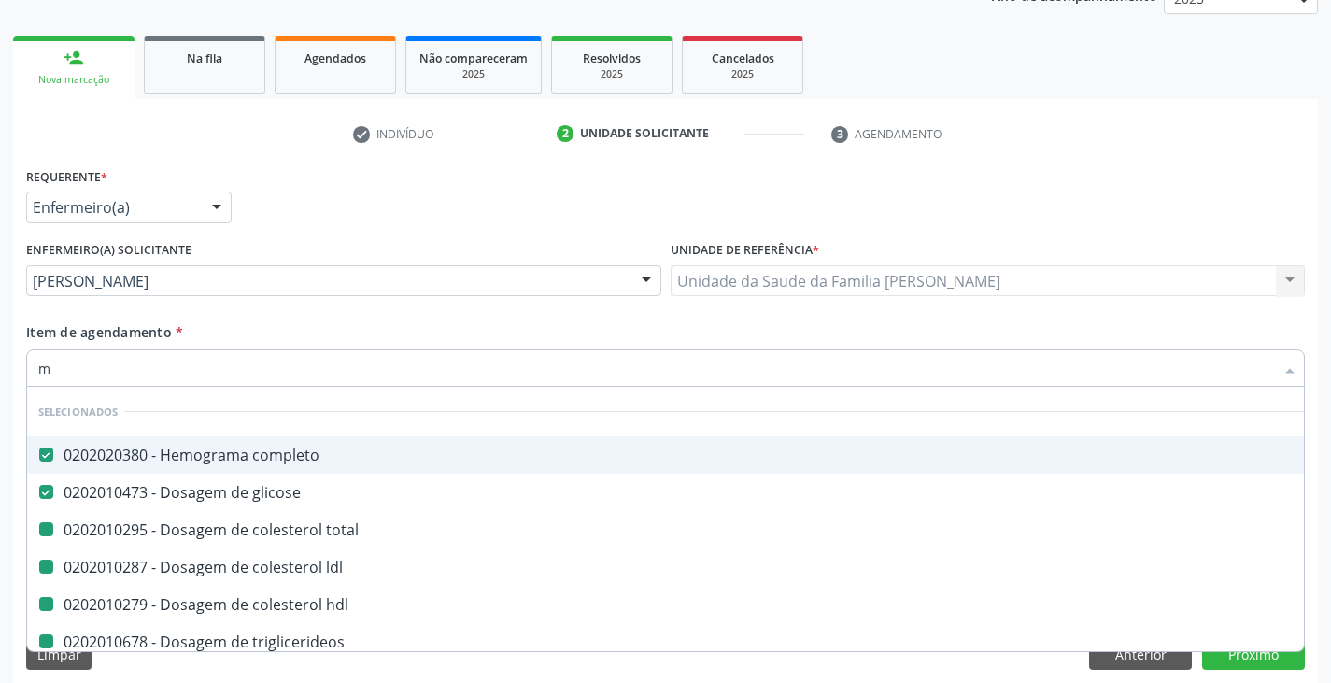
type input "ma"
checkbox total "false"
checkbox ldl "false"
checkbox hdl "false"
checkbox triglicerideos "false"
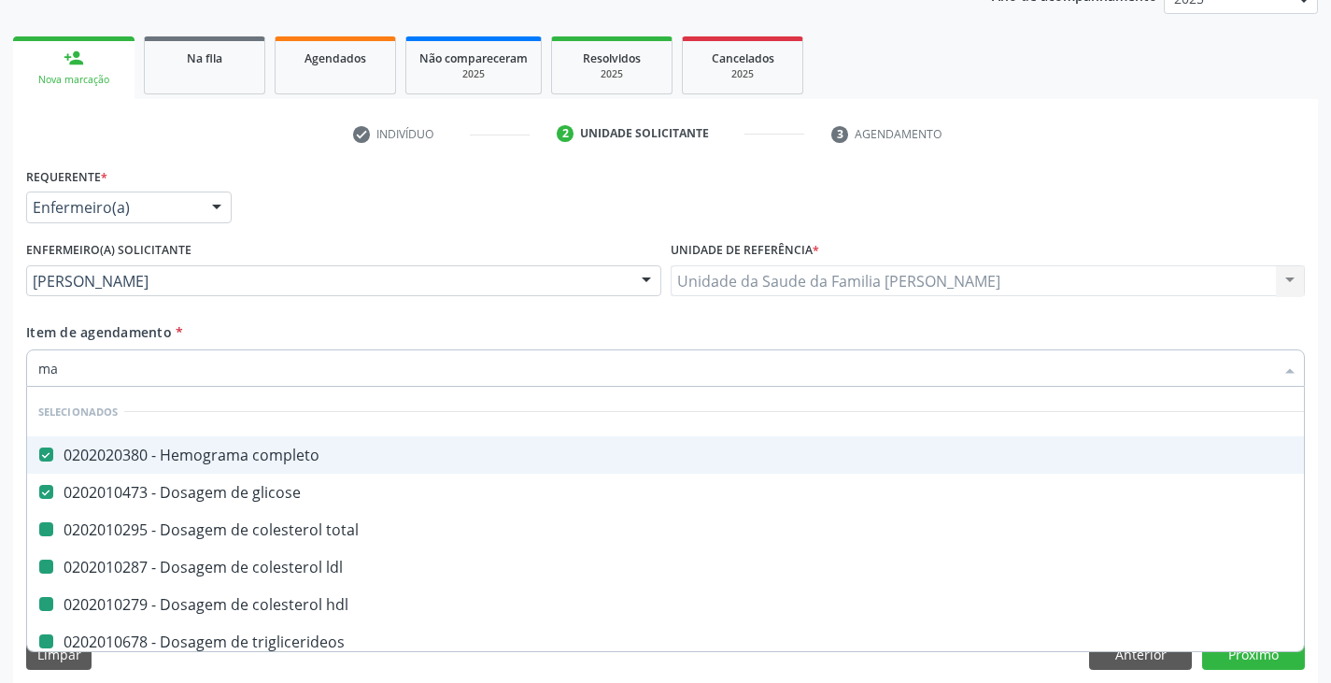
checkbox \(tgo\) "false"
checkbox \(tgp\) "false"
checkbox ureia "false"
checkbox creatinina "false"
checkbox potassio "false"
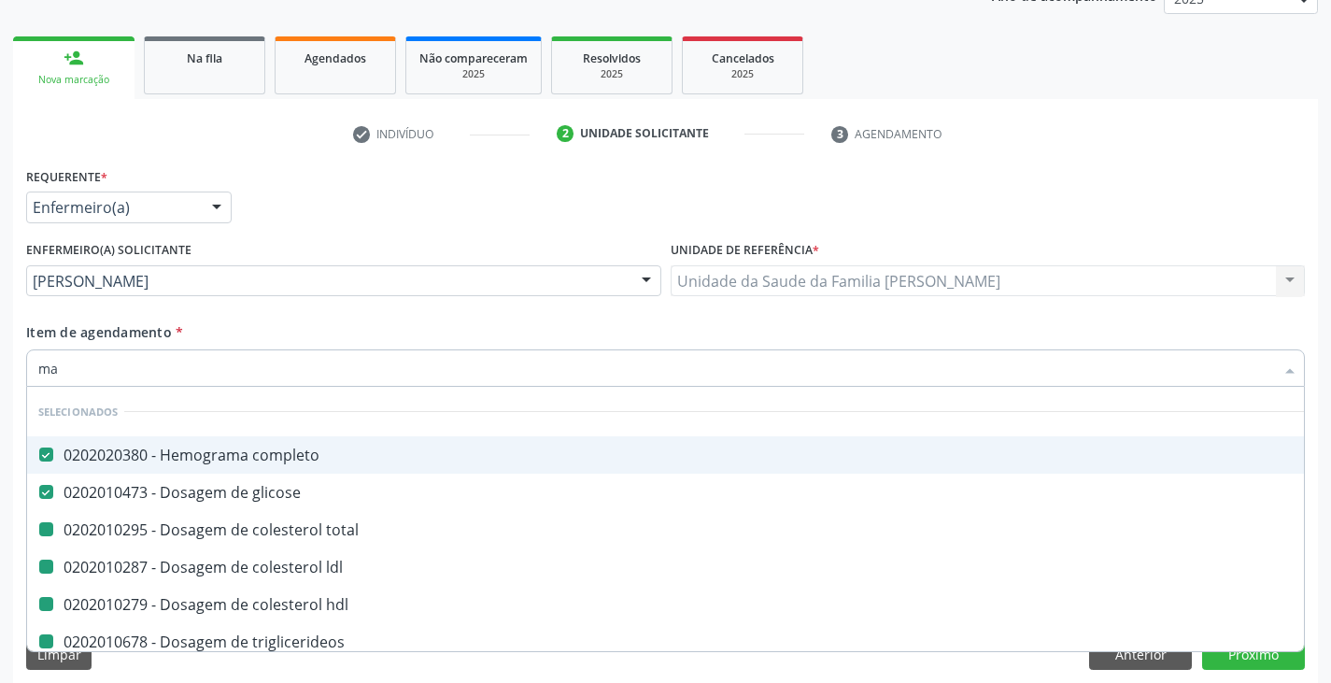
checkbox urico "false"
checkbox glicosilada "false"
checkbox calcio "false"
checkbox urina "false"
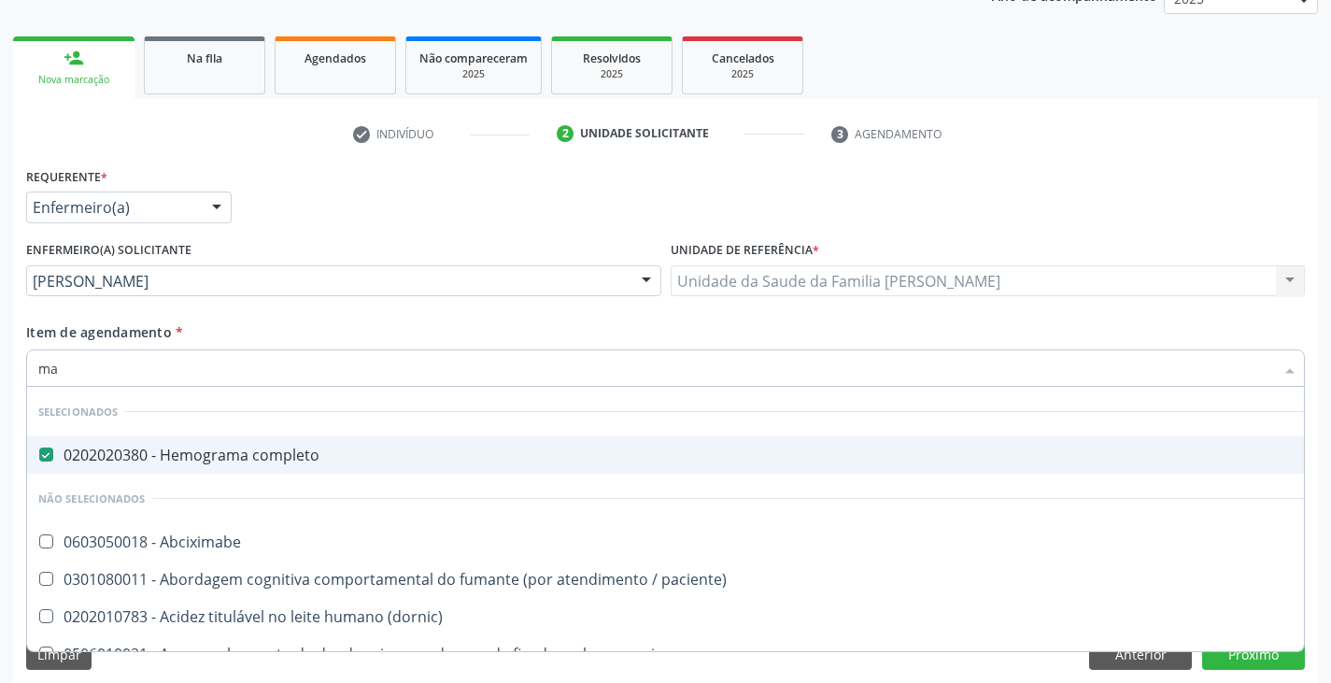
type input "m"
checkbox Abciximabe "true"
checkbox paciente\) "true"
checkbox \(dornic\) "true"
checkbox rim "true"
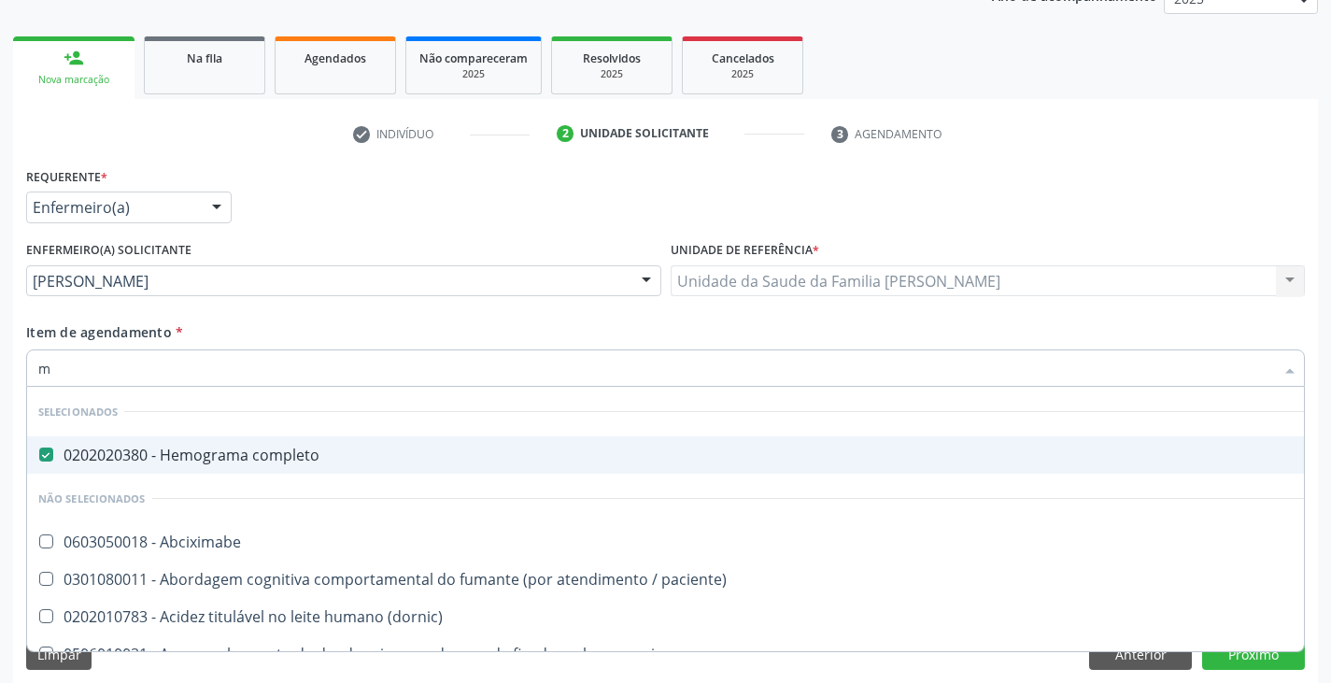
checkbox queimado "true"
checkbox pancreas "true"
checkbox tonometria "true"
checkbox preenchida\) "true"
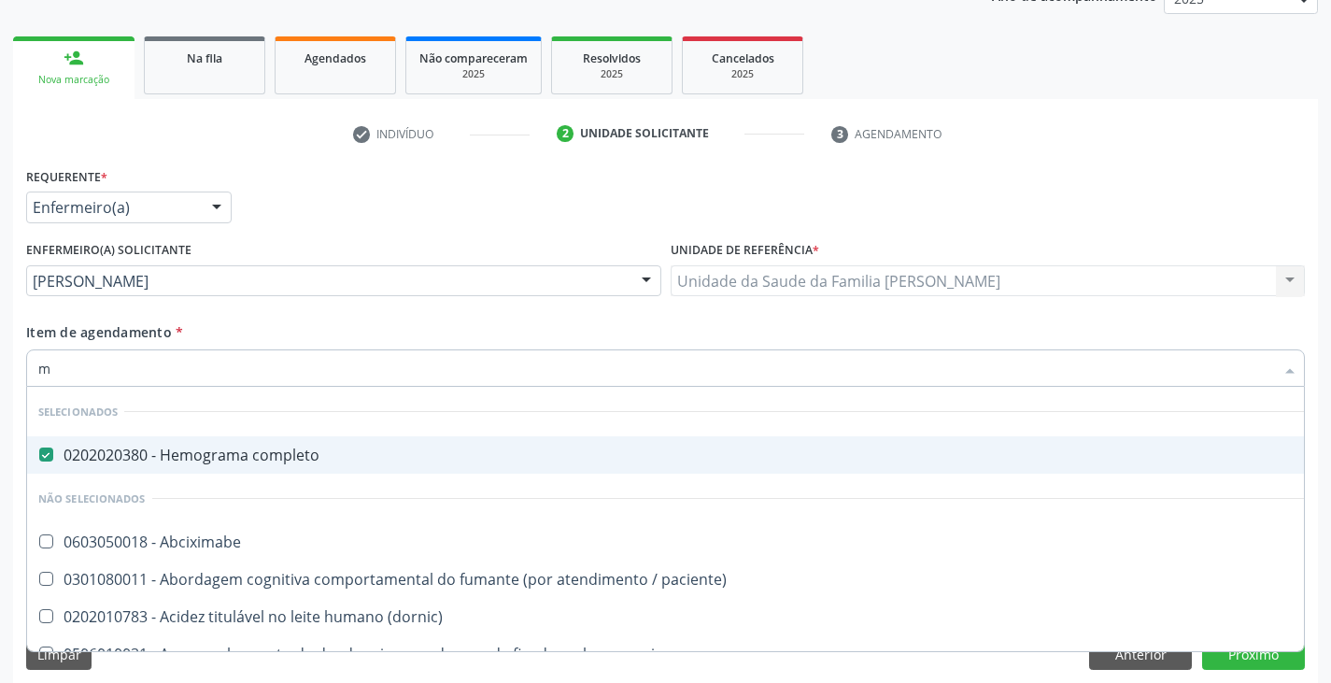
checkbox preenchida\) "true"
checkbox Adenograma "true"
checkbox ml\) "true"
checkbox angiografico\) "true"
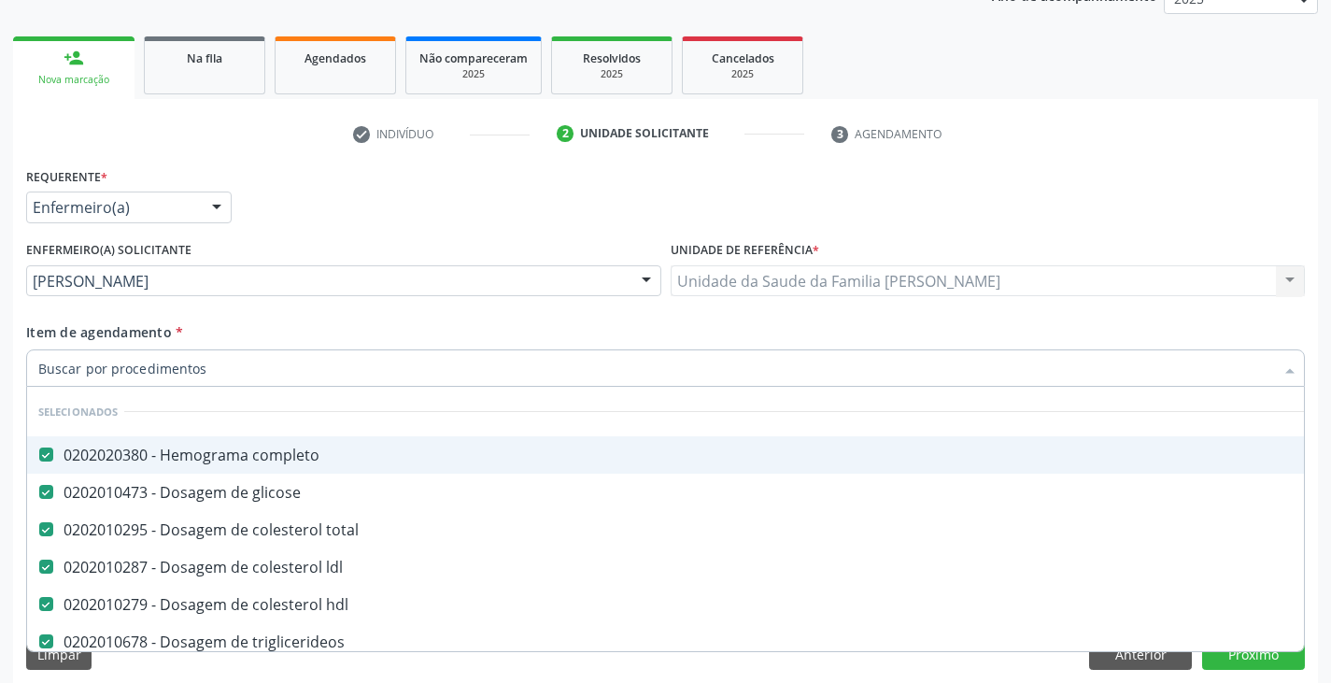
checkbox \(cpk\) "false"
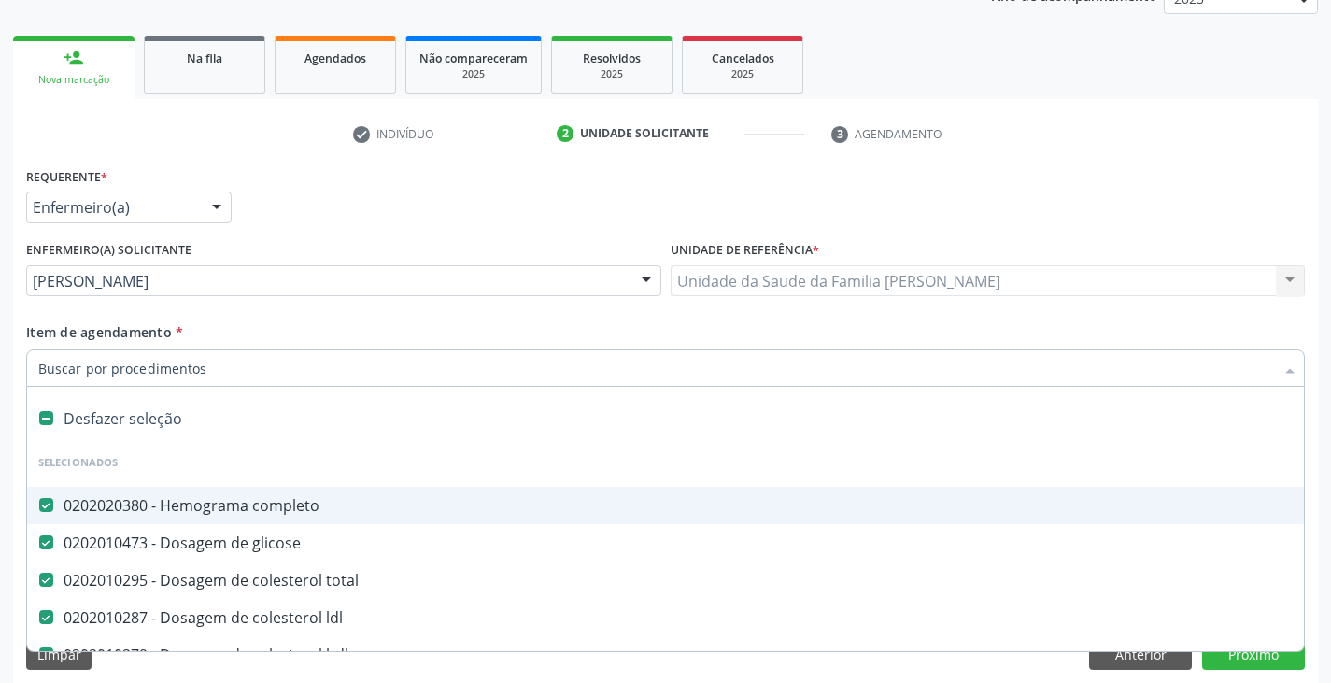
click at [358, 253] on div "Enfermeiro(a) solicitante [PERSON_NAME] [PERSON_NAME] Jordenia [PERSON_NAME] [P…" at bounding box center [343, 266] width 635 height 60
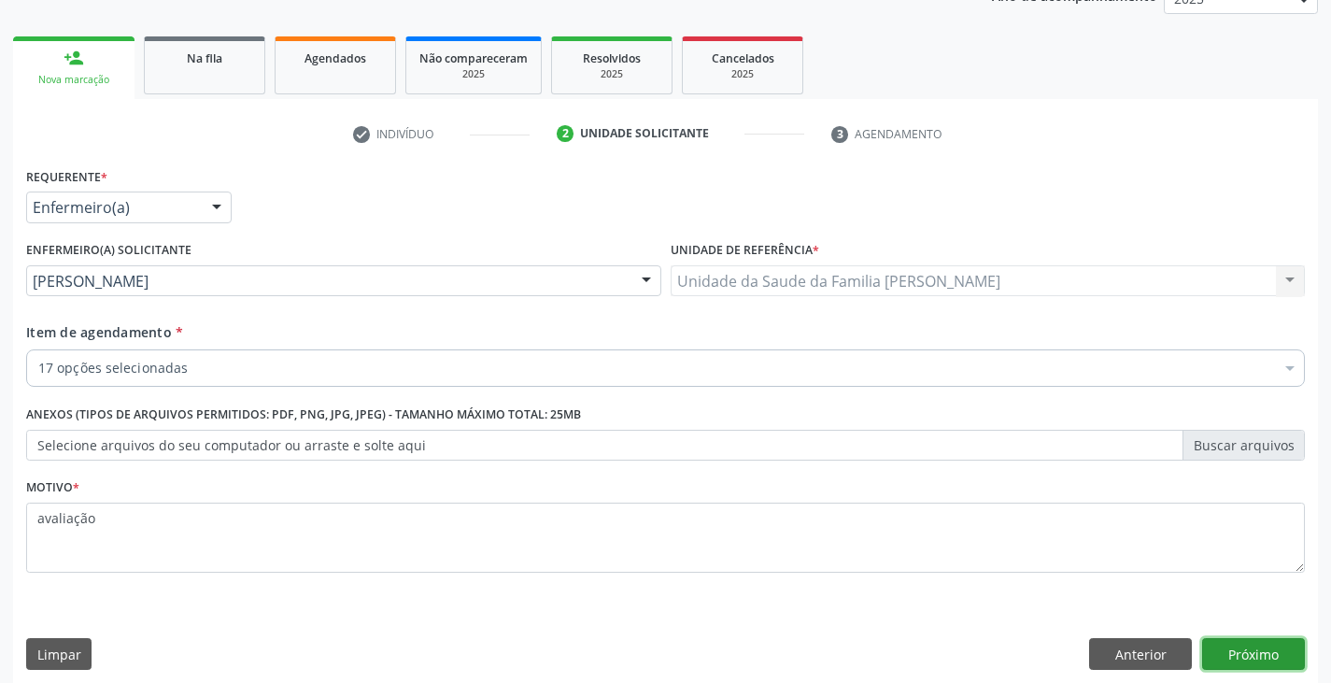
click at [1255, 650] on button "Próximo" at bounding box center [1253, 654] width 103 height 32
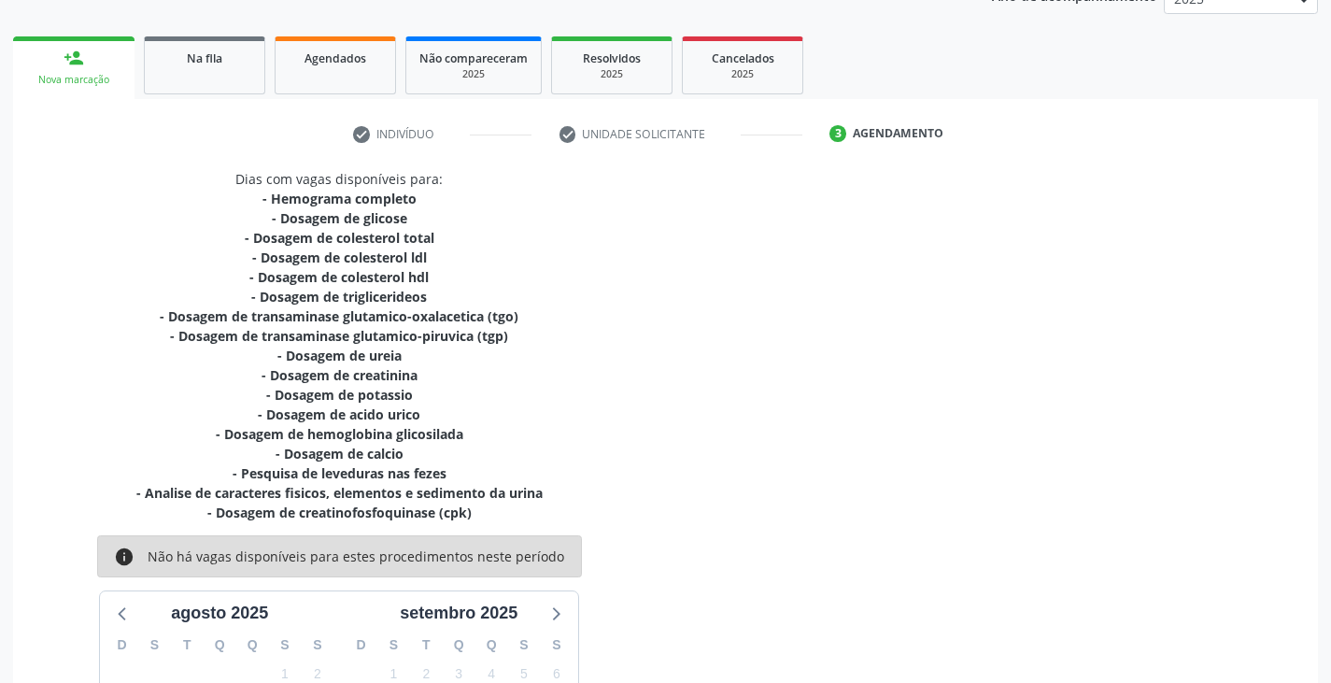
scroll to position [499, 0]
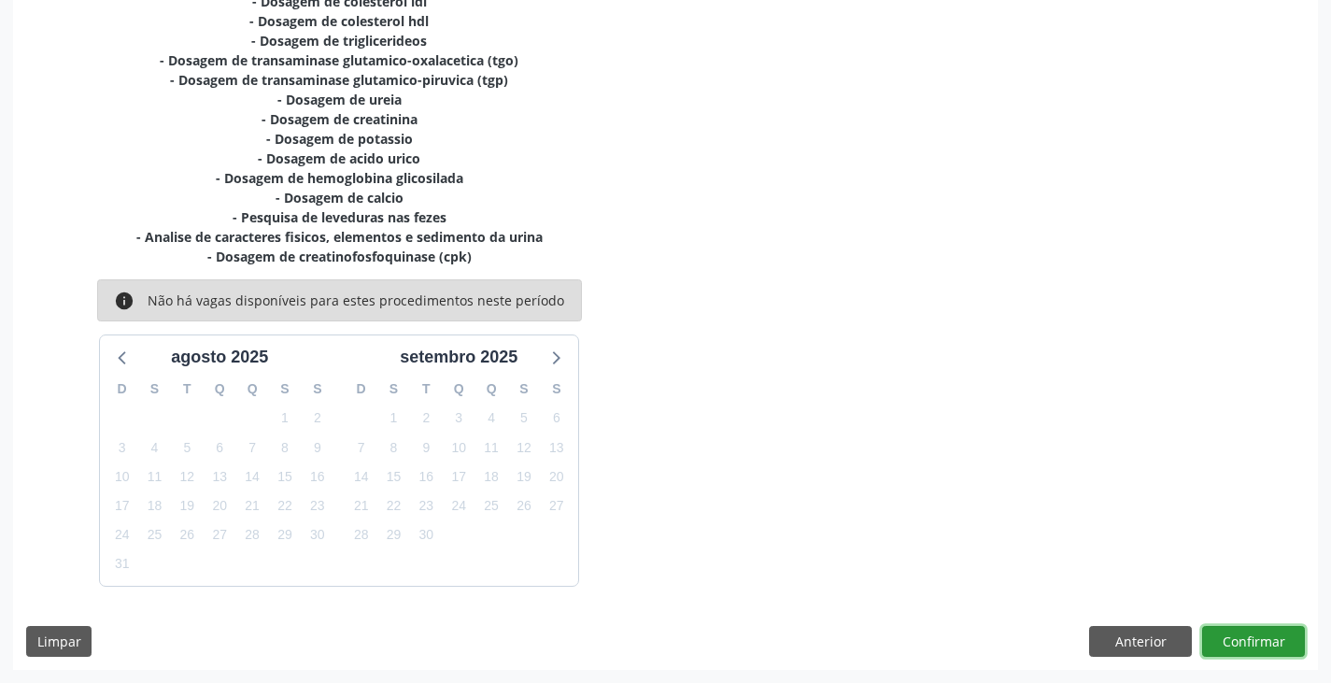
click at [1266, 641] on button "Confirmar" at bounding box center [1253, 642] width 103 height 32
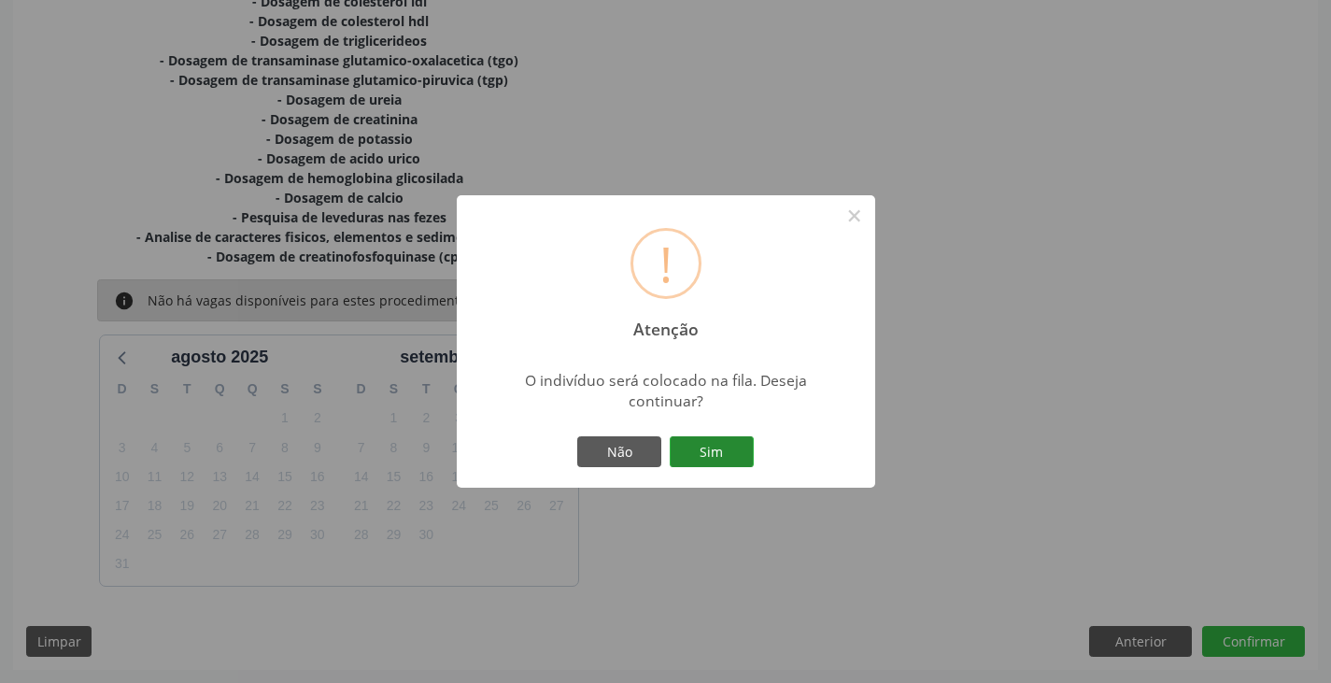
click at [702, 451] on button "Sim" at bounding box center [712, 452] width 84 height 32
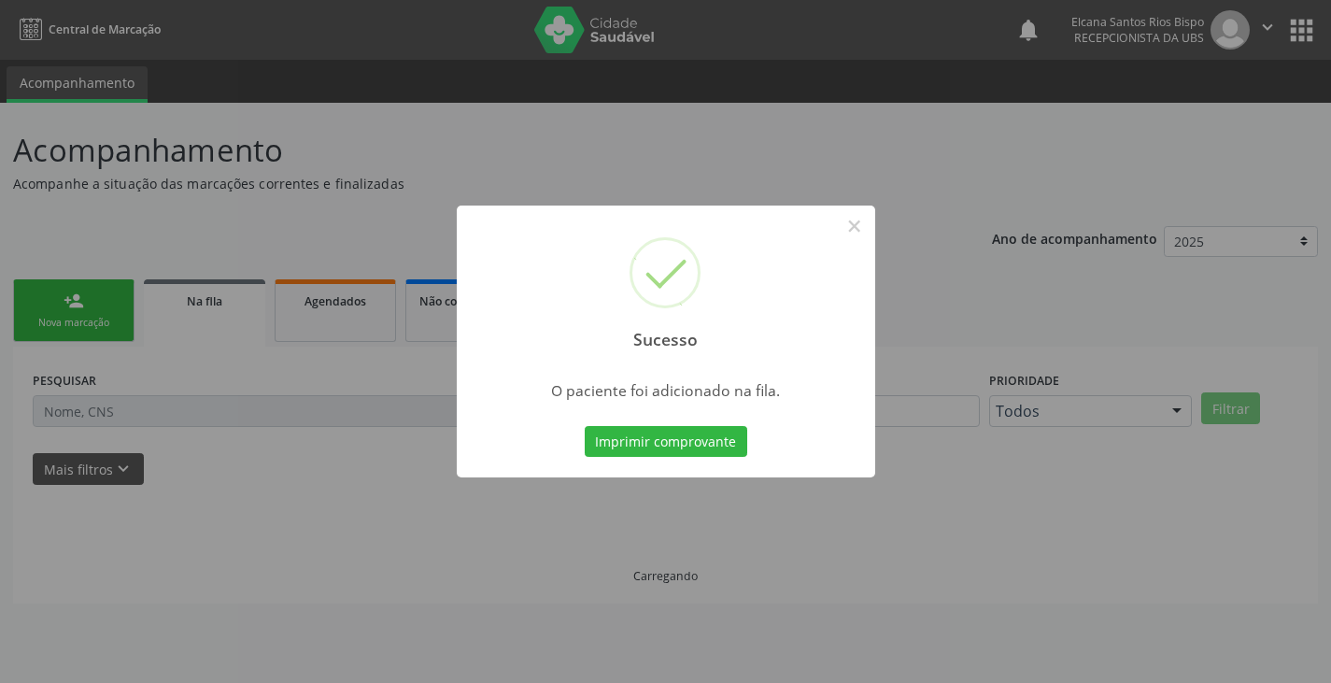
scroll to position [0, 0]
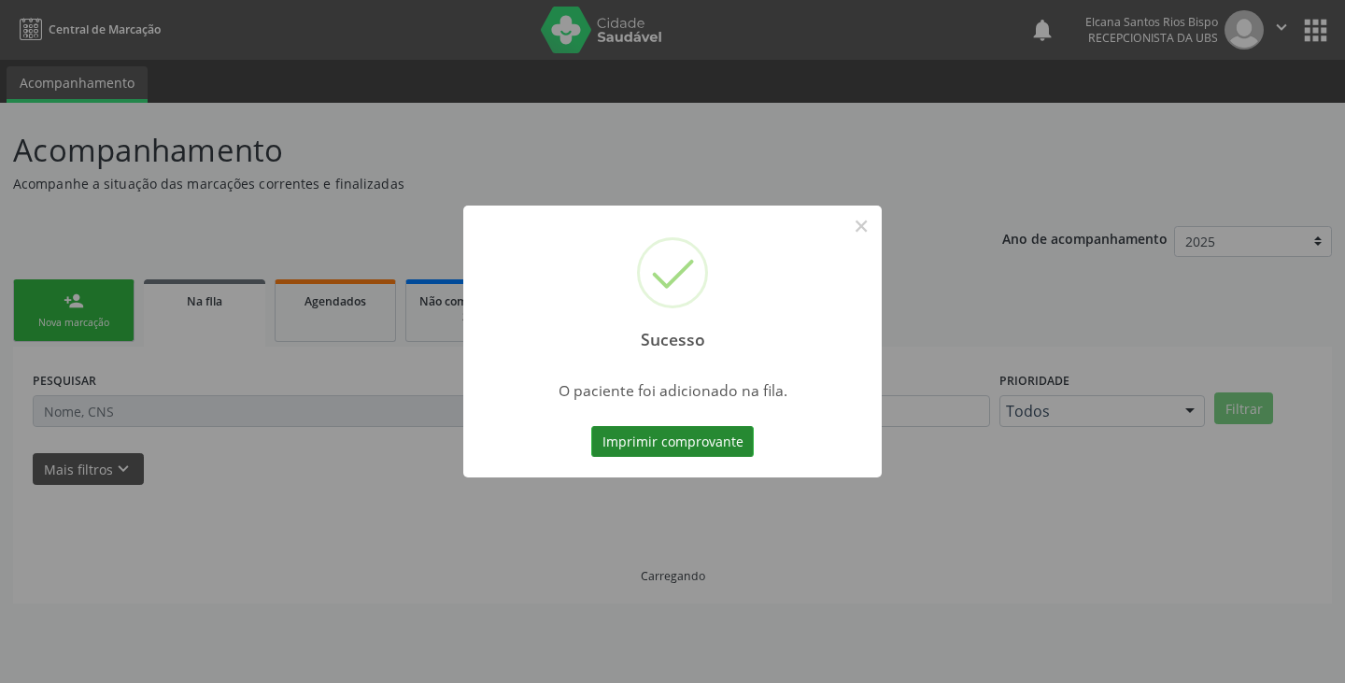
click at [703, 448] on button "Imprimir comprovante" at bounding box center [672, 442] width 163 height 32
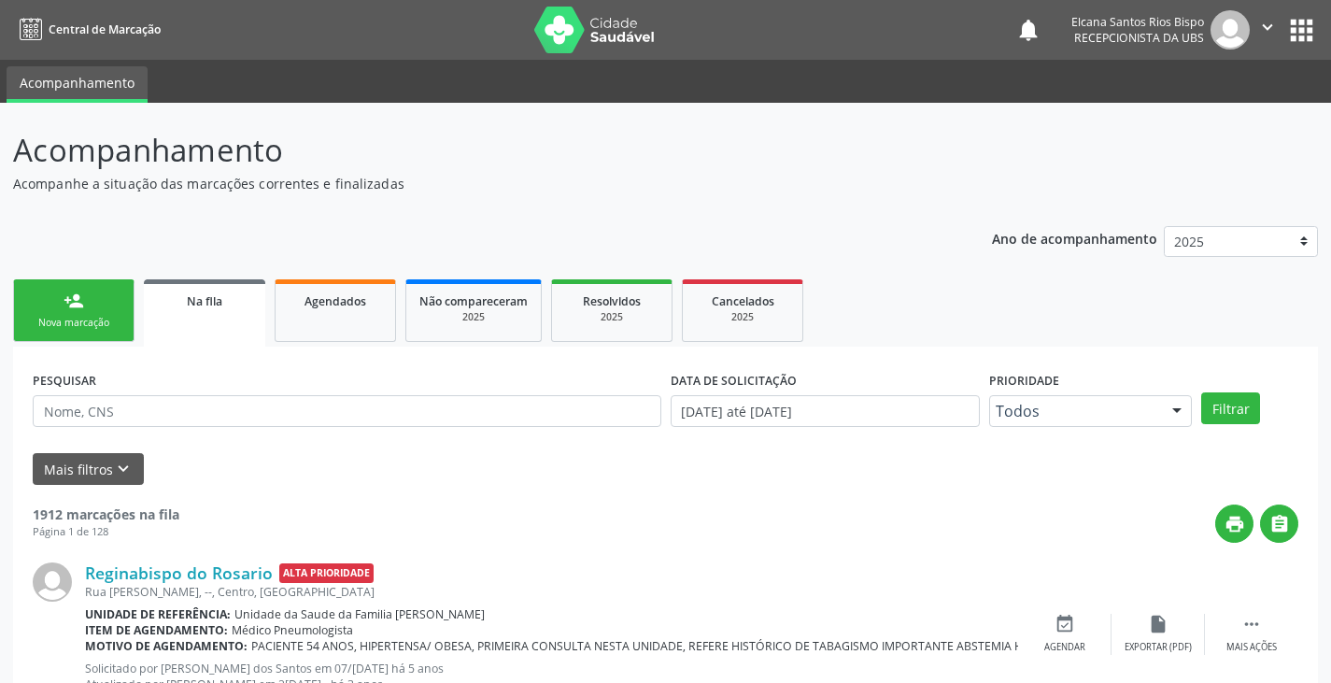
click at [80, 320] on div "Nova marcação" at bounding box center [73, 323] width 93 height 14
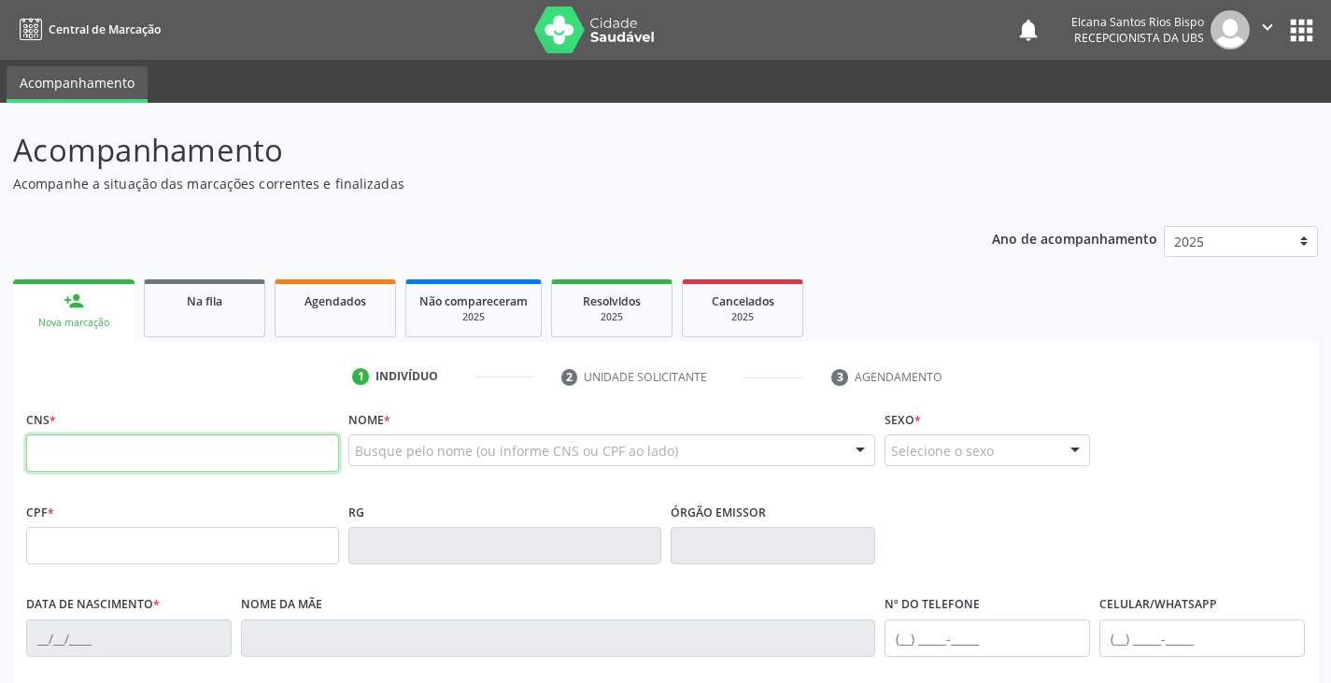
click at [101, 455] on input "text" at bounding box center [182, 452] width 313 height 37
paste input "702 9015 8643 9777"
type input "702 9015 8643 9777"
type input "600.120.485-34"
type input "3[DATE]"
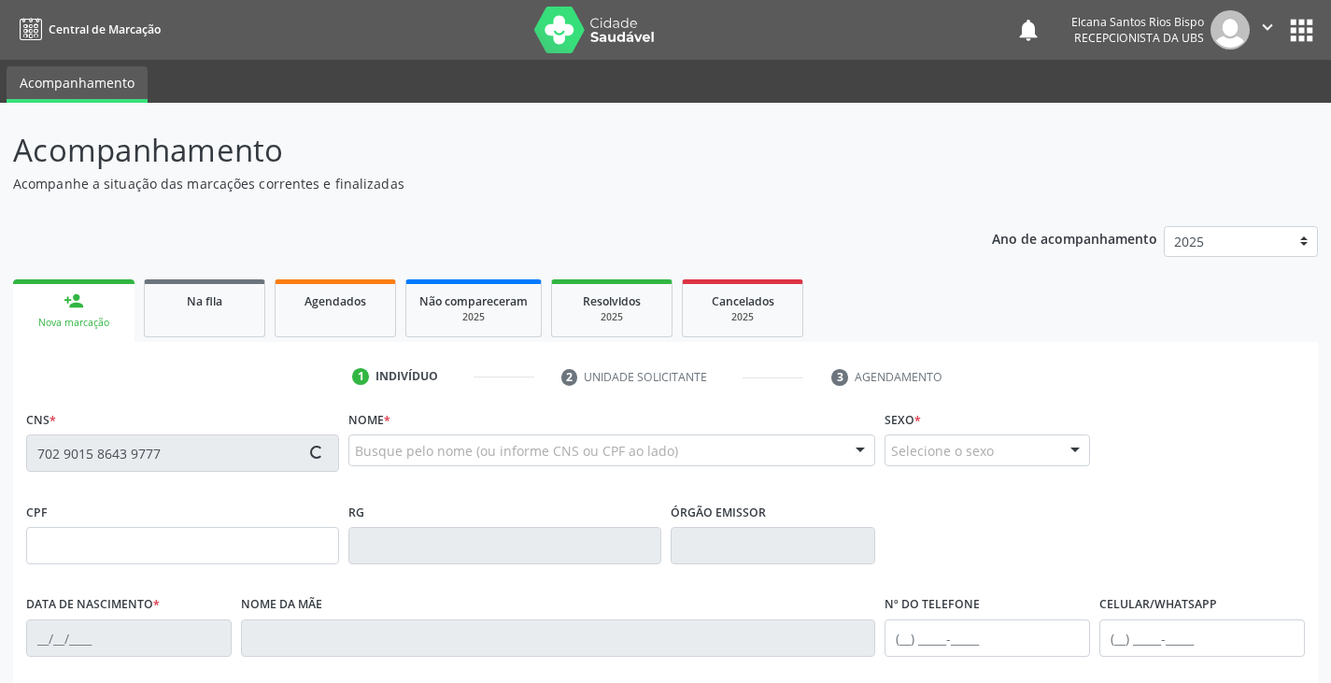
type input "[PERSON_NAME]"
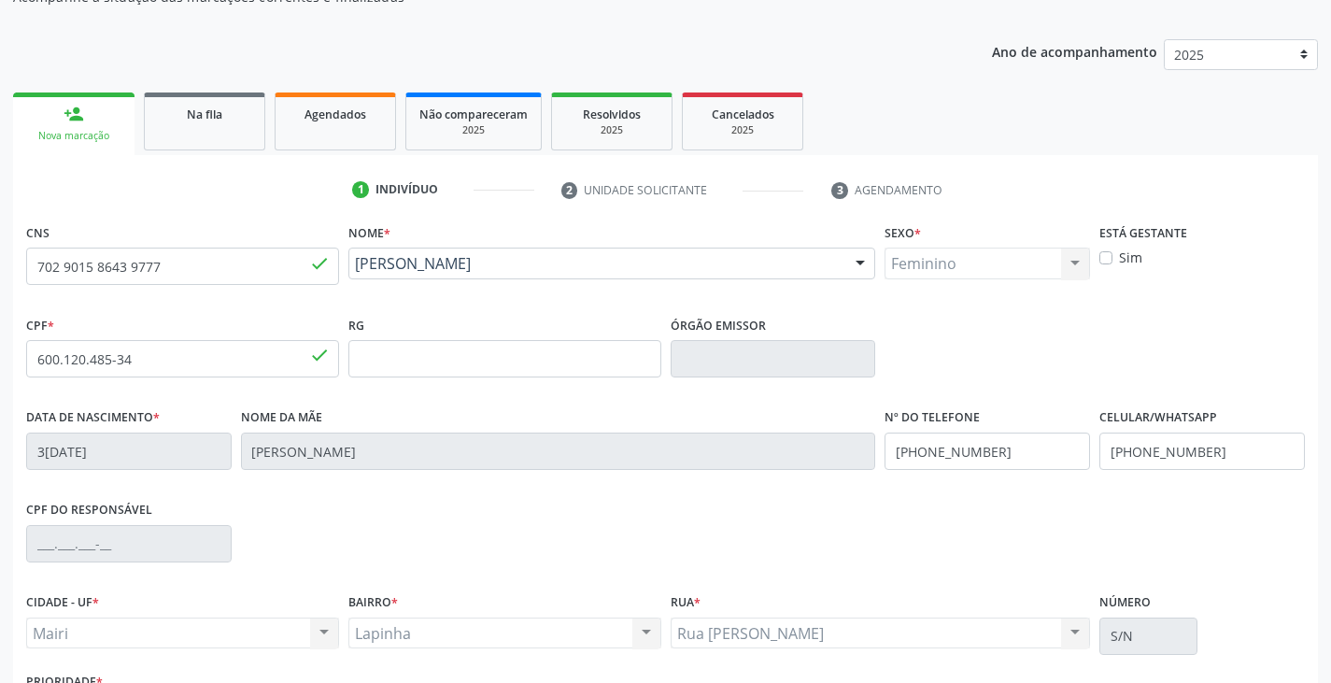
scroll to position [330, 0]
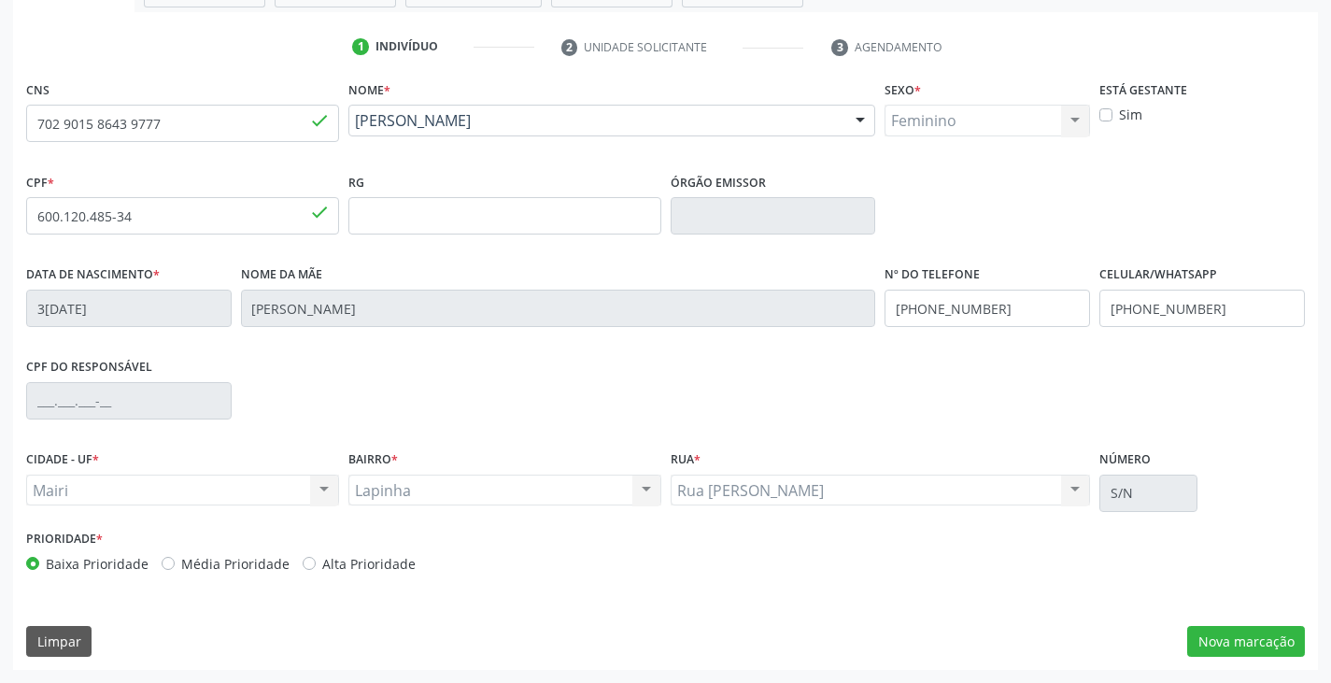
click at [393, 564] on label "Alta Prioridade" at bounding box center [368, 564] width 93 height 20
click at [316, 564] on input "Alta Prioridade" at bounding box center [309, 562] width 13 height 17
click at [1206, 633] on button "Nova marcação" at bounding box center [1246, 642] width 118 height 32
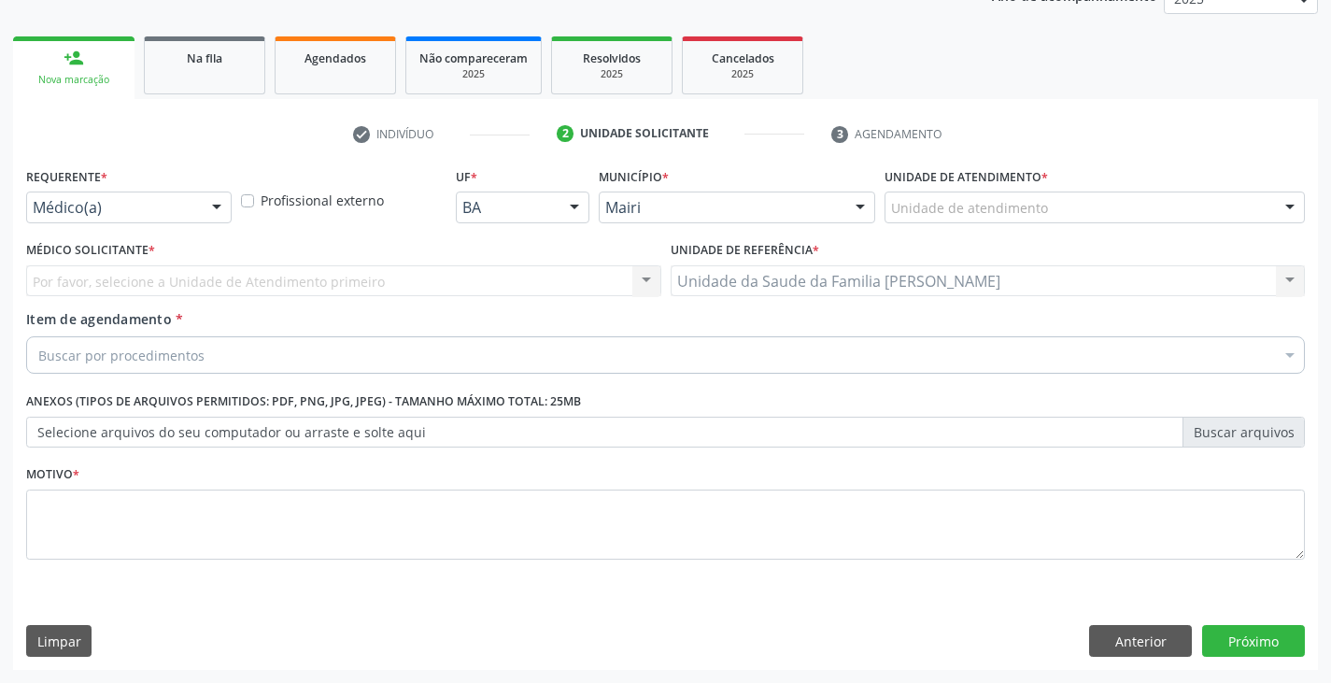
scroll to position [243, 0]
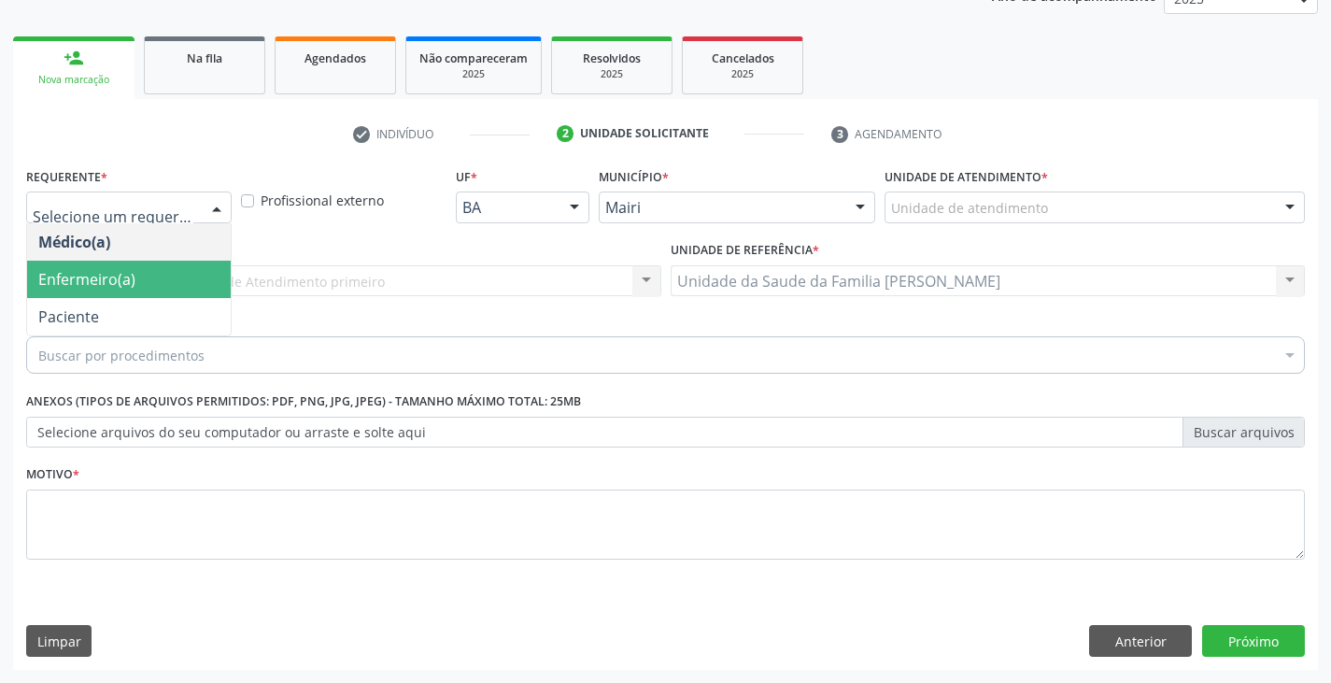
click at [115, 282] on span "Enfermeiro(a)" at bounding box center [86, 279] width 97 height 21
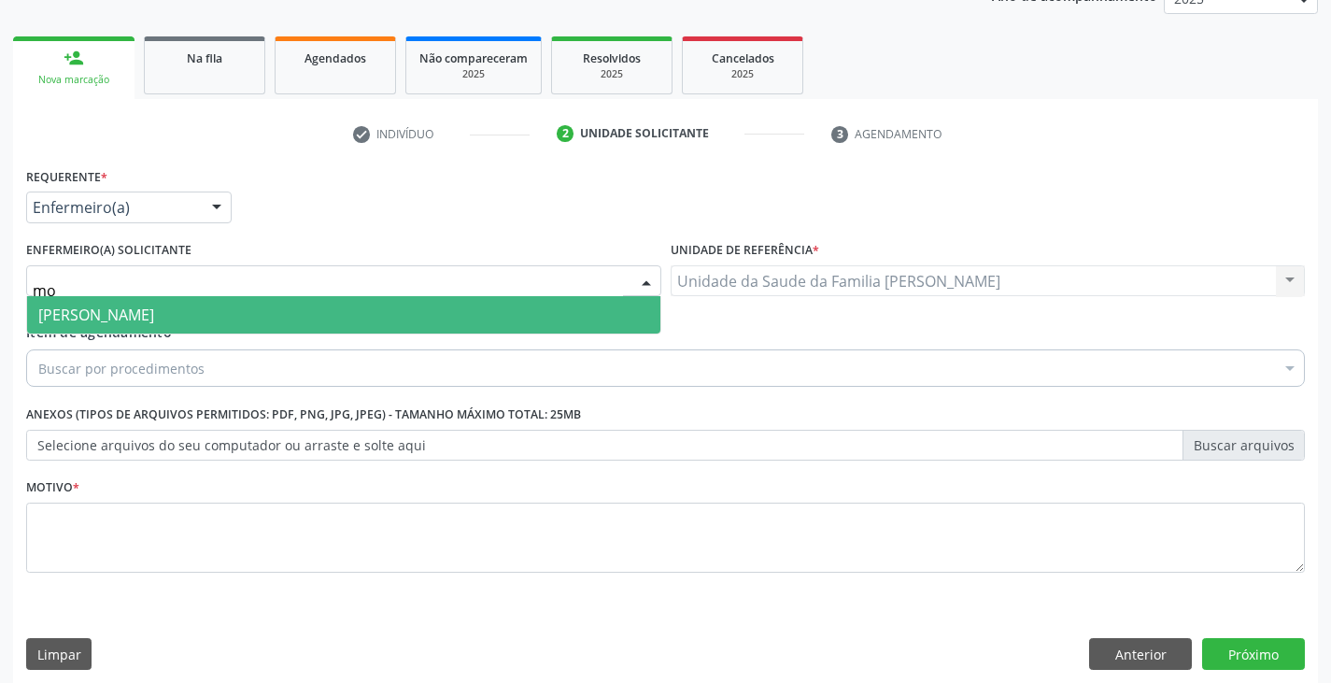
click at [137, 310] on span "[PERSON_NAME]" at bounding box center [96, 314] width 116 height 21
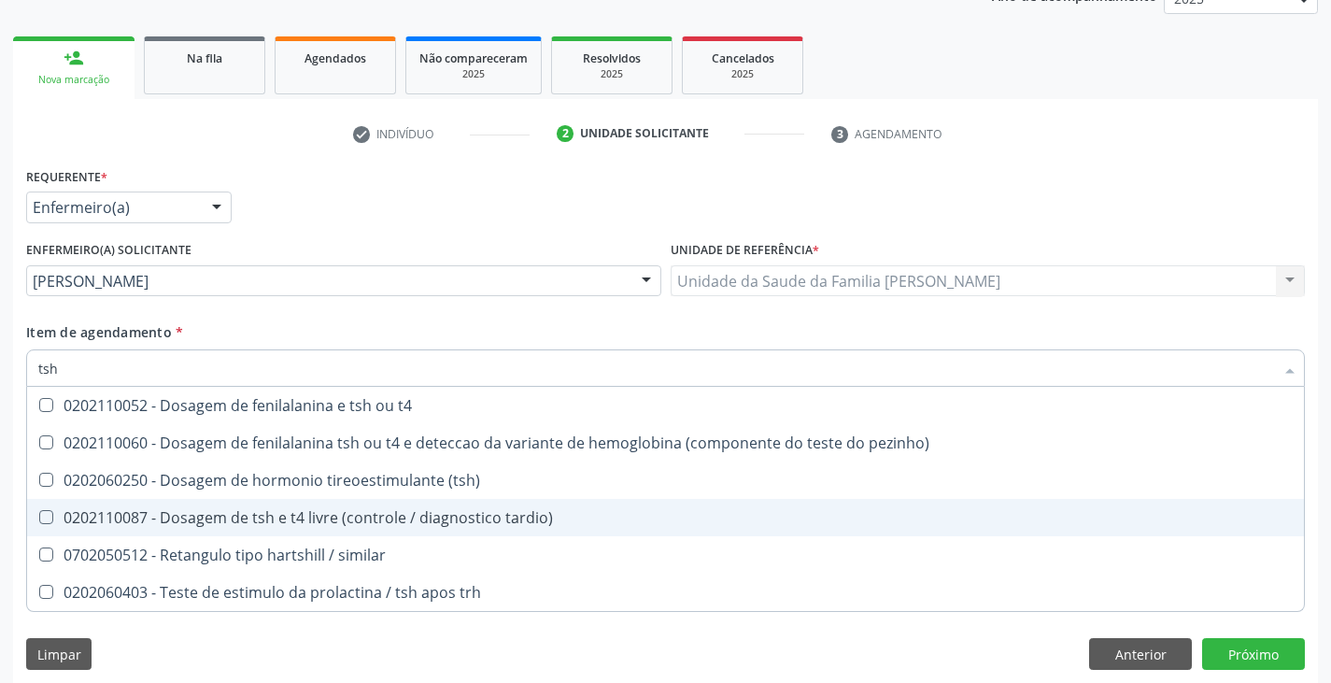
click at [164, 514] on div "0202110087 - Dosagem de tsh e t4 livre (controle / diagnostico tardio)" at bounding box center [665, 517] width 1254 height 15
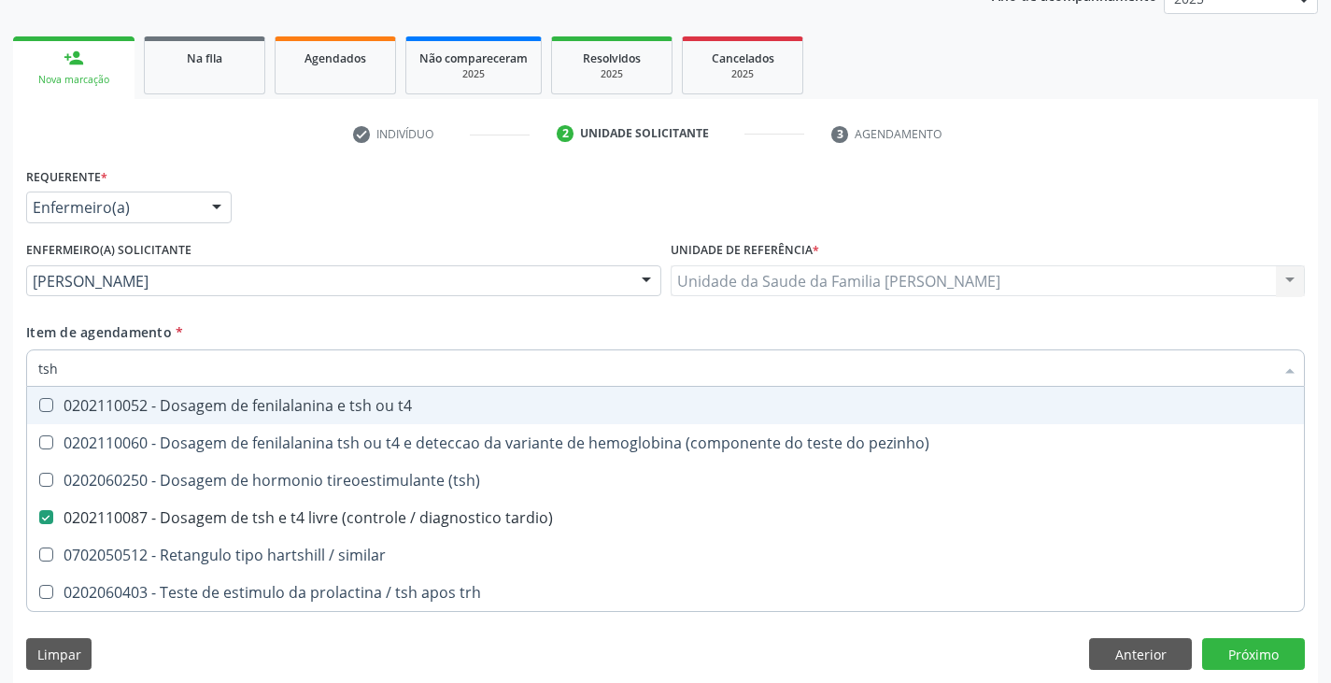
click at [217, 306] on fieldset "Enfermeiro(a) solicitante [PERSON_NAME] [PERSON_NAME] Jordenia [PERSON_NAME] [P…" at bounding box center [343, 272] width 635 height 73
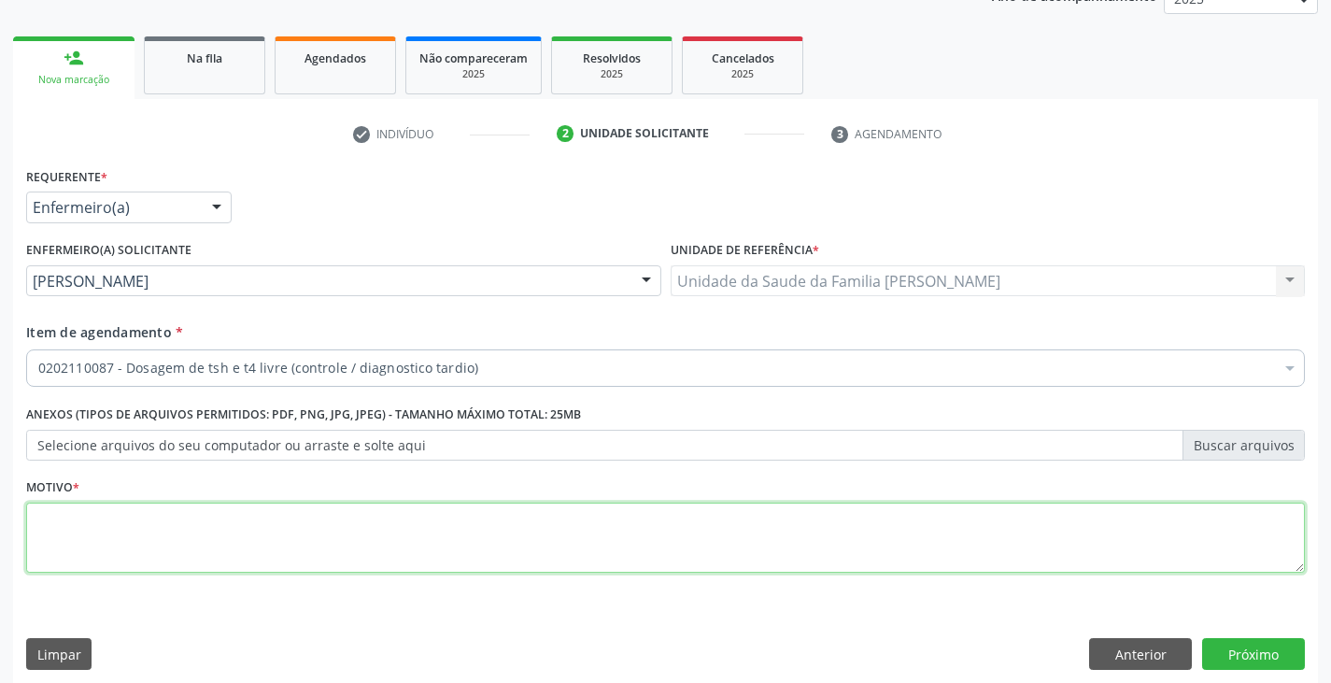
click at [125, 535] on textarea at bounding box center [665, 537] width 1279 height 71
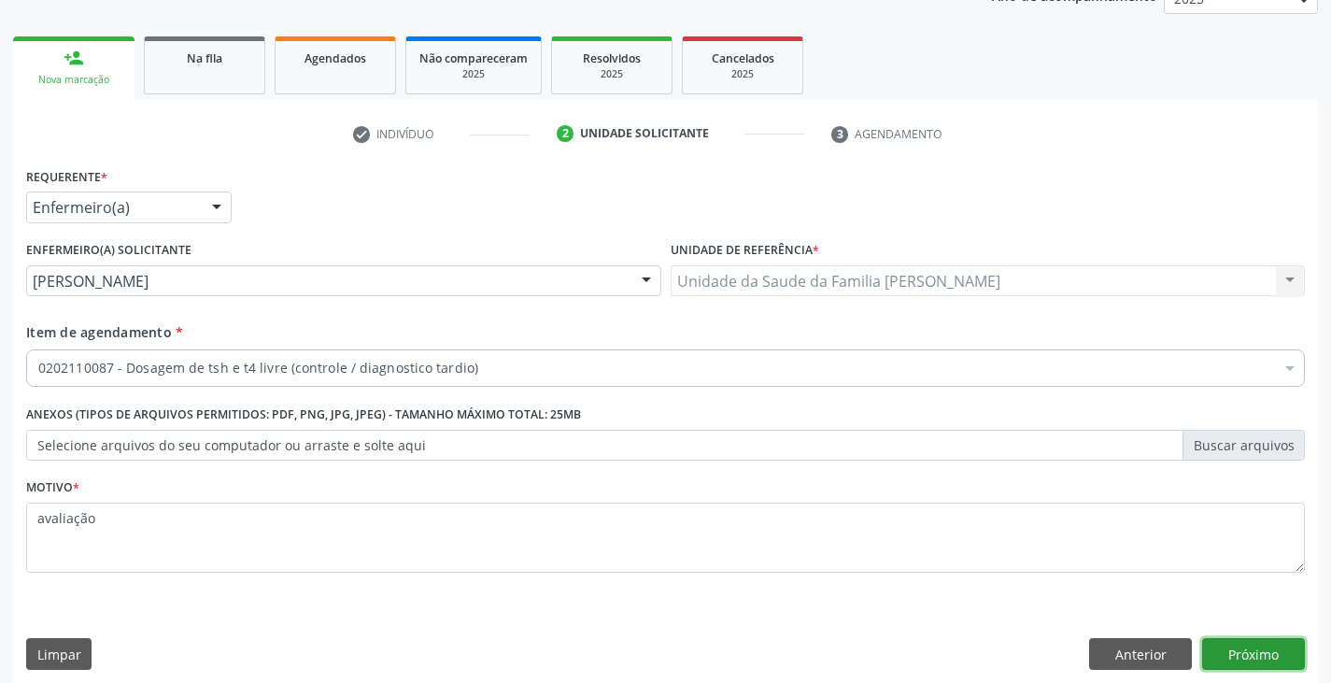
click at [1265, 653] on button "Próximo" at bounding box center [1253, 654] width 103 height 32
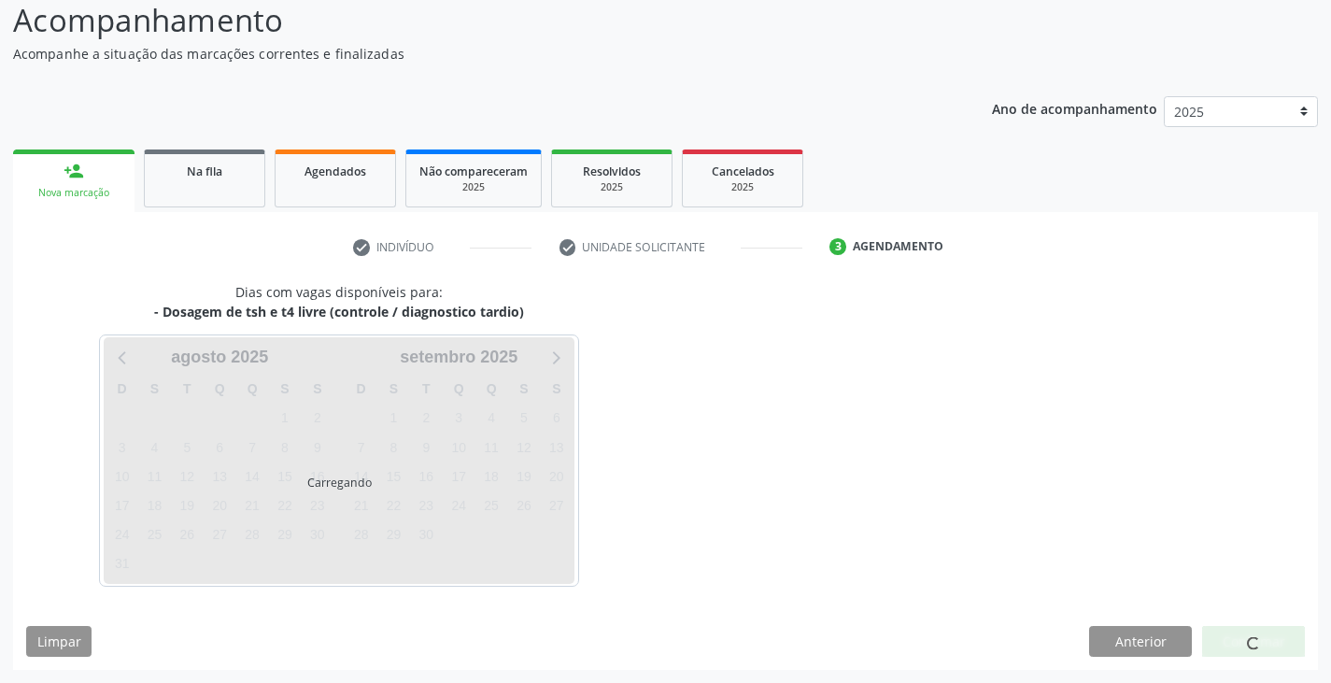
scroll to position [185, 0]
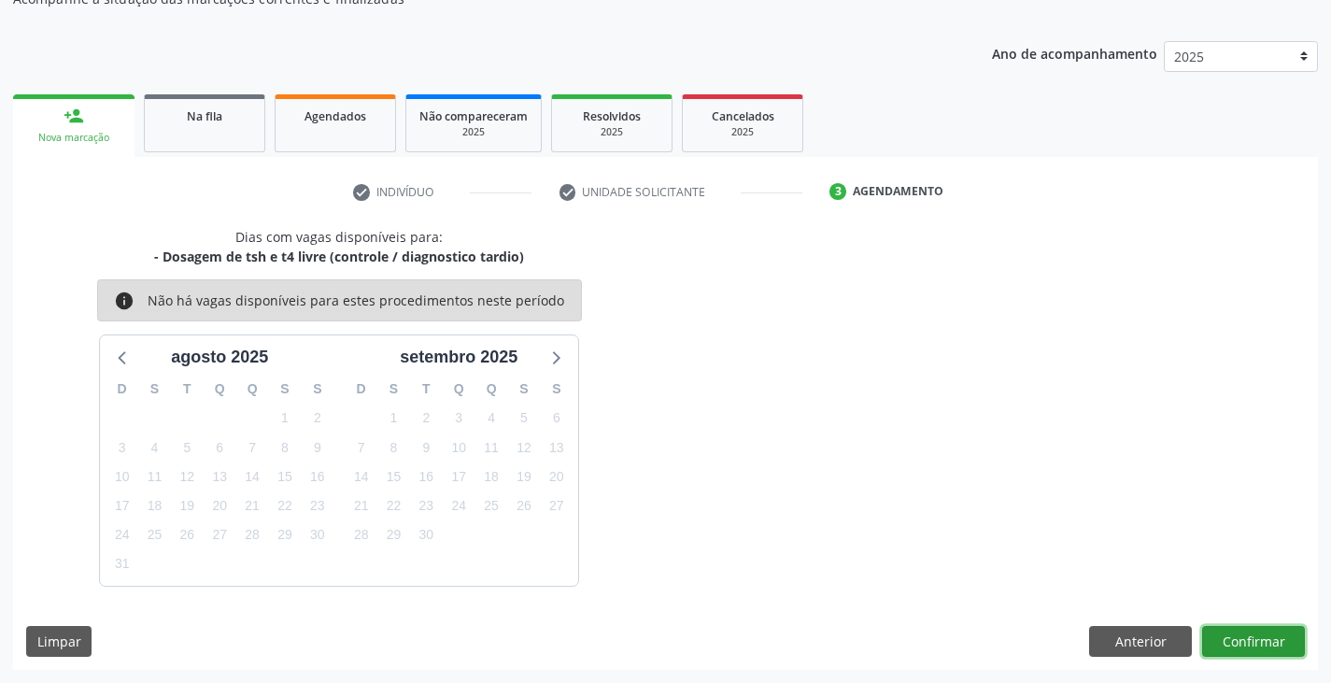
click at [1261, 644] on button "Confirmar" at bounding box center [1253, 642] width 103 height 32
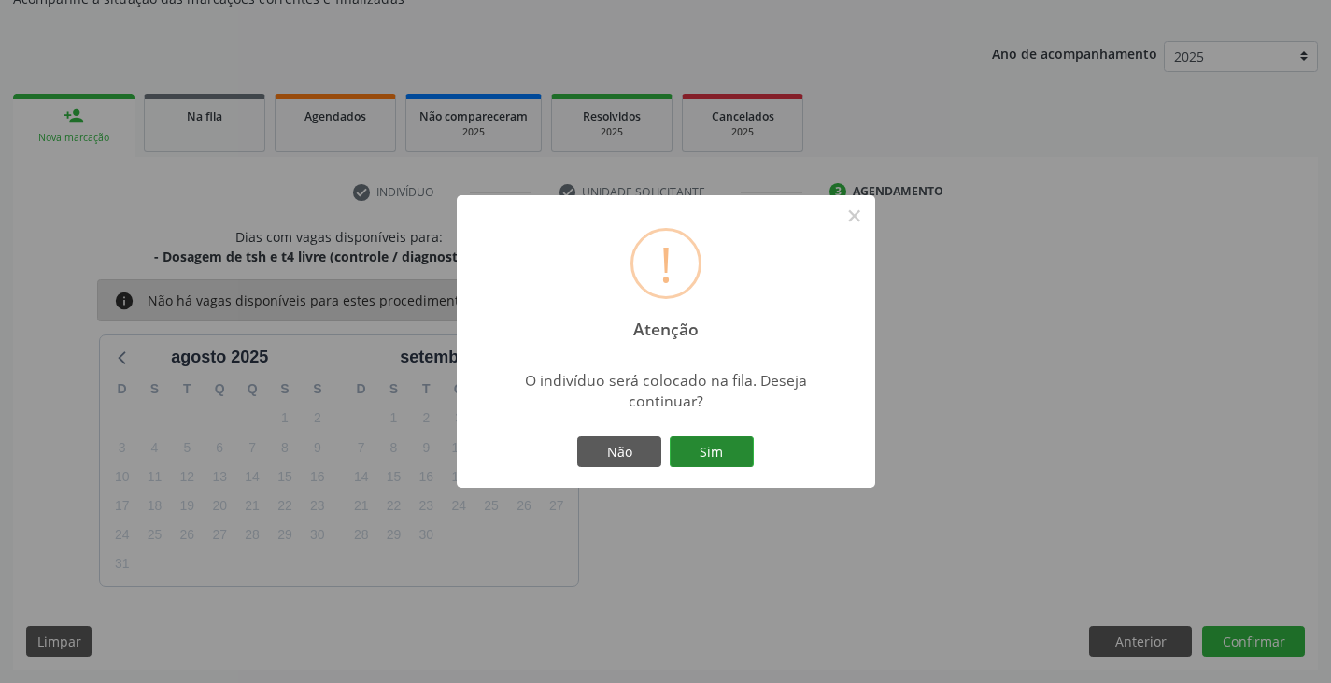
click at [715, 455] on button "Sim" at bounding box center [712, 452] width 84 height 32
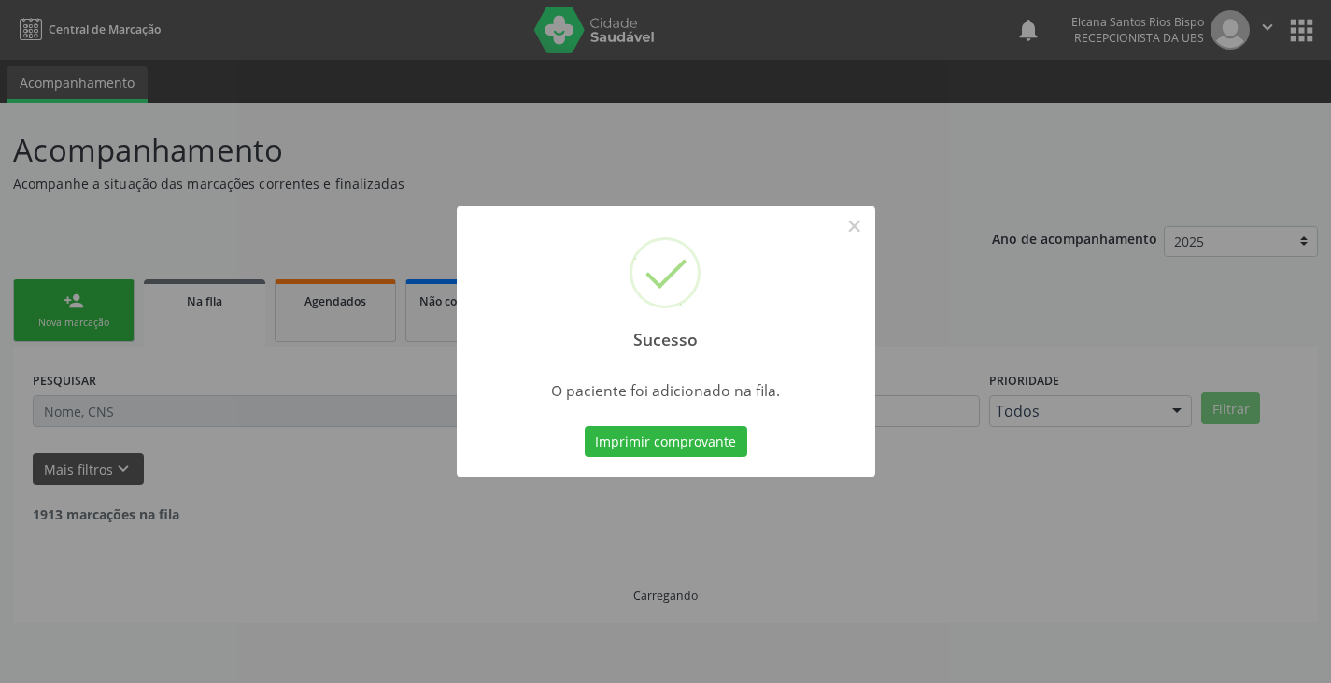
scroll to position [0, 0]
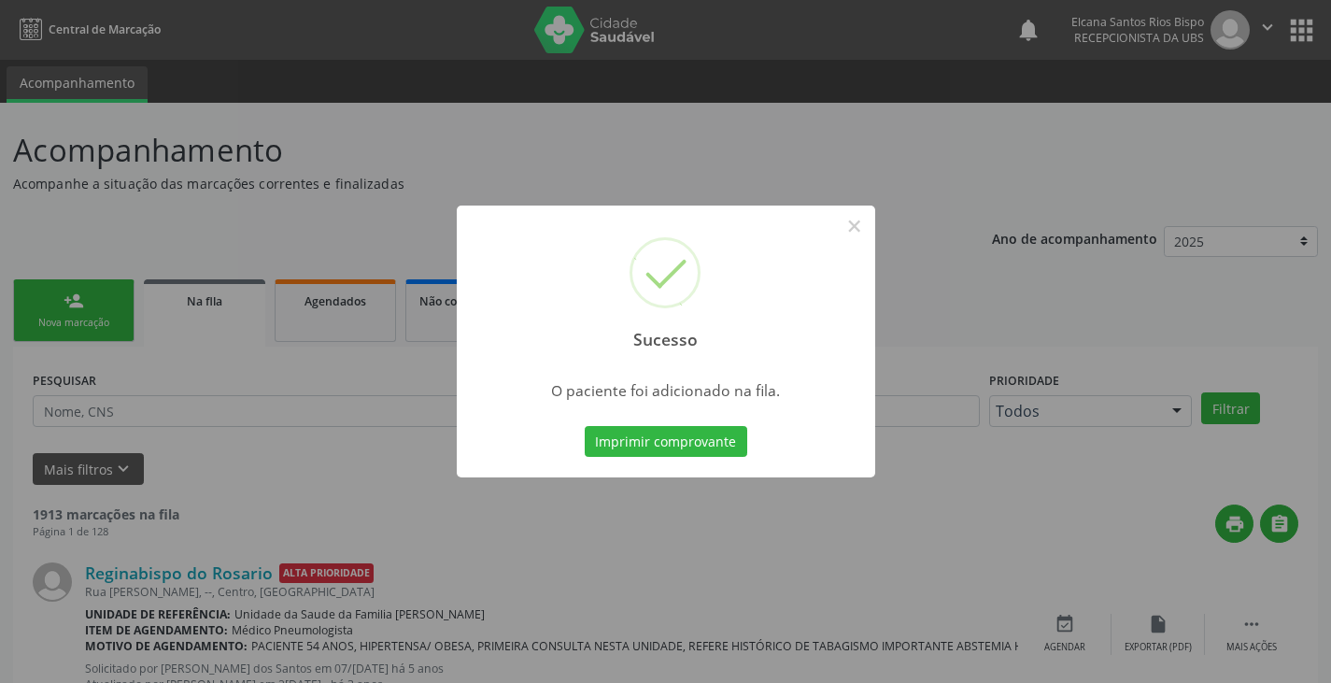
click at [715, 455] on button "Imprimir comprovante" at bounding box center [666, 442] width 163 height 32
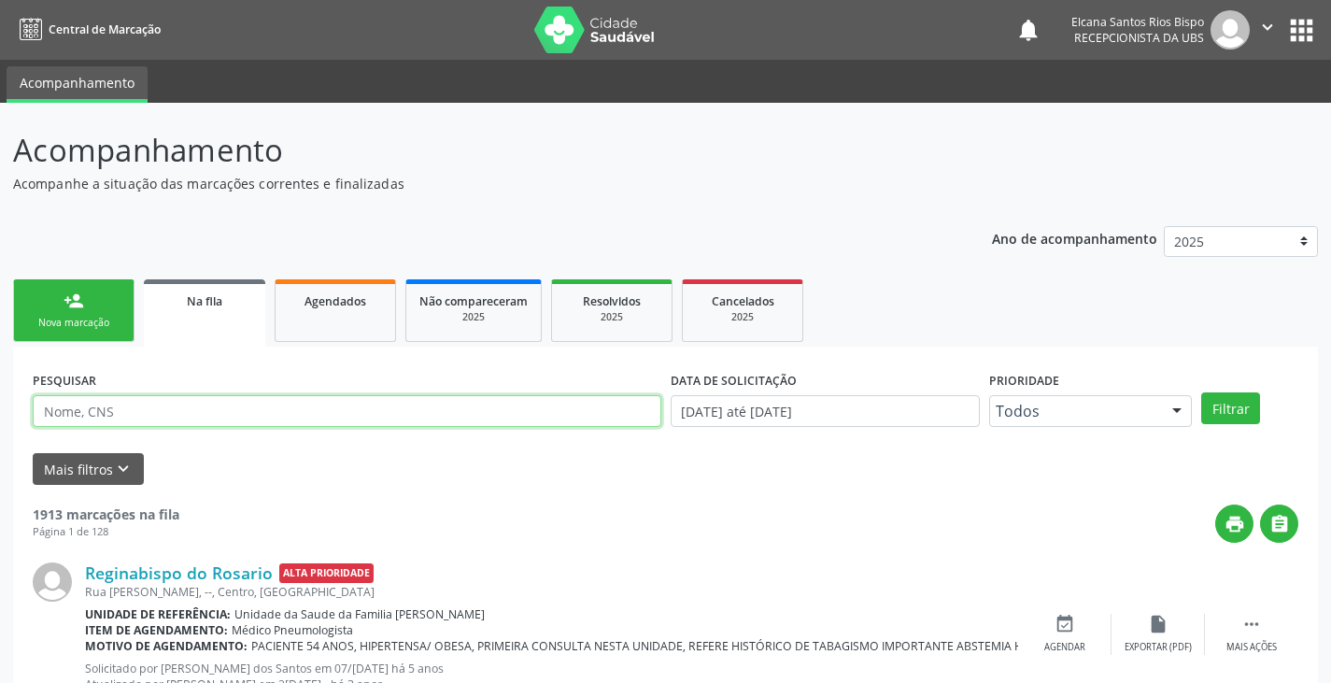
click at [113, 418] on input "text" at bounding box center [347, 411] width 629 height 32
paste input "702 9015 8643 9777"
click at [1201, 392] on button "Filtrar" at bounding box center [1230, 408] width 59 height 32
